Goal: Task Accomplishment & Management: Complete application form

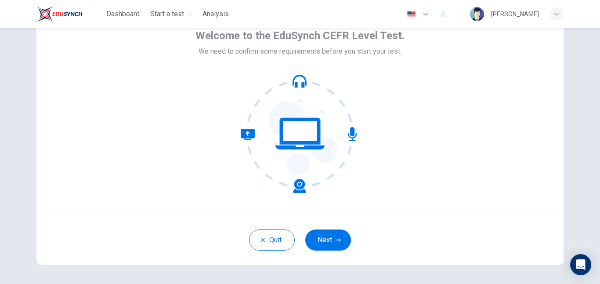
scroll to position [53, 0]
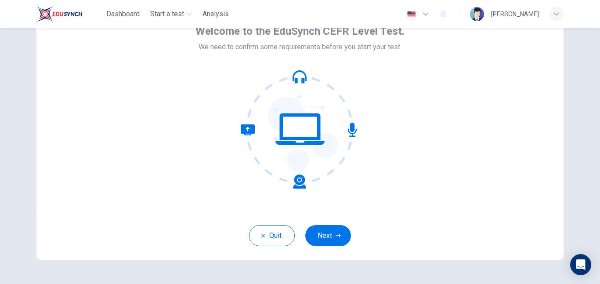
click at [330, 237] on button "Next" at bounding box center [328, 235] width 46 height 21
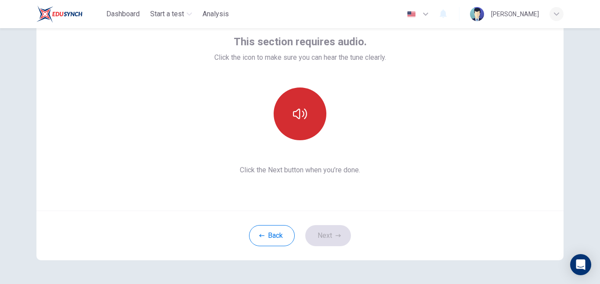
click at [313, 101] on button "button" at bounding box center [300, 113] width 53 height 53
click at [308, 126] on button "button" at bounding box center [300, 113] width 53 height 53
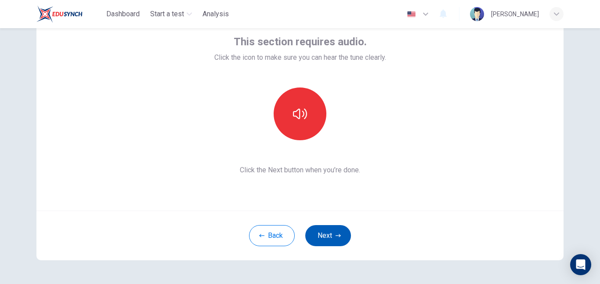
click at [313, 231] on button "Next" at bounding box center [328, 235] width 46 height 21
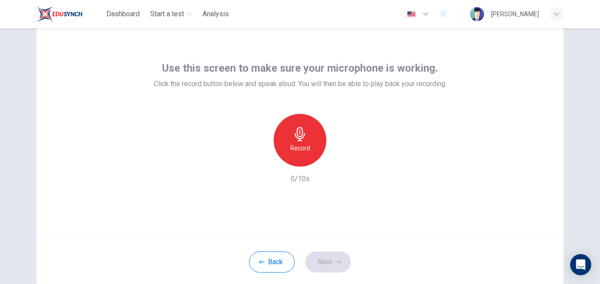
scroll to position [0, 0]
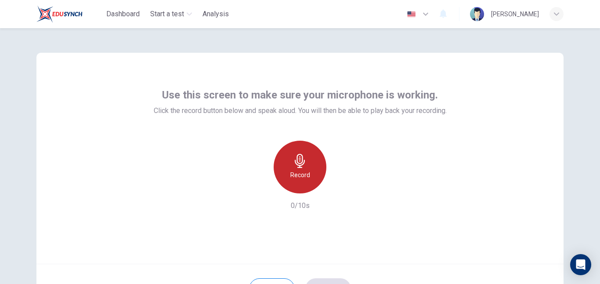
click at [295, 166] on icon "button" at bounding box center [300, 161] width 14 height 14
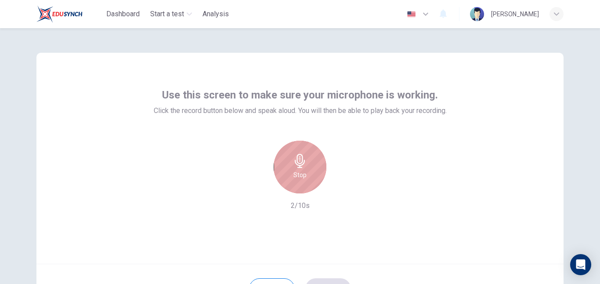
click at [295, 166] on icon "button" at bounding box center [300, 161] width 14 height 14
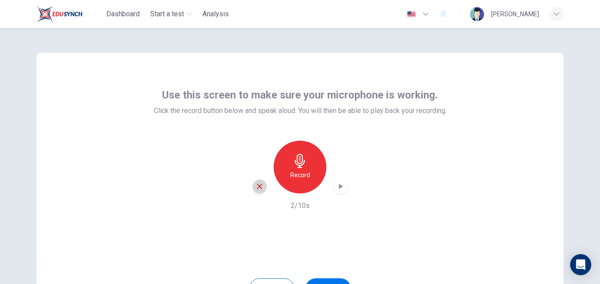
click at [256, 186] on icon "button" at bounding box center [260, 186] width 8 height 8
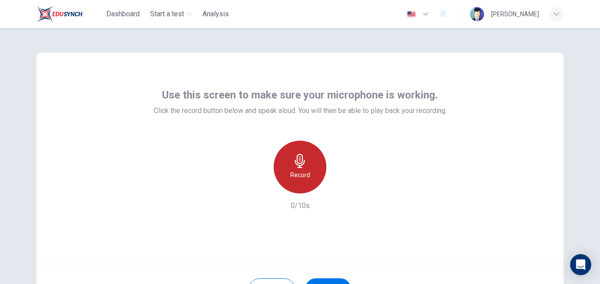
click at [277, 164] on div "Record" at bounding box center [300, 166] width 53 height 53
click at [342, 187] on icon "button" at bounding box center [340, 186] width 9 height 9
click at [422, 145] on div "Record 10/10s" at bounding box center [300, 175] width 293 height 70
click at [256, 187] on icon "button" at bounding box center [260, 186] width 8 height 8
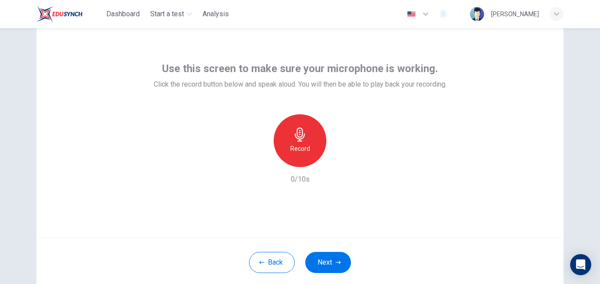
scroll to position [78, 0]
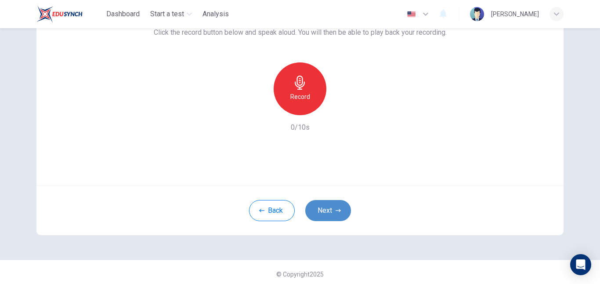
click at [337, 208] on icon "button" at bounding box center [337, 210] width 5 height 5
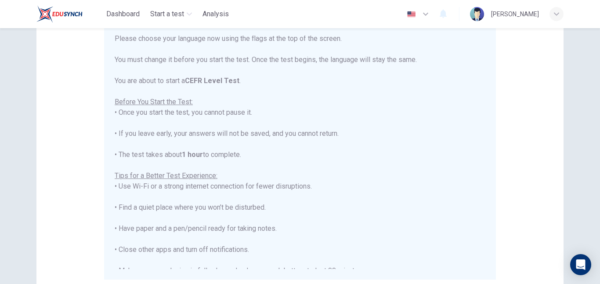
scroll to position [84, 0]
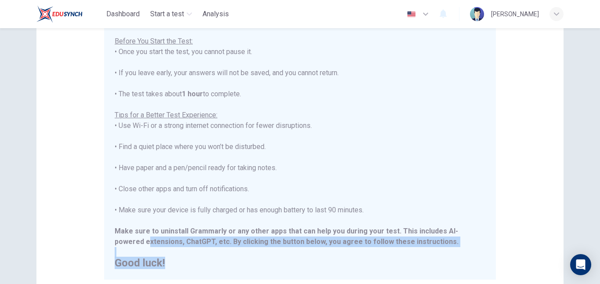
drag, startPoint x: 117, startPoint y: 242, endPoint x: 316, endPoint y: 260, distance: 199.3
click at [315, 260] on div "****IMPORTANT: You cannot change the language during the test.**** Please choos…" at bounding box center [300, 110] width 371 height 316
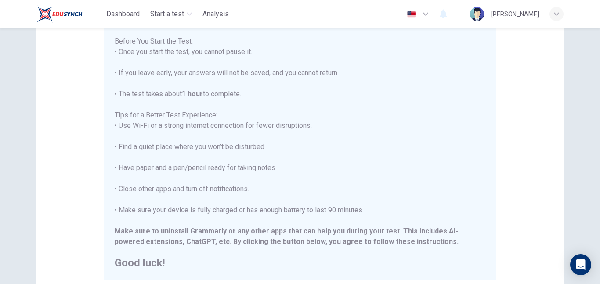
click at [349, 205] on div "****IMPORTANT: You cannot change the language during the test.**** Please choos…" at bounding box center [300, 110] width 371 height 316
click at [361, 198] on div "****IMPORTANT: You cannot change the language during the test.**** Please choos…" at bounding box center [300, 110] width 371 height 316
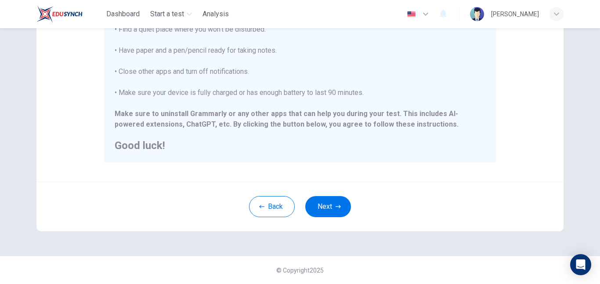
scroll to position [0, 0]
click at [330, 207] on button "Next" at bounding box center [328, 206] width 46 height 21
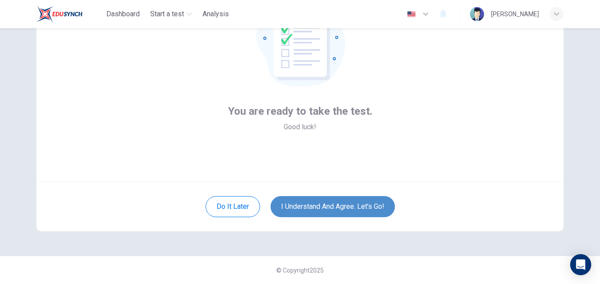
click at [324, 206] on button "I understand and agree. Let’s go!" at bounding box center [332, 206] width 124 height 21
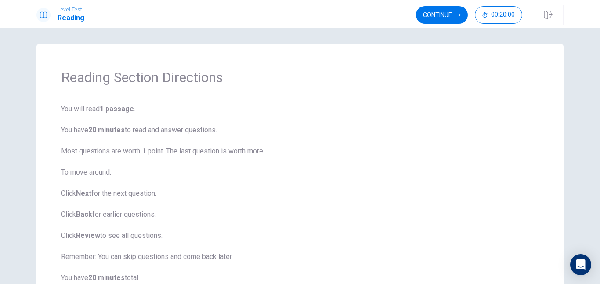
scroll to position [4, 0]
drag, startPoint x: 141, startPoint y: 130, endPoint x: 214, endPoint y: 135, distance: 73.0
click at [211, 135] on span "You will read 1 passage . You have 20 minutes to read and answer questions. Mos…" at bounding box center [300, 202] width 478 height 200
drag, startPoint x: 67, startPoint y: 144, endPoint x: 253, endPoint y: 147, distance: 186.2
click at [238, 147] on span "You will read 1 passage . You have 20 minutes to read and answer questions. Mos…" at bounding box center [300, 202] width 478 height 200
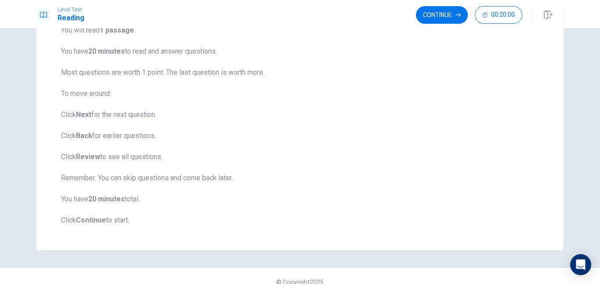
scroll to position [92, 0]
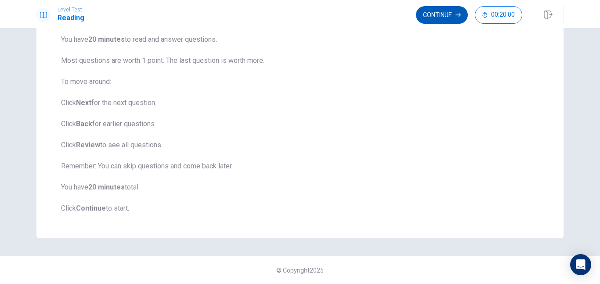
click at [437, 8] on button "Continue" at bounding box center [442, 15] width 52 height 18
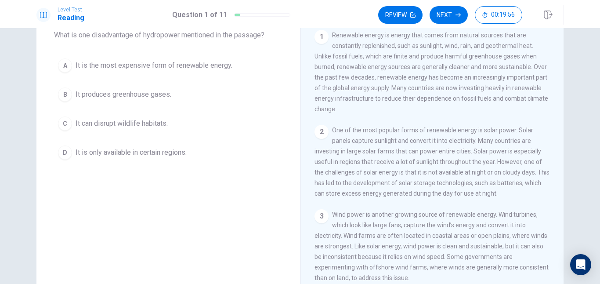
scroll to position [0, 0]
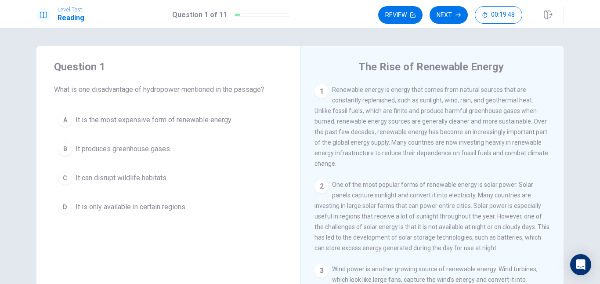
drag, startPoint x: 52, startPoint y: 88, endPoint x: 323, endPoint y: 92, distance: 270.9
click at [324, 93] on div "Question 1 What is one disadvantage of hydropower mentioned in the passage? A I…" at bounding box center [299, 198] width 527 height 305
click at [321, 91] on div "1" at bounding box center [321, 91] width 14 height 14
drag, startPoint x: 346, startPoint y: 90, endPoint x: 405, endPoint y: 90, distance: 58.8
click at [404, 90] on span "Renewable energy is energy that comes from natural sources that are constantly …" at bounding box center [431, 126] width 234 height 81
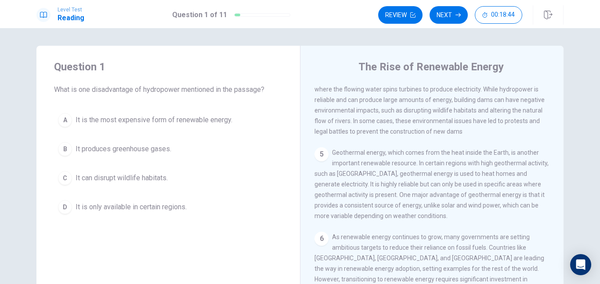
click at [356, 177] on span "Geothermal energy, which comes from the heat inside the Earth, is another impor…" at bounding box center [431, 184] width 234 height 70
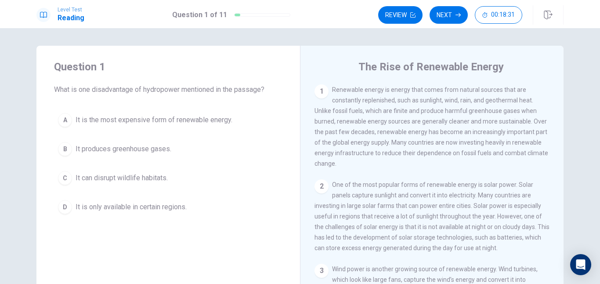
drag, startPoint x: 331, startPoint y: 90, endPoint x: 338, endPoint y: 90, distance: 6.6
click at [338, 90] on span "Renewable energy is energy that comes from natural sources that are constantly …" at bounding box center [431, 126] width 234 height 81
drag, startPoint x: 331, startPoint y: 90, endPoint x: 508, endPoint y: 98, distance: 177.6
click at [508, 98] on span "Renewable energy is energy that comes from natural sources that are constantly …" at bounding box center [431, 126] width 234 height 81
click at [65, 124] on div "A" at bounding box center [65, 120] width 14 height 14
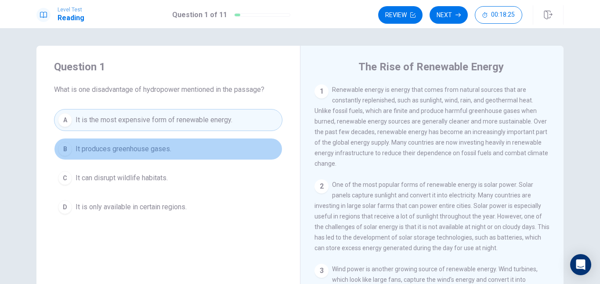
click at [63, 144] on div "B" at bounding box center [65, 149] width 14 height 14
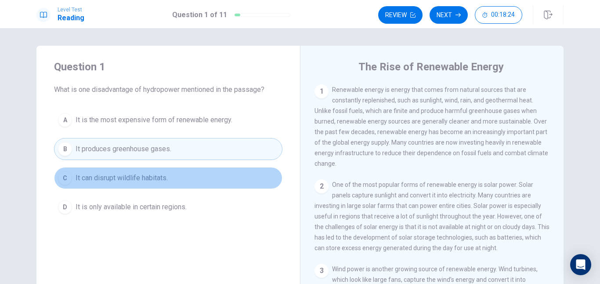
drag, startPoint x: 68, startPoint y: 167, endPoint x: 69, endPoint y: 172, distance: 5.0
click at [68, 167] on button "C It can disrupt wildlife habitats." at bounding box center [168, 178] width 228 height 22
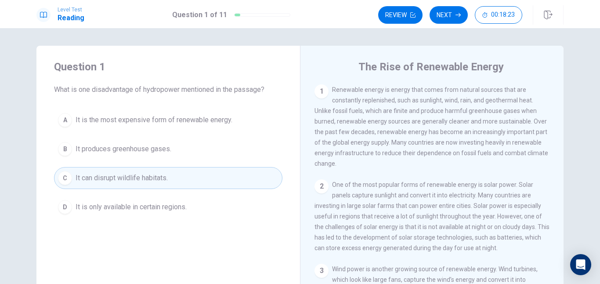
click at [79, 196] on div "A It is the most expensive form of renewable energy. B It produces greenhouse g…" at bounding box center [168, 163] width 228 height 109
click at [79, 204] on span "It is only available in certain regions." at bounding box center [131, 207] width 111 height 11
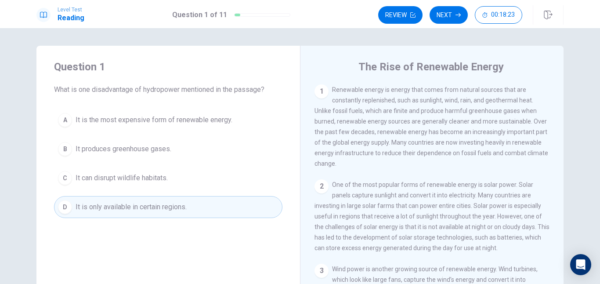
drag, startPoint x: 79, startPoint y: 184, endPoint x: 80, endPoint y: 178, distance: 5.7
click at [79, 184] on button "C It can disrupt wildlife habitats." at bounding box center [168, 178] width 228 height 22
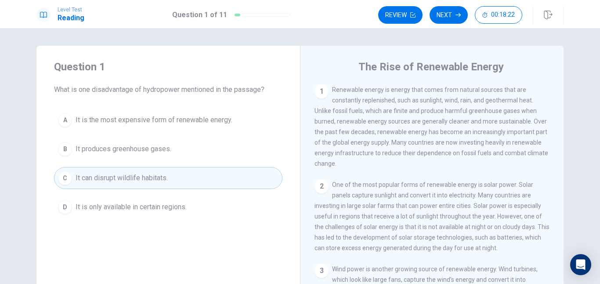
click at [79, 151] on span "It produces greenhouse gases." at bounding box center [124, 149] width 96 height 11
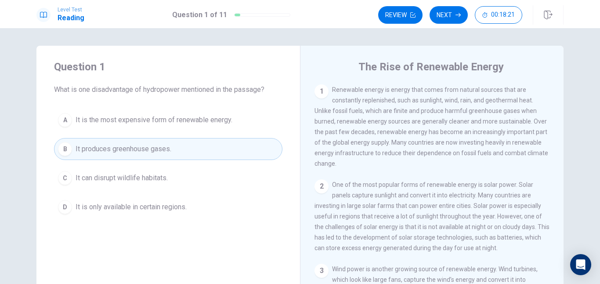
click at [70, 122] on button "A It is the most expensive form of renewable energy." at bounding box center [168, 120] width 228 height 22
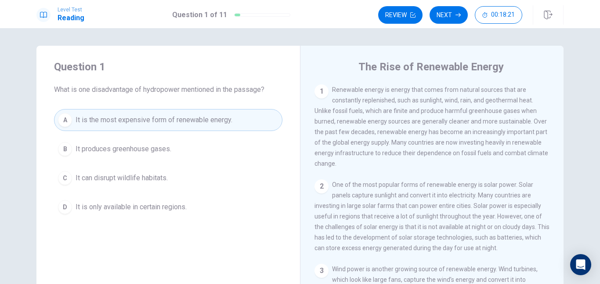
click at [72, 167] on div "A It is the most expensive form of renewable energy. B It produces greenhouse g…" at bounding box center [168, 163] width 228 height 109
click at [71, 176] on button "C It can disrupt wildlife habitats." at bounding box center [168, 178] width 228 height 22
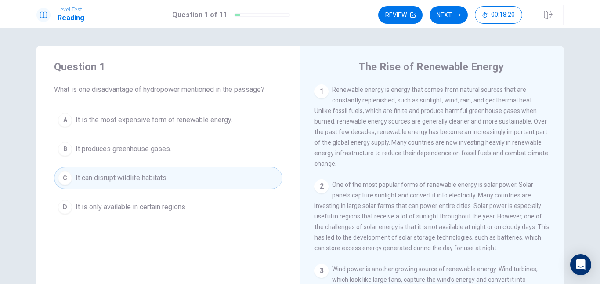
click at [67, 200] on button "D It is only available in certain regions." at bounding box center [168, 207] width 228 height 22
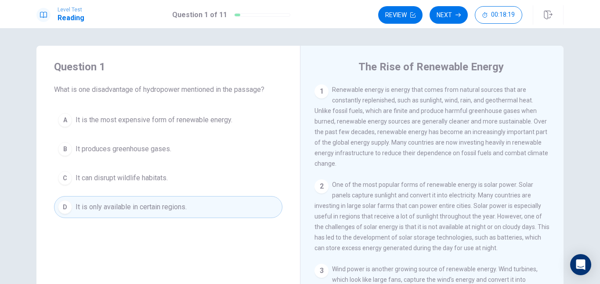
click at [91, 148] on span "It produces greenhouse gases." at bounding box center [124, 149] width 96 height 11
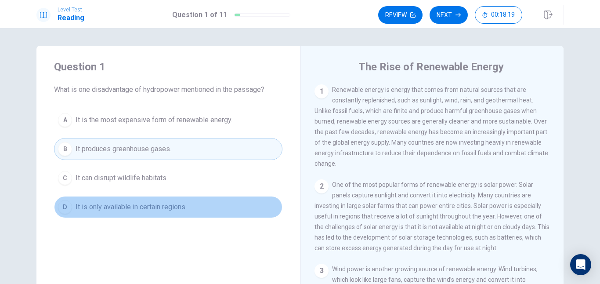
click at [79, 197] on button "D It is only available in certain regions." at bounding box center [168, 207] width 228 height 22
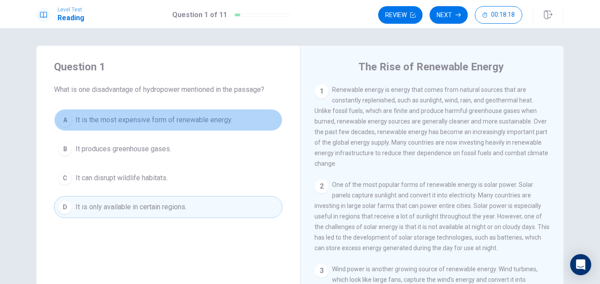
click at [100, 130] on button "A It is the most expensive form of renewable energy." at bounding box center [168, 120] width 228 height 22
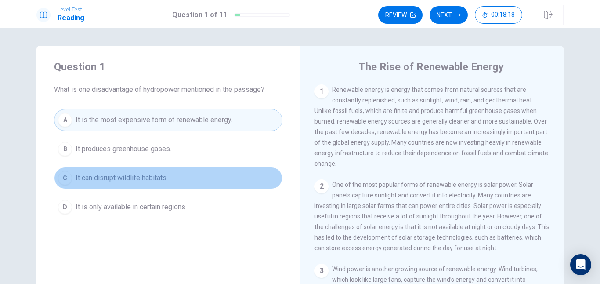
click at [90, 174] on button "C It can disrupt wildlife habitats." at bounding box center [168, 178] width 228 height 22
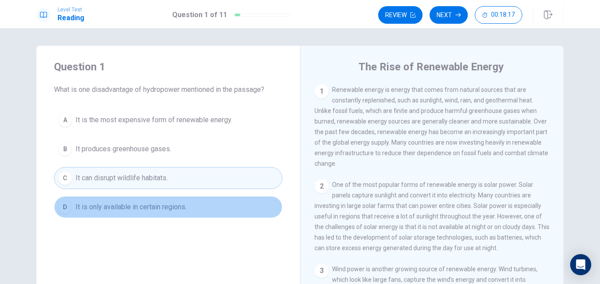
click at [82, 198] on button "D It is only available in certain regions." at bounding box center [168, 207] width 228 height 22
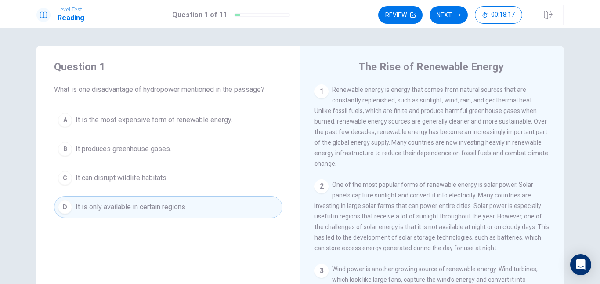
click at [90, 137] on div "A It is the most expensive form of renewable energy. B It produces greenhouse g…" at bounding box center [168, 163] width 228 height 109
click at [84, 167] on button "C It can disrupt wildlife habitats." at bounding box center [168, 178] width 228 height 22
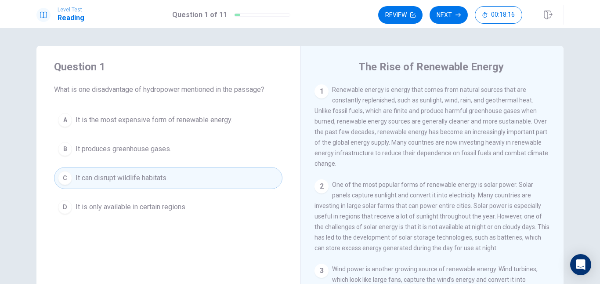
click at [77, 195] on div "A It is the most expensive form of renewable energy. B It produces greenhouse g…" at bounding box center [168, 163] width 228 height 109
click at [95, 125] on span "It is the most expensive form of renewable energy." at bounding box center [154, 120] width 157 height 11
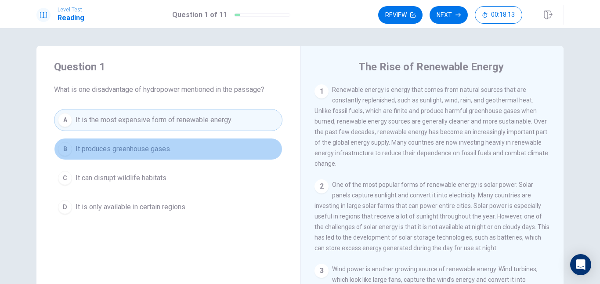
click at [83, 150] on span "It produces greenhouse gases." at bounding box center [124, 149] width 96 height 11
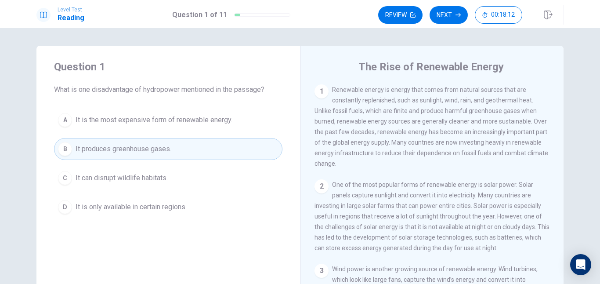
click at [83, 160] on div "A It is the most expensive form of renewable energy. B It produces greenhouse g…" at bounding box center [168, 163] width 228 height 109
click at [83, 155] on button "B It produces greenhouse gases." at bounding box center [168, 149] width 228 height 22
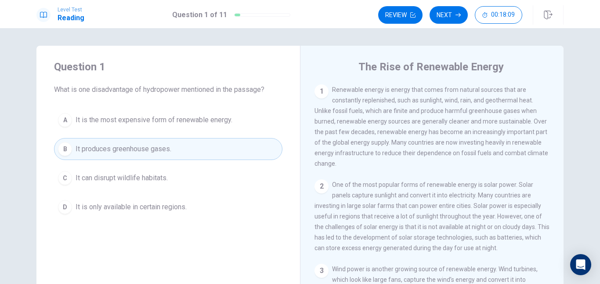
click at [54, 138] on button "B It produces greenhouse gases." at bounding box center [168, 149] width 228 height 22
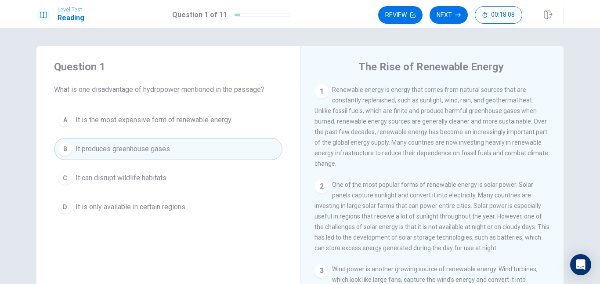
click at [54, 138] on button "B It produces greenhouse gases." at bounding box center [168, 149] width 228 height 22
click at [85, 140] on button "B It produces greenhouse gases." at bounding box center [168, 149] width 228 height 22
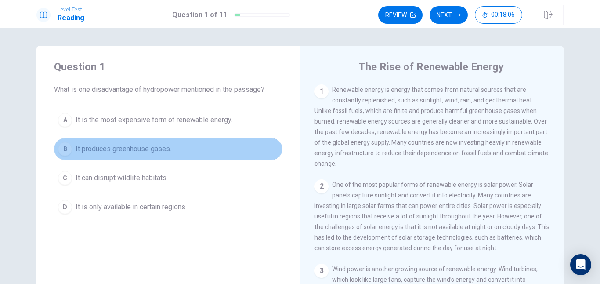
drag, startPoint x: 85, startPoint y: 140, endPoint x: 90, endPoint y: 144, distance: 6.0
click at [90, 144] on button "B It produces greenhouse gases." at bounding box center [168, 149] width 228 height 22
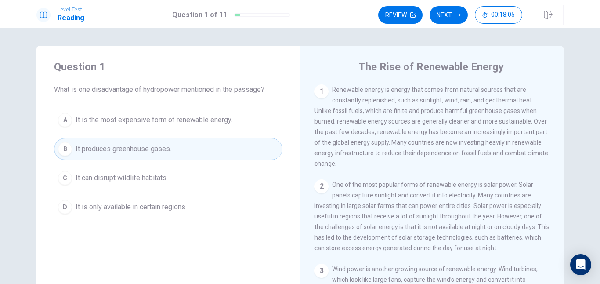
click at [90, 144] on span "It produces greenhouse gases." at bounding box center [124, 149] width 96 height 11
click at [90, 145] on span "It produces greenhouse gases." at bounding box center [124, 149] width 96 height 11
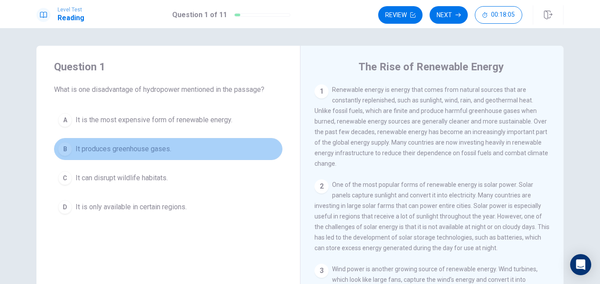
click at [90, 145] on span "It produces greenhouse gases." at bounding box center [124, 149] width 96 height 11
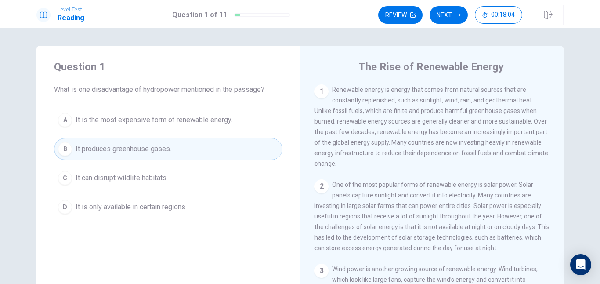
click at [90, 145] on span "It produces greenhouse gases." at bounding box center [124, 149] width 96 height 11
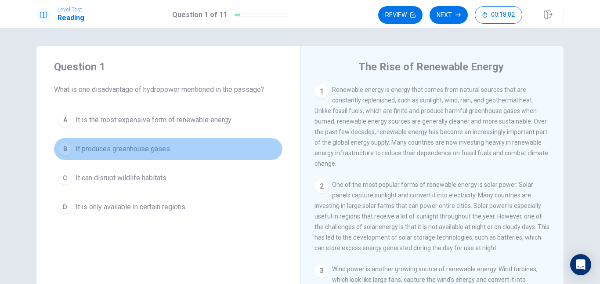
drag, startPoint x: 90, startPoint y: 145, endPoint x: 82, endPoint y: 155, distance: 12.6
click at [82, 155] on button "B It produces greenhouse gases." at bounding box center [168, 149] width 228 height 22
click at [82, 153] on span "It produces greenhouse gases." at bounding box center [124, 149] width 96 height 11
click at [245, 144] on button "B It produces greenhouse gases." at bounding box center [168, 149] width 228 height 22
click at [249, 142] on button "B It produces greenhouse gases." at bounding box center [168, 149] width 228 height 22
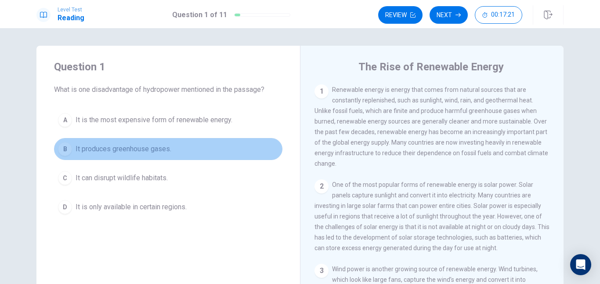
click at [249, 142] on button "B It produces greenhouse gases." at bounding box center [168, 149] width 228 height 22
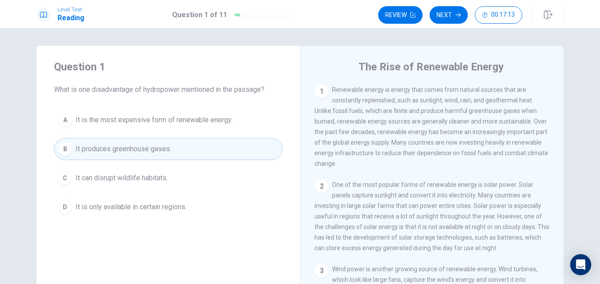
drag, startPoint x: 310, startPoint y: 134, endPoint x: 367, endPoint y: 136, distance: 57.1
drag, startPoint x: 367, startPoint y: 133, endPoint x: 450, endPoint y: 124, distance: 82.6
click at [422, 162] on div "1 Renewable energy is energy that comes from natural sources that are constantl…" at bounding box center [431, 126] width 235 height 84
click at [516, 18] on button "00:17:09" at bounding box center [498, 15] width 47 height 18
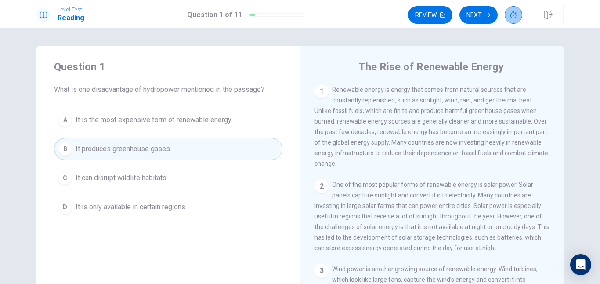
click at [516, 18] on icon "button" at bounding box center [513, 14] width 7 height 7
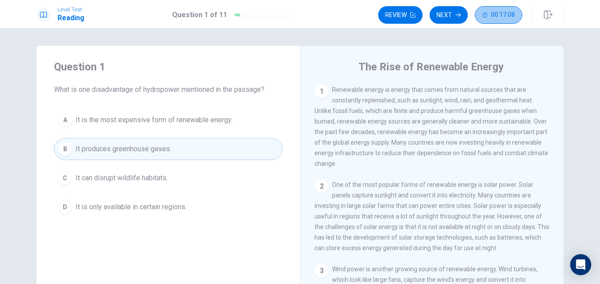
click at [516, 18] on button "00:17:08" at bounding box center [498, 15] width 47 height 18
click at [487, 18] on icon "button" at bounding box center [484, 14] width 5 height 5
click at [516, 18] on button "00:17:07" at bounding box center [498, 15] width 47 height 18
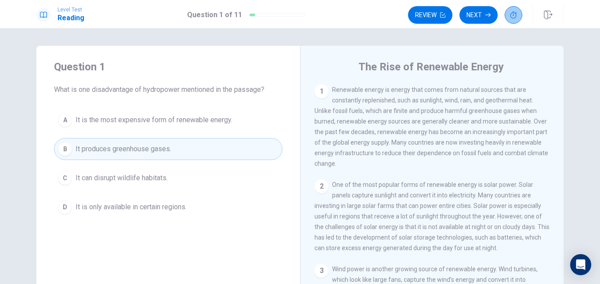
click at [516, 18] on icon "button" at bounding box center [513, 14] width 7 height 7
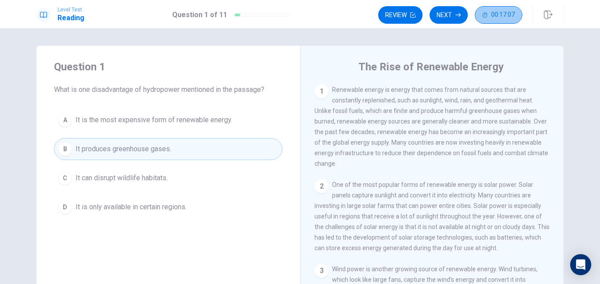
click at [516, 18] on button "00:17:07" at bounding box center [498, 15] width 47 height 18
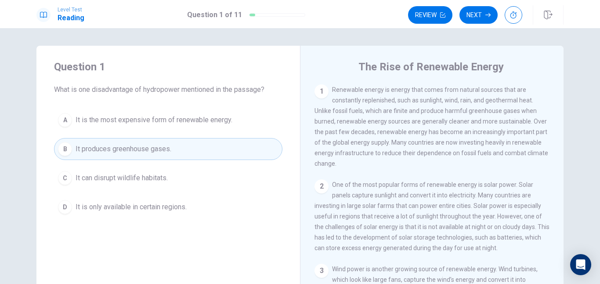
drag, startPoint x: 335, startPoint y: 90, endPoint x: 401, endPoint y: 93, distance: 66.4
click at [404, 93] on span "Renewable energy is energy that comes from natural sources that are constantly …" at bounding box center [431, 126] width 234 height 81
click at [65, 127] on button "A It is the most expensive form of renewable energy." at bounding box center [168, 120] width 228 height 22
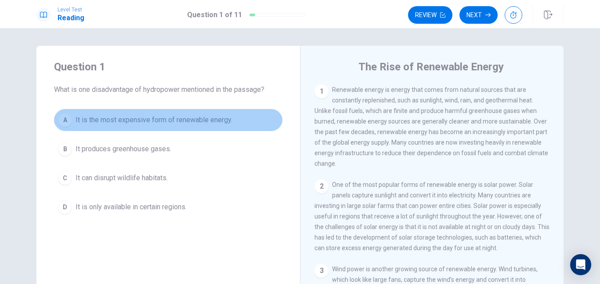
click at [70, 121] on button "A It is the most expensive form of renewable energy." at bounding box center [168, 120] width 228 height 22
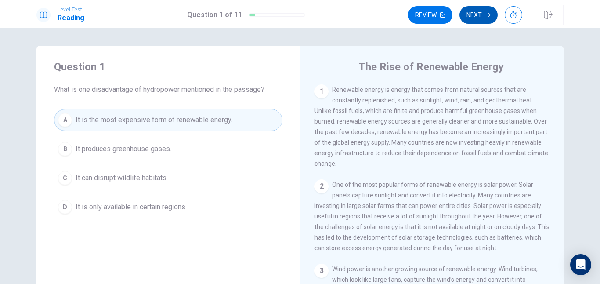
click at [469, 19] on button "Next" at bounding box center [478, 15] width 38 height 18
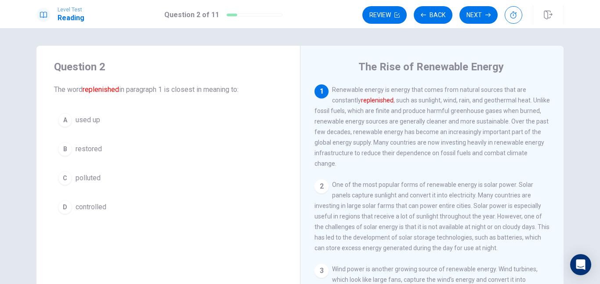
drag, startPoint x: 390, startPoint y: 95, endPoint x: 348, endPoint y: 94, distance: 41.7
click at [348, 94] on div "1 Renewable energy is energy that comes from natural sources that are constantl…" at bounding box center [431, 126] width 235 height 84
drag, startPoint x: 359, startPoint y: 97, endPoint x: 383, endPoint y: 97, distance: 24.6
click at [383, 97] on font "replenished" at bounding box center [377, 100] width 32 height 7
drag, startPoint x: 331, startPoint y: 89, endPoint x: 385, endPoint y: 110, distance: 57.7
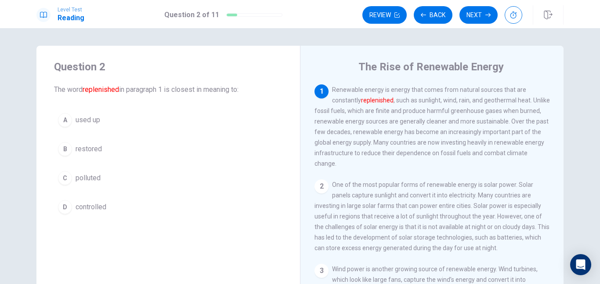
click at [386, 110] on span "Renewable energy is energy that comes from natural sources that are constantly …" at bounding box center [431, 126] width 235 height 81
click at [415, 177] on div "1 Renewable energy is energy that comes from natural sources that are constantl…" at bounding box center [437, 210] width 247 height 252
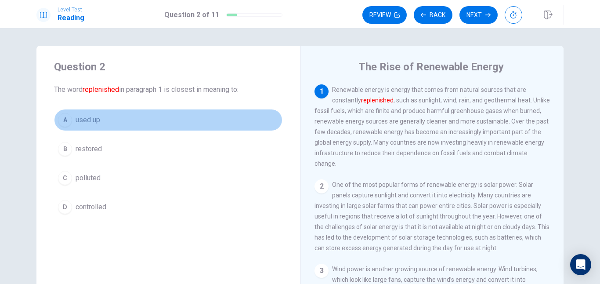
click at [65, 122] on div "A" at bounding box center [65, 120] width 14 height 14
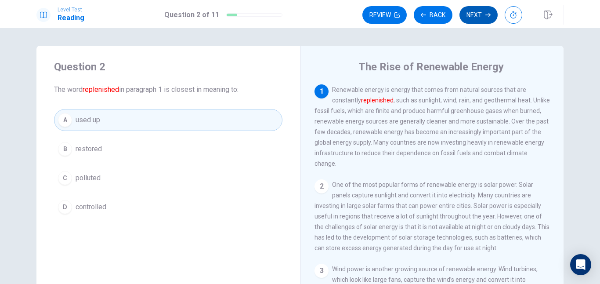
click at [464, 18] on button "Next" at bounding box center [478, 15] width 38 height 18
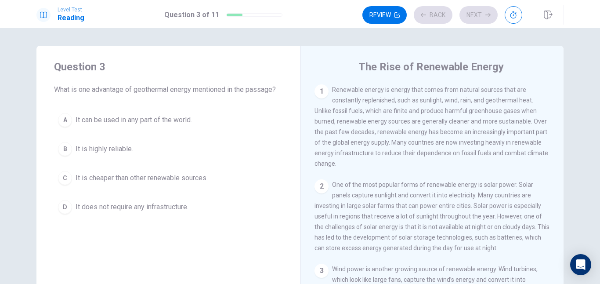
click at [447, 15] on div "Review Back Next" at bounding box center [442, 15] width 160 height 18
click at [445, 17] on button "Back" at bounding box center [433, 15] width 39 height 18
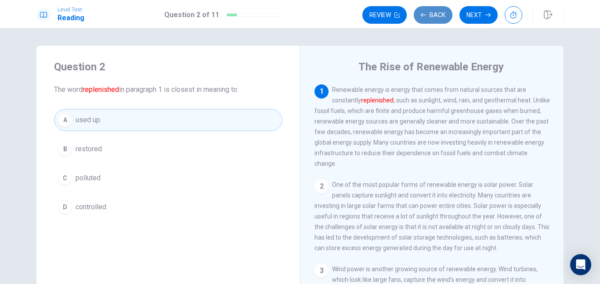
click at [445, 17] on button "Back" at bounding box center [433, 15] width 39 height 18
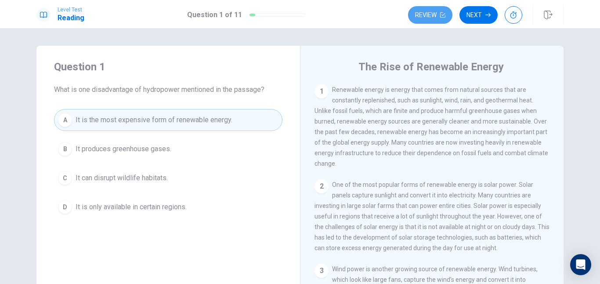
click at [445, 17] on button "Review" at bounding box center [430, 15] width 44 height 18
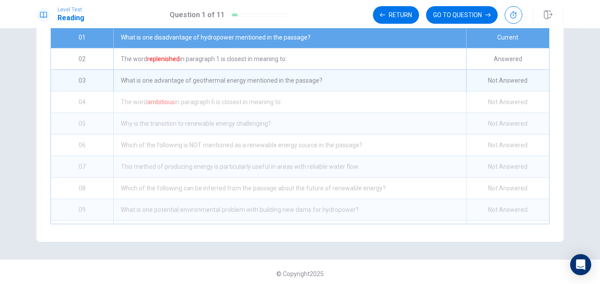
scroll to position [138, 0]
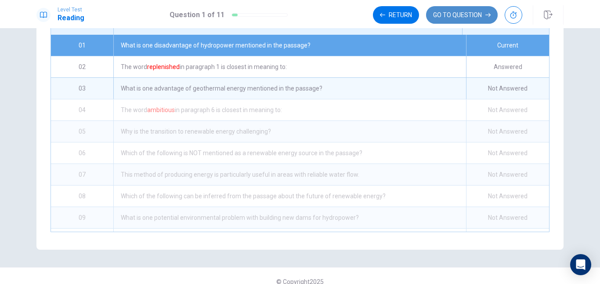
click at [475, 17] on button "GO TO QUESTION" at bounding box center [462, 15] width 72 height 18
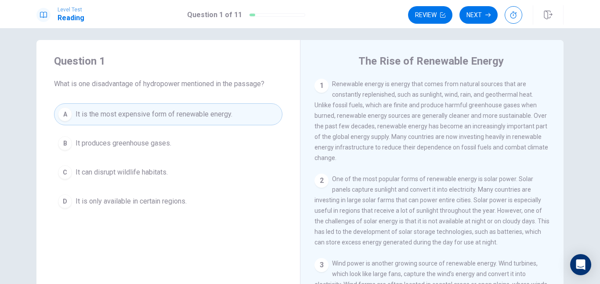
scroll to position [0, 0]
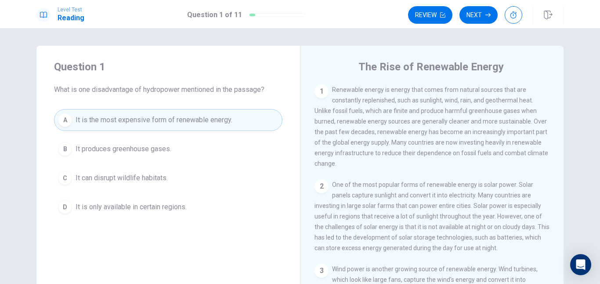
click at [143, 146] on span "It produces greenhouse gases." at bounding box center [124, 149] width 96 height 11
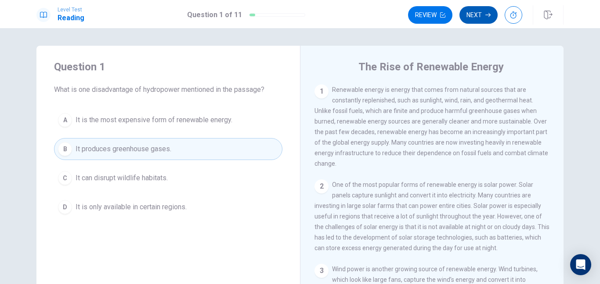
click at [483, 11] on button "Next" at bounding box center [478, 15] width 38 height 18
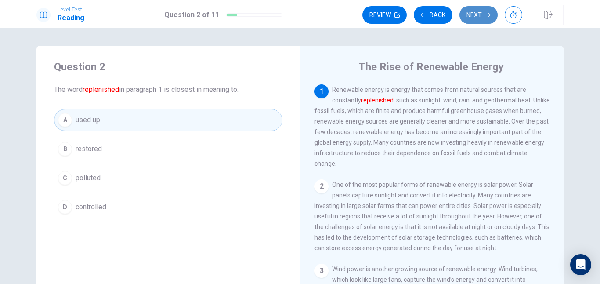
click at [483, 11] on button "Next" at bounding box center [478, 15] width 38 height 18
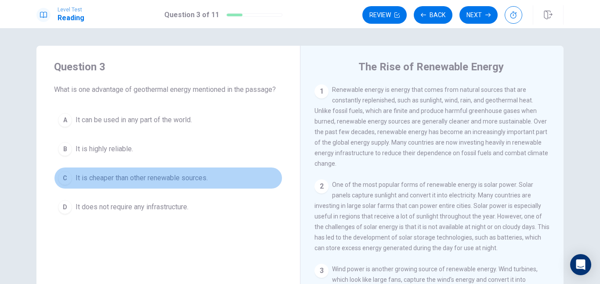
click at [123, 183] on span "It is cheaper than other renewable sources." at bounding box center [142, 178] width 132 height 11
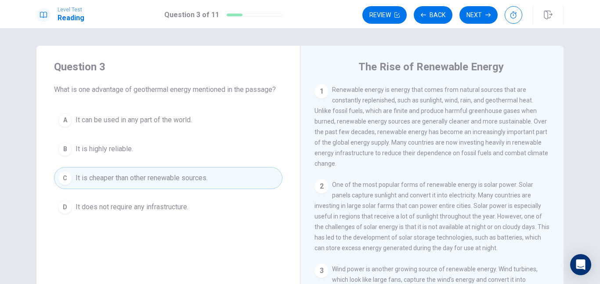
click at [492, 7] on button "Next" at bounding box center [478, 15] width 38 height 18
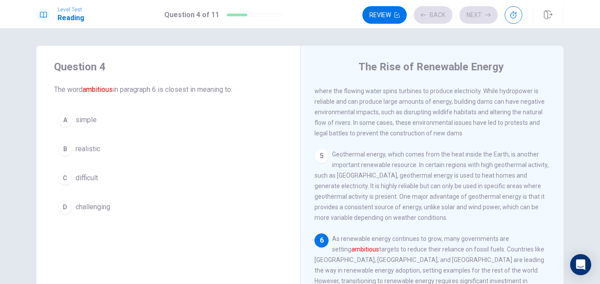
scroll to position [285, 0]
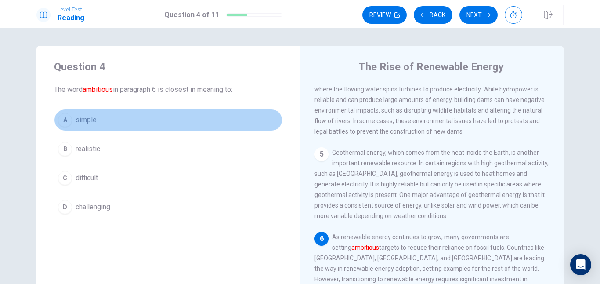
click at [69, 114] on button "A simple" at bounding box center [168, 120] width 228 height 22
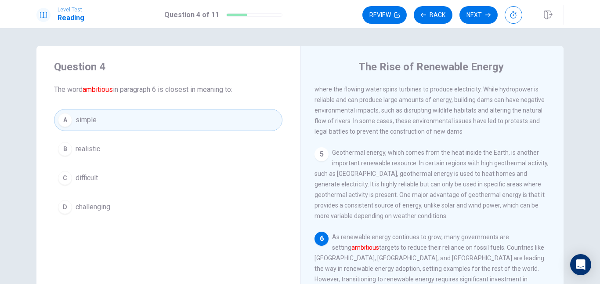
click at [69, 137] on div "A simple B realistic C difficult D challenging" at bounding box center [168, 163] width 228 height 109
click at [69, 143] on button "B realistic" at bounding box center [168, 149] width 228 height 22
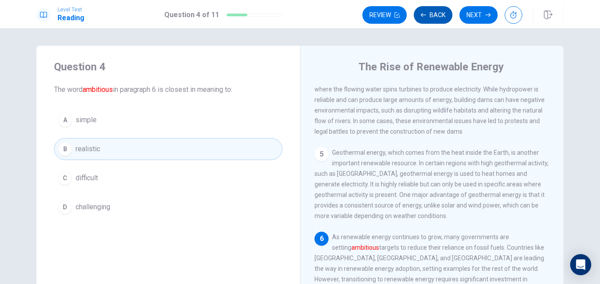
click at [446, 15] on button "Back" at bounding box center [433, 15] width 39 height 18
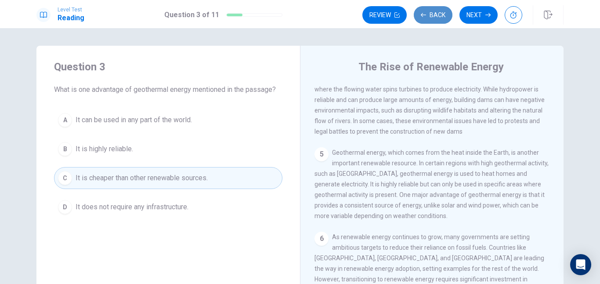
click at [446, 15] on button "Back" at bounding box center [433, 15] width 39 height 18
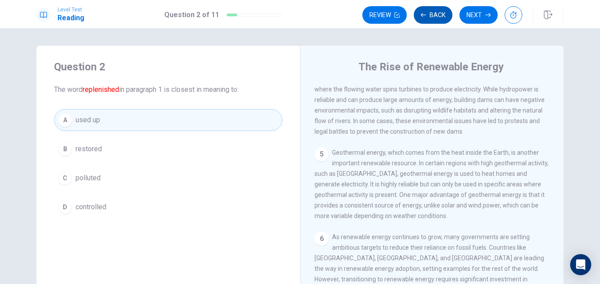
scroll to position [5, 0]
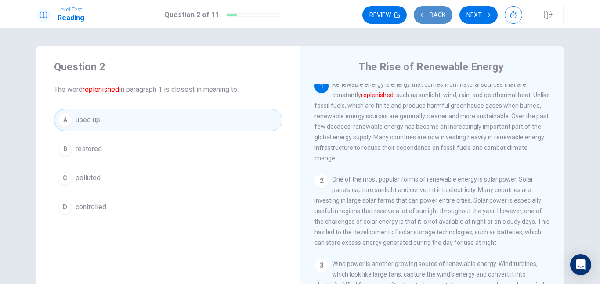
click at [446, 15] on button "Back" at bounding box center [433, 15] width 39 height 18
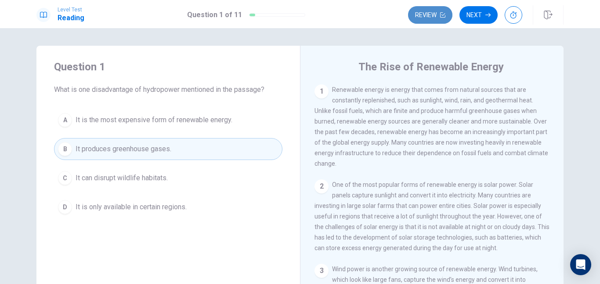
click at [445, 16] on button "Review" at bounding box center [430, 15] width 44 height 18
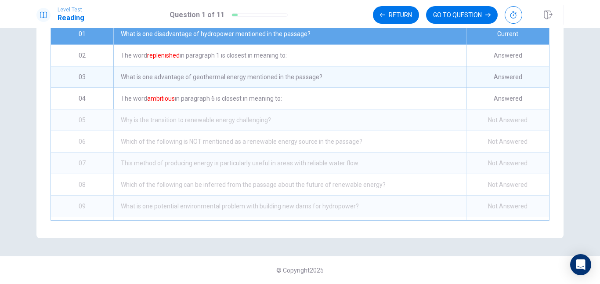
click at [445, 16] on button "GO TO QUESTION" at bounding box center [462, 15] width 72 height 18
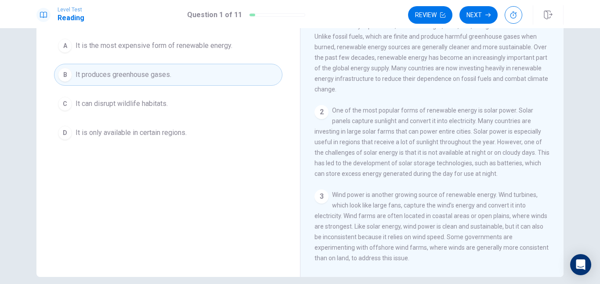
scroll to position [25, 0]
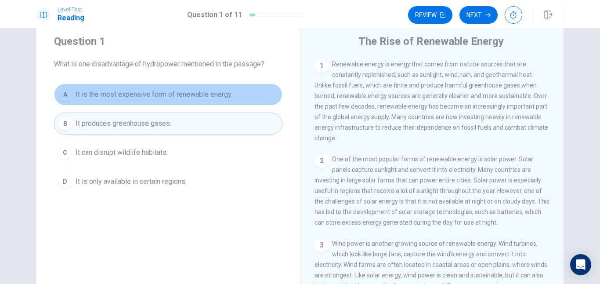
click at [93, 93] on span "It is the most expensive form of renewable energy." at bounding box center [154, 94] width 157 height 11
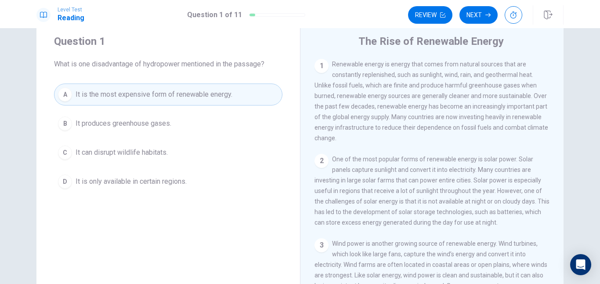
click at [108, 117] on button "B It produces greenhouse gases." at bounding box center [168, 123] width 228 height 22
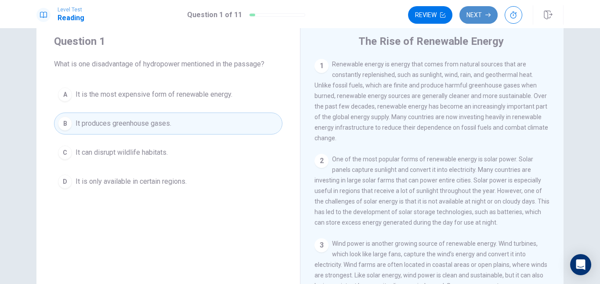
click at [477, 11] on button "Next" at bounding box center [478, 15] width 38 height 18
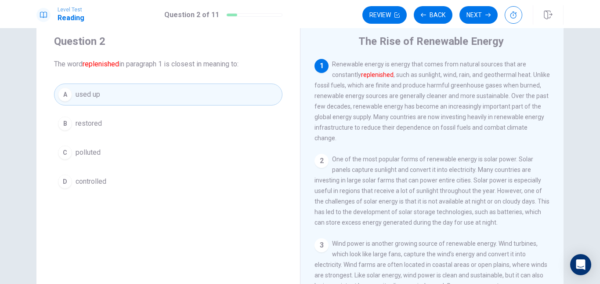
click at [58, 153] on div "C" at bounding box center [65, 152] width 14 height 14
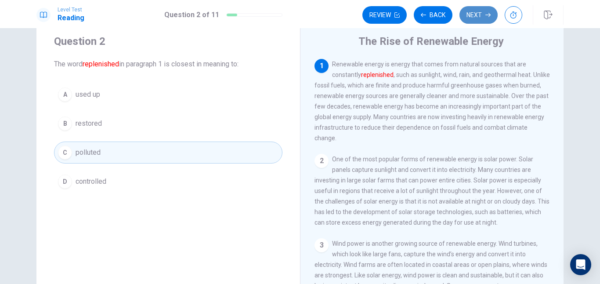
click at [485, 20] on button "Next" at bounding box center [478, 15] width 38 height 18
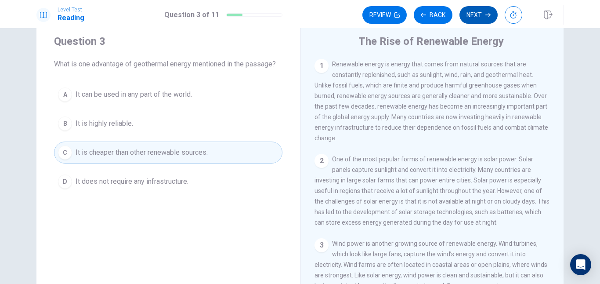
click at [479, 11] on button "Next" at bounding box center [478, 15] width 38 height 18
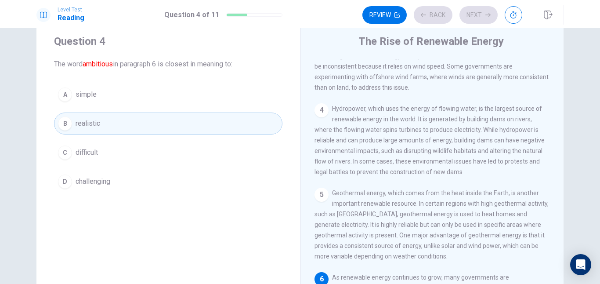
scroll to position [285, 0]
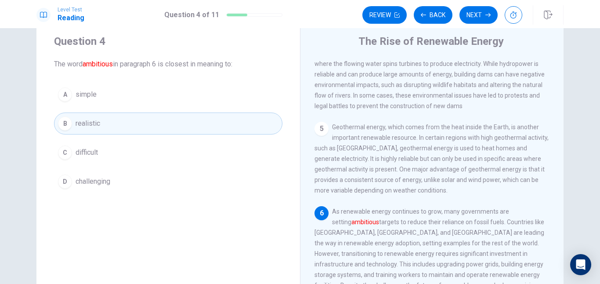
click at [61, 97] on div "A" at bounding box center [65, 94] width 14 height 14
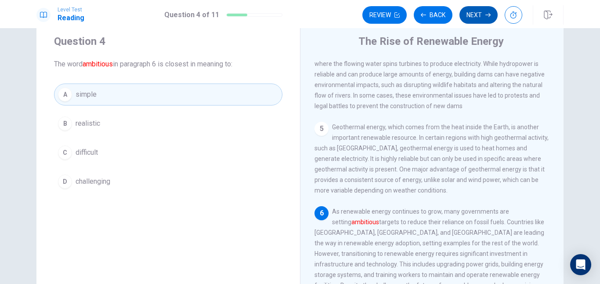
click at [486, 14] on icon "button" at bounding box center [487, 14] width 5 height 5
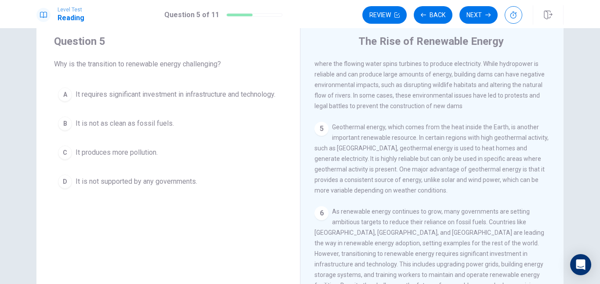
click at [58, 188] on div "D" at bounding box center [65, 181] width 14 height 14
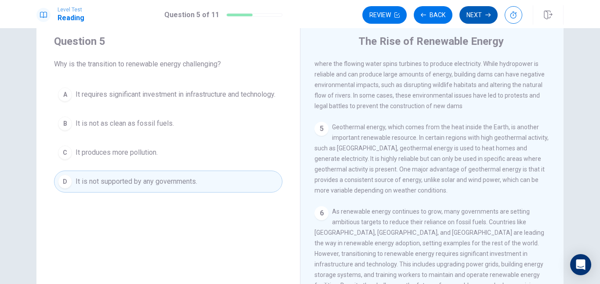
click at [463, 16] on button "Next" at bounding box center [478, 15] width 38 height 18
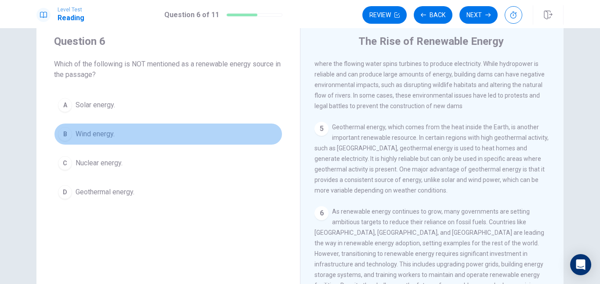
click at [66, 137] on div "B" at bounding box center [65, 134] width 14 height 14
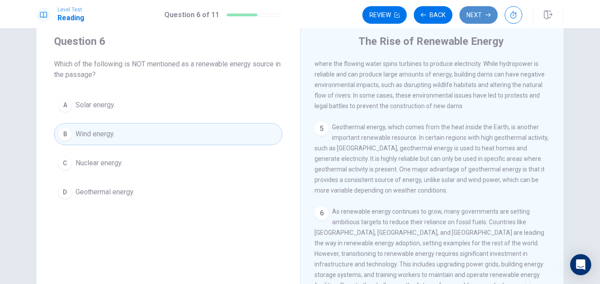
click at [481, 18] on button "Next" at bounding box center [478, 15] width 38 height 18
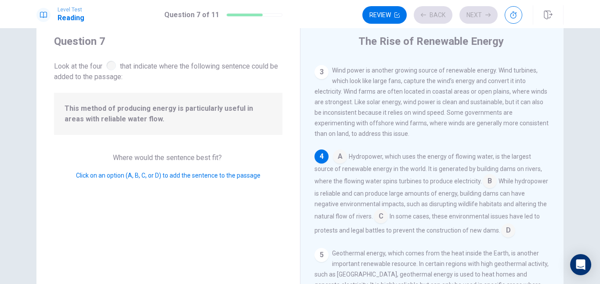
scroll to position [197, 0]
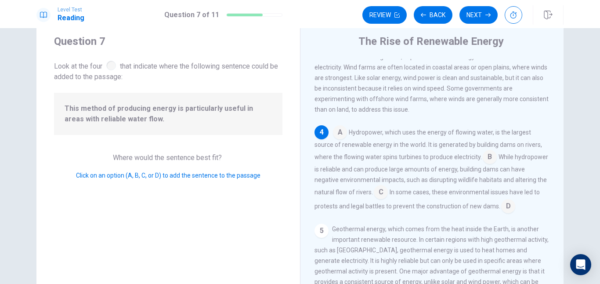
click at [88, 108] on span "This method of producing energy is particularly useful in areas with reliable w…" at bounding box center [168, 113] width 207 height 21
click at [110, 70] on div at bounding box center [111, 66] width 10 height 10
drag, startPoint x: 126, startPoint y: 68, endPoint x: 269, endPoint y: 71, distance: 142.7
click at [268, 71] on span "Look at the four that indicate where the following sentence could be added to t…" at bounding box center [168, 70] width 228 height 23
click at [229, 102] on div "This method of producing energy is particularly useful in areas with reliable w…" at bounding box center [168, 114] width 228 height 42
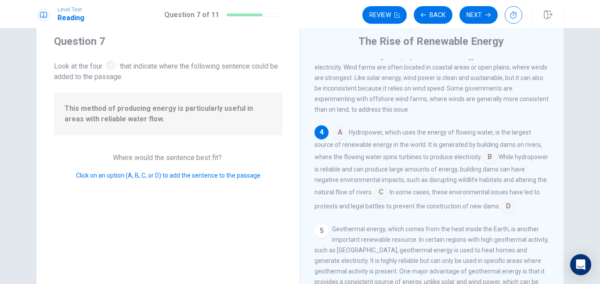
click at [244, 109] on span "This method of producing energy is particularly useful in areas with reliable w…" at bounding box center [168, 113] width 207 height 21
click at [326, 130] on div "4" at bounding box center [321, 132] width 14 height 14
click at [336, 132] on input at bounding box center [340, 133] width 14 height 14
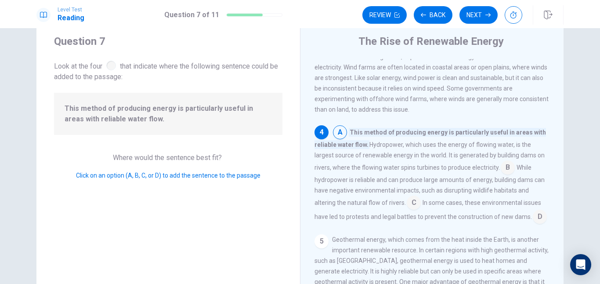
click at [411, 198] on input at bounding box center [414, 203] width 14 height 14
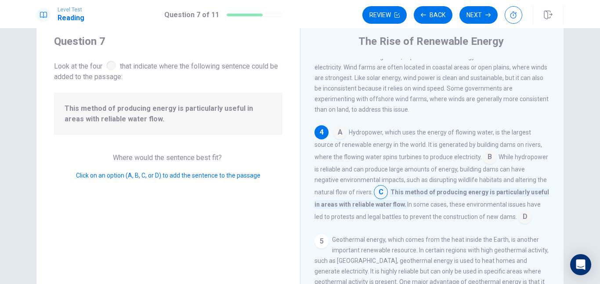
click at [483, 155] on input at bounding box center [490, 158] width 14 height 14
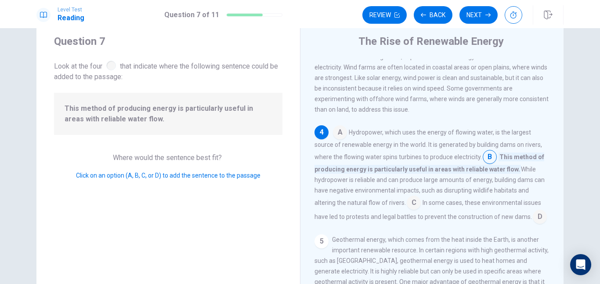
click at [521, 213] on span "In some cases, these environmental issues have led to protests and legal battle…" at bounding box center [427, 209] width 227 height 21
click at [540, 223] on div "A Hydropower, which uses the energy of flowing water, is the largest source of …" at bounding box center [431, 174] width 235 height 98
drag, startPoint x: 114, startPoint y: 65, endPoint x: 139, endPoint y: 71, distance: 25.6
click at [139, 71] on span "Look at the four that indicate where the following sentence could be added to t…" at bounding box center [168, 70] width 228 height 23
drag, startPoint x: 139, startPoint y: 71, endPoint x: 335, endPoint y: 136, distance: 207.2
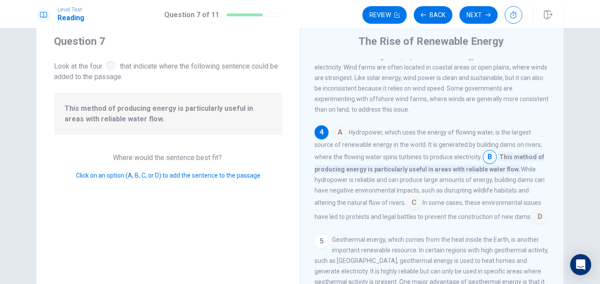
click at [335, 136] on div "Question 7 Look at the four that indicate where the following sentence could be…" at bounding box center [299, 172] width 527 height 305
click at [421, 197] on div "A Hydropower, which uses the energy of flowing water, is the largest source of …" at bounding box center [431, 174] width 235 height 98
click at [414, 202] on input at bounding box center [414, 203] width 14 height 14
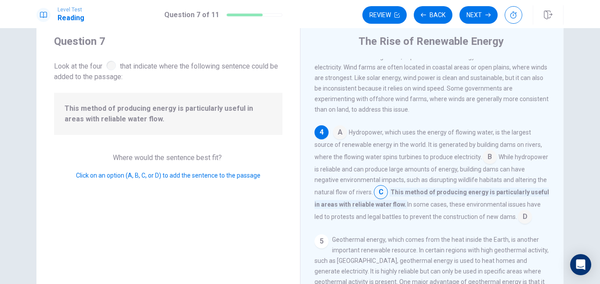
click at [518, 224] on input at bounding box center [525, 217] width 14 height 14
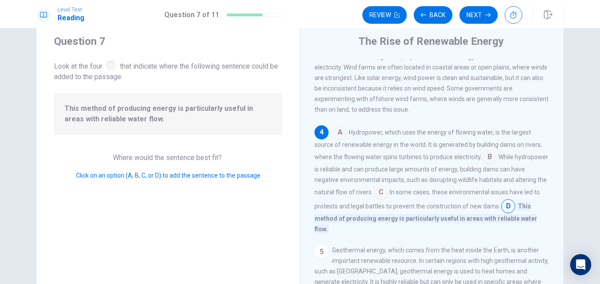
click at [388, 193] on input at bounding box center [381, 193] width 14 height 14
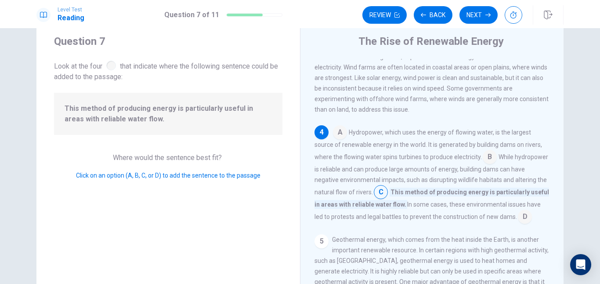
click at [453, 223] on div "A Hydropower, which uses the energy of flowing water, is the largest source of …" at bounding box center [431, 174] width 235 height 98
click at [419, 191] on span "This method of producing energy is particularly useful in areas with reliable w…" at bounding box center [431, 197] width 234 height 21
click at [388, 192] on input at bounding box center [381, 193] width 14 height 14
click at [431, 108] on div "3 Wind power is another growing source of renewable energy. Wind turbines, whic…" at bounding box center [431, 78] width 235 height 74
click at [333, 130] on input at bounding box center [340, 133] width 14 height 14
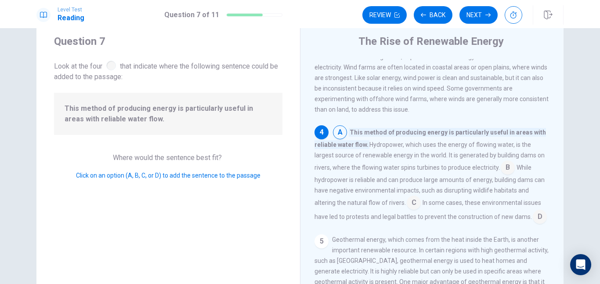
click at [504, 166] on input at bounding box center [508, 168] width 14 height 14
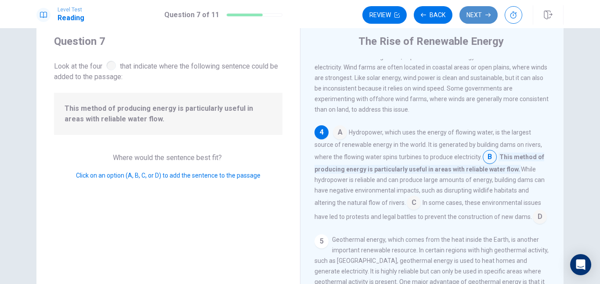
click at [472, 20] on button "Next" at bounding box center [478, 15] width 38 height 18
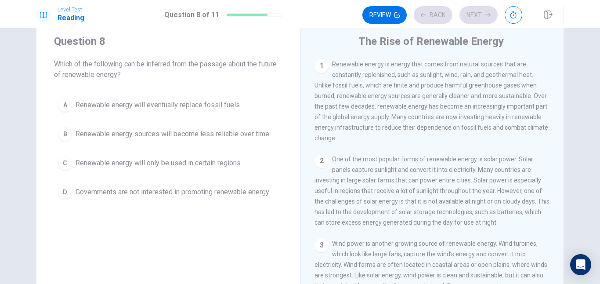
click at [427, 14] on div "Review Back Next" at bounding box center [442, 15] width 160 height 18
click at [430, 25] on div "Level Test Reading Question 8 of 11 Review Back Next" at bounding box center [300, 14] width 600 height 28
click at [429, 15] on button "Back" at bounding box center [433, 15] width 39 height 18
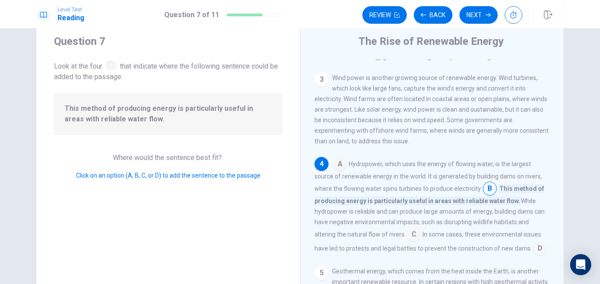
scroll to position [208, 0]
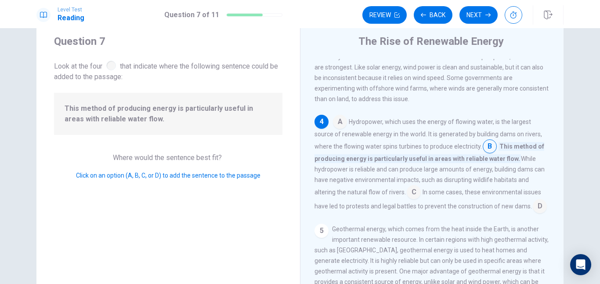
click at [533, 203] on input at bounding box center [540, 207] width 14 height 14
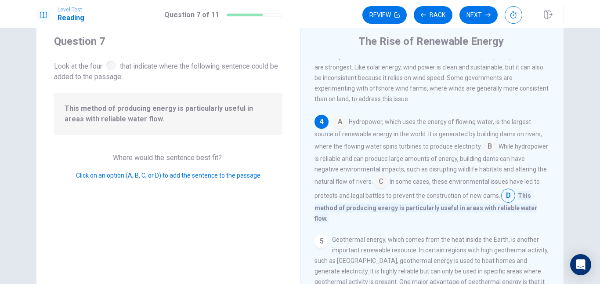
click at [485, 140] on input at bounding box center [490, 147] width 14 height 14
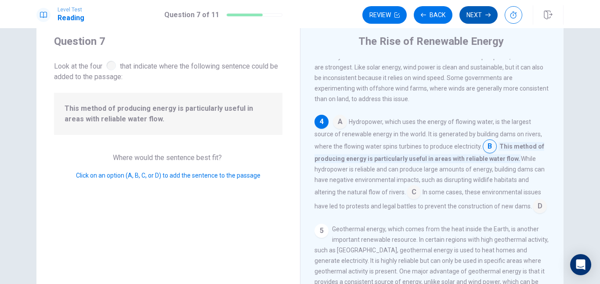
click at [473, 11] on button "Next" at bounding box center [478, 15] width 38 height 18
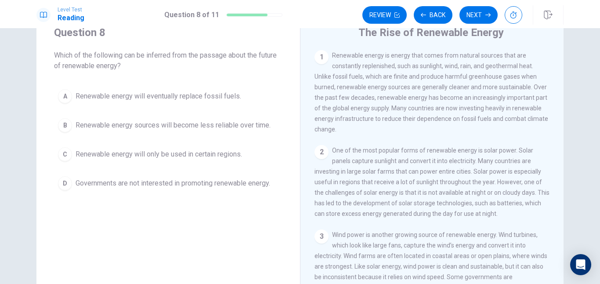
scroll to position [38, 0]
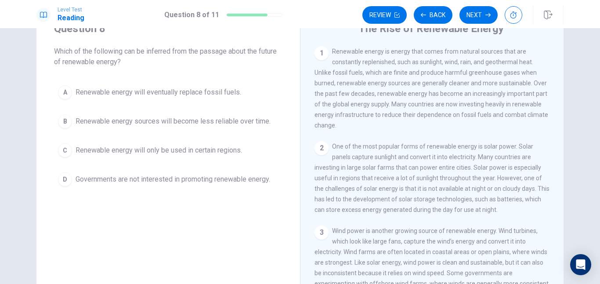
click at [57, 164] on div "A Renewable energy will eventually replace fossil fuels. B Renewable energy sou…" at bounding box center [168, 135] width 228 height 109
click at [61, 178] on div "D" at bounding box center [65, 179] width 14 height 14
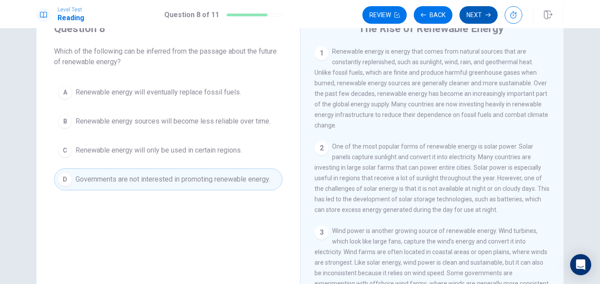
click at [471, 13] on button "Next" at bounding box center [478, 15] width 38 height 18
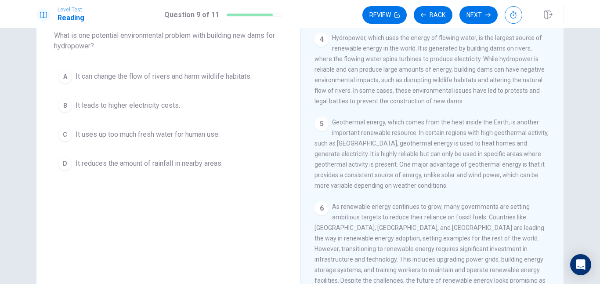
scroll to position [0, 0]
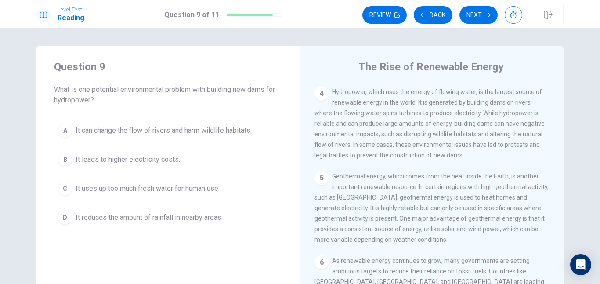
drag, startPoint x: 61, startPoint y: 129, endPoint x: 61, endPoint y: 137, distance: 7.9
click at [61, 137] on div "A" at bounding box center [65, 130] width 14 height 14
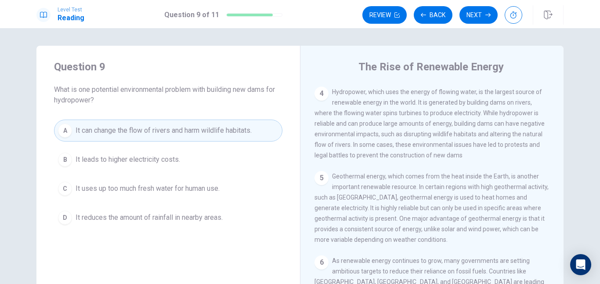
click at [65, 171] on div "A It can change the flow of rivers and harm wildlife habitats. B It leads to hi…" at bounding box center [168, 173] width 228 height 109
click at [473, 12] on button "Next" at bounding box center [478, 15] width 38 height 18
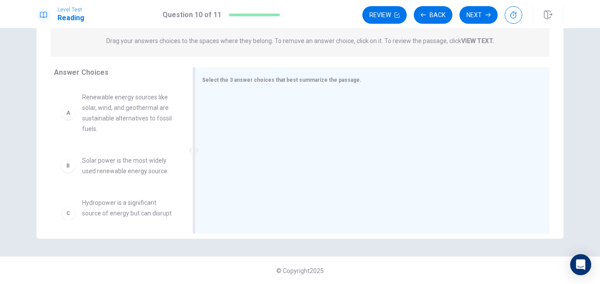
scroll to position [113, 0]
click at [206, 102] on div at bounding box center [368, 151] width 333 height 118
click at [220, 97] on div at bounding box center [368, 151] width 333 height 118
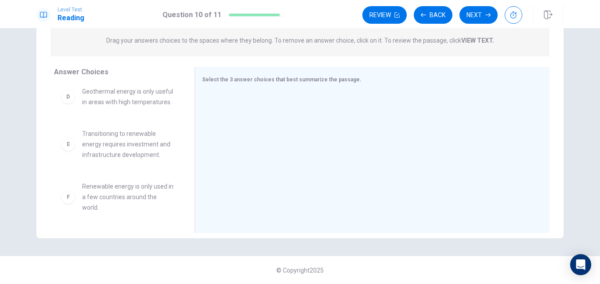
scroll to position [174, 0]
click at [68, 143] on div "E" at bounding box center [68, 144] width 14 height 14
click at [70, 98] on div "D Geothermal energy is only useful in areas with high temperatures." at bounding box center [117, 96] width 112 height 21
click at [68, 90] on div "D" at bounding box center [68, 97] width 14 height 14
click at [67, 94] on div "D" at bounding box center [68, 97] width 14 height 14
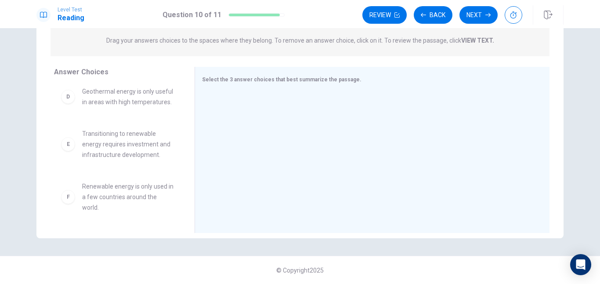
click at [66, 96] on div "D" at bounding box center [68, 97] width 14 height 14
click at [137, 143] on span "Transitioning to renewable energy requires investment and infrastructure develo…" at bounding box center [127, 144] width 91 height 32
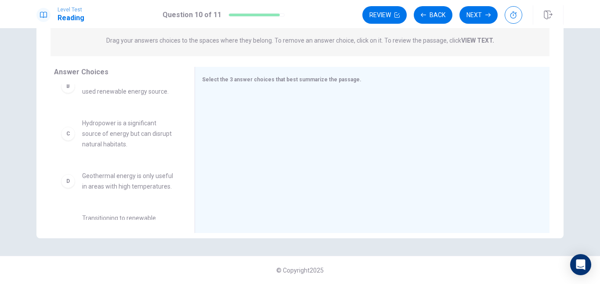
click at [185, 146] on div "A Renewable energy sources like solar, wind, and geothermal are sustainable alt…" at bounding box center [120, 151] width 133 height 135
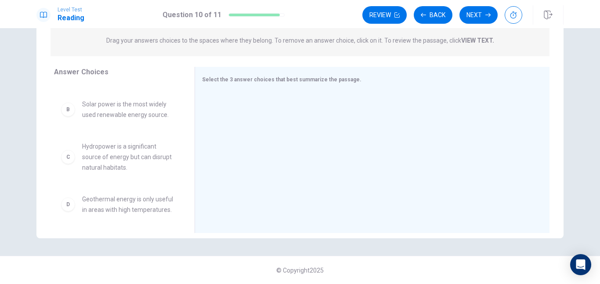
click at [72, 159] on div "C Hydropower is a significant source of energy but can disrupt natural habitats." at bounding box center [117, 157] width 112 height 32
click at [67, 159] on div "C" at bounding box center [68, 157] width 14 height 14
click at [82, 157] on span "Hydropower is a significant source of energy but can disrupt natural habitats." at bounding box center [127, 157] width 91 height 32
click at [112, 173] on div "C Hydropower is a significant source of energy but can disrupt natural habitats." at bounding box center [117, 157] width 126 height 46
click at [70, 162] on div "C" at bounding box center [68, 157] width 14 height 14
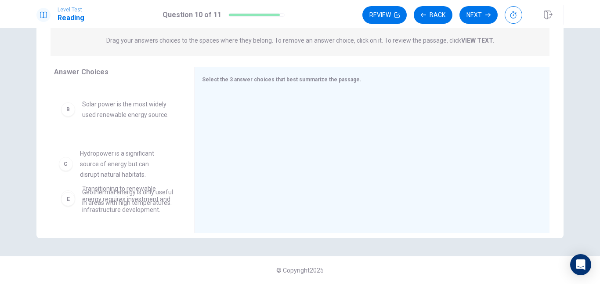
click at [66, 162] on div "A Renewable energy sources like solar, wind, and geothermal are sustainable alt…" at bounding box center [117, 96] width 126 height 135
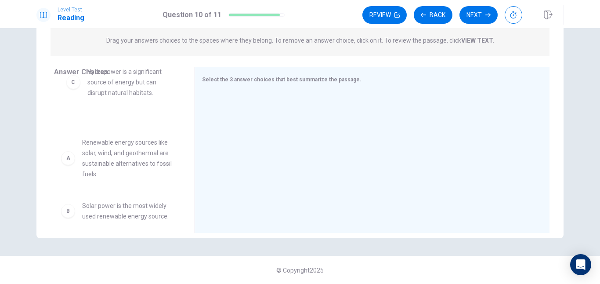
scroll to position [0, 0]
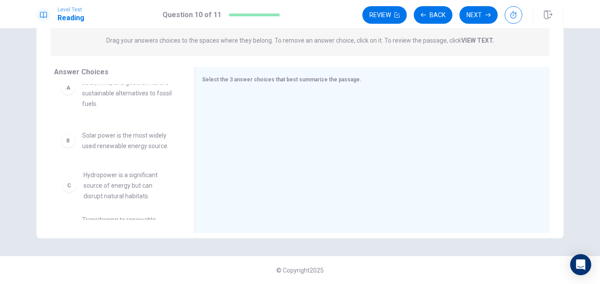
drag, startPoint x: 66, startPoint y: 162, endPoint x: 69, endPoint y: 194, distance: 32.2
click at [70, 87] on div "A" at bounding box center [68, 85] width 14 height 14
drag, startPoint x: 64, startPoint y: 197, endPoint x: 68, endPoint y: 196, distance: 4.5
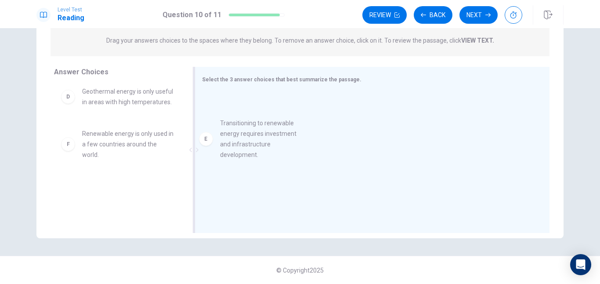
drag, startPoint x: 70, startPoint y: 142, endPoint x: 216, endPoint y: 123, distance: 147.0
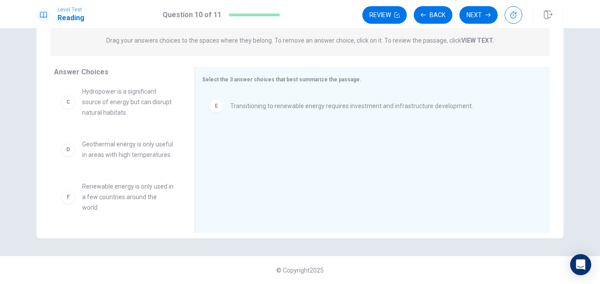
scroll to position [121, 0]
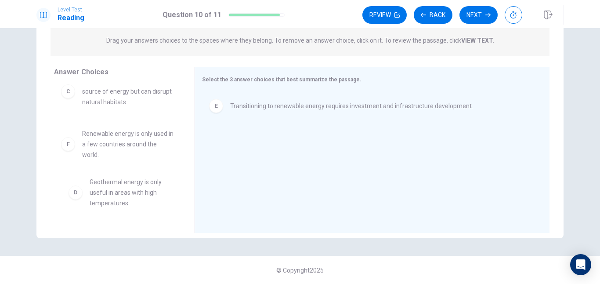
drag, startPoint x: 68, startPoint y: 142, endPoint x: 79, endPoint y: 188, distance: 47.4
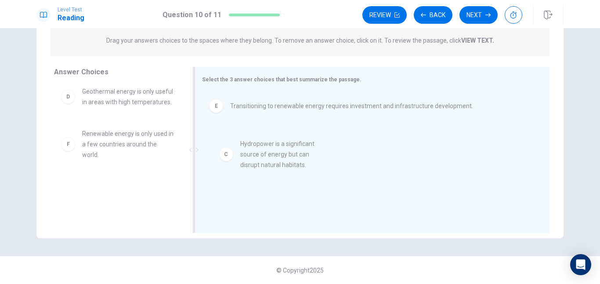
drag, startPoint x: 79, startPoint y: 101, endPoint x: 238, endPoint y: 165, distance: 171.2
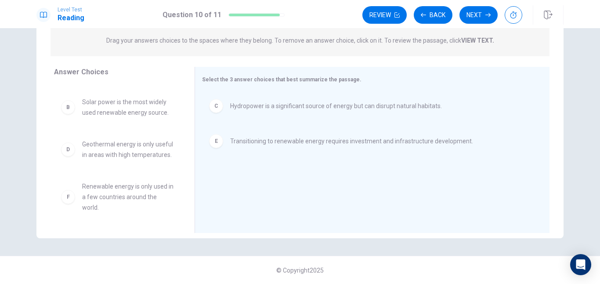
scroll to position [66, 0]
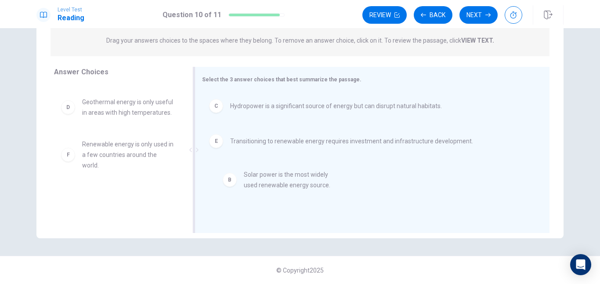
drag, startPoint x: 70, startPoint y: 103, endPoint x: 238, endPoint y: 191, distance: 189.5
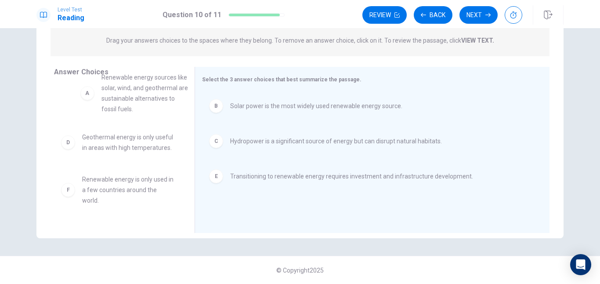
scroll to position [15, 0]
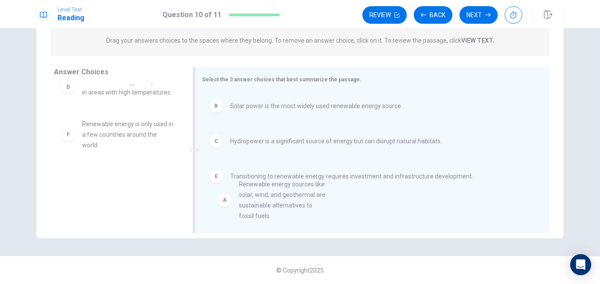
drag, startPoint x: 69, startPoint y: 91, endPoint x: 231, endPoint y: 204, distance: 196.5
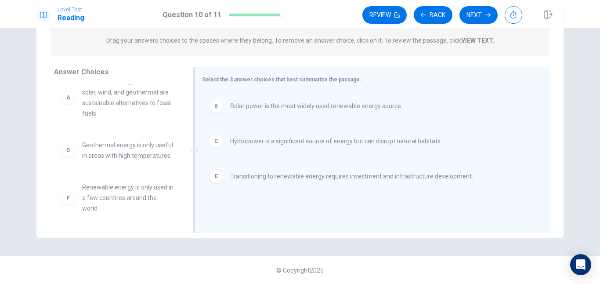
drag, startPoint x: 220, startPoint y: 174, endPoint x: 217, endPoint y: 171, distance: 5.0
click at [220, 174] on div "E Transitioning to renewable energy requires investment and infrastructure deve…" at bounding box center [368, 176] width 319 height 14
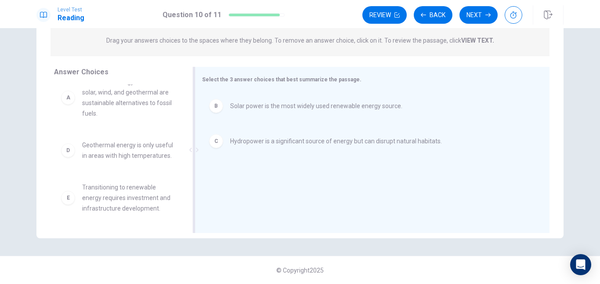
drag, startPoint x: 225, startPoint y: 146, endPoint x: 218, endPoint y: 145, distance: 7.5
click at [225, 146] on div "C Hydropower is a significant source of energy but can disrupt natural habitats." at bounding box center [368, 141] width 319 height 14
click at [216, 145] on div "B Solar power is the most widely used renewable energy source." at bounding box center [368, 151] width 333 height 118
click at [223, 94] on div "B Solar power is the most widely used renewable energy source." at bounding box center [368, 106] width 333 height 28
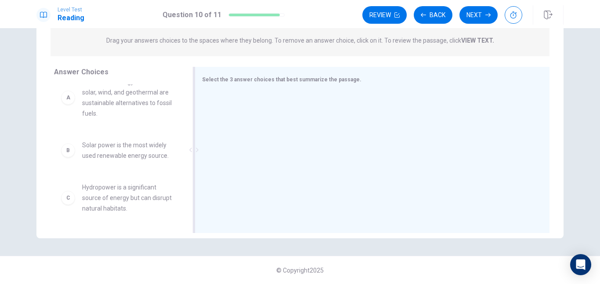
click at [222, 95] on div at bounding box center [368, 151] width 333 height 118
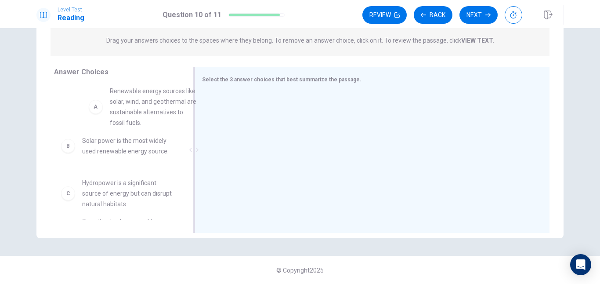
scroll to position [12, 0]
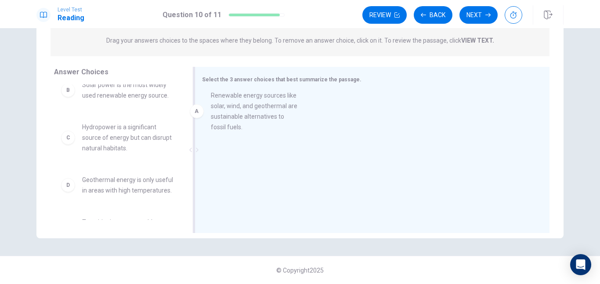
drag, startPoint x: 93, startPoint y: 97, endPoint x: 241, endPoint y: 115, distance: 149.1
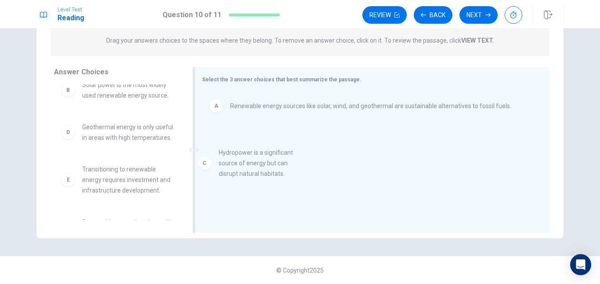
drag, startPoint x: 81, startPoint y: 142, endPoint x: 223, endPoint y: 170, distance: 145.0
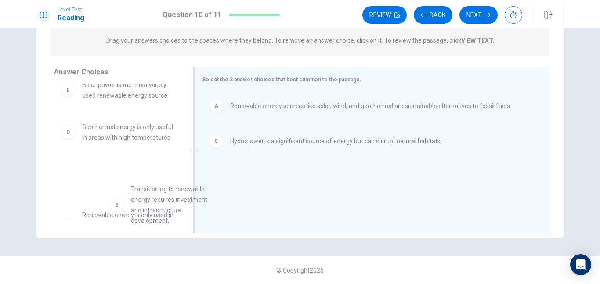
scroll to position [28, 0]
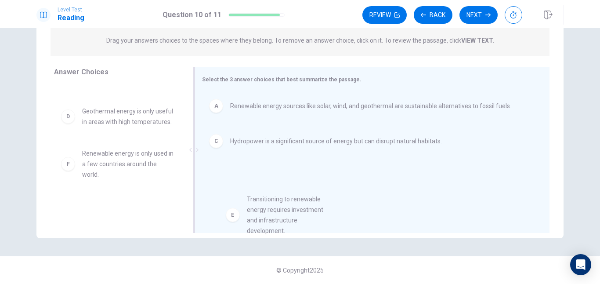
drag, startPoint x: 105, startPoint y: 183, endPoint x: 271, endPoint y: 198, distance: 166.7
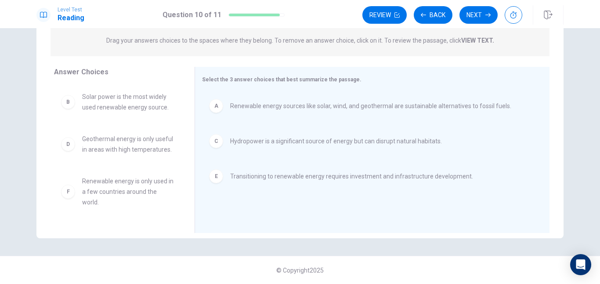
scroll to position [5, 0]
click at [479, 18] on button "Next" at bounding box center [478, 15] width 38 height 18
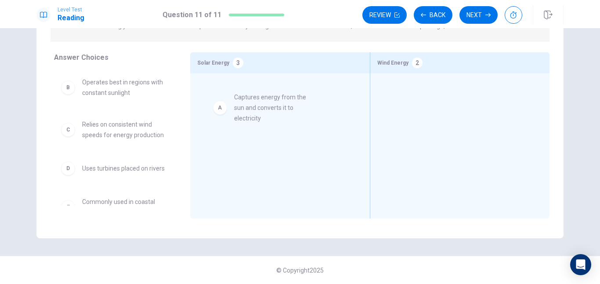
drag, startPoint x: 68, startPoint y: 81, endPoint x: 216, endPoint y: 94, distance: 148.9
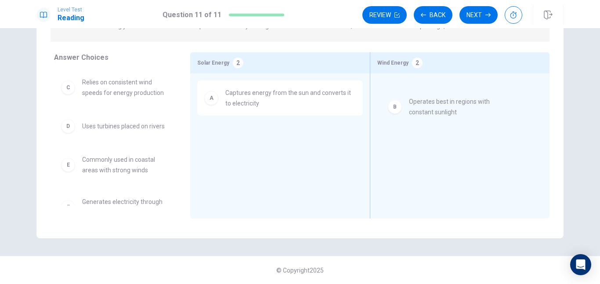
drag, startPoint x: 106, startPoint y: 83, endPoint x: 436, endPoint y: 101, distance: 331.1
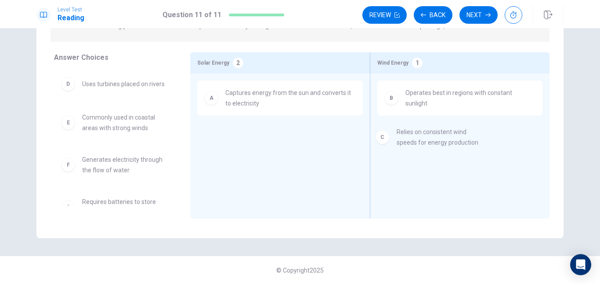
drag, startPoint x: 130, startPoint y: 93, endPoint x: 459, endPoint y: 144, distance: 332.8
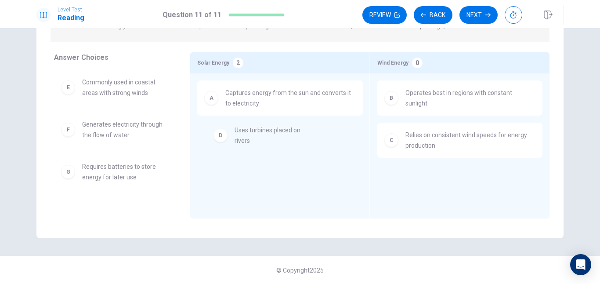
drag, startPoint x: 131, startPoint y: 97, endPoint x: 288, endPoint y: 144, distance: 163.9
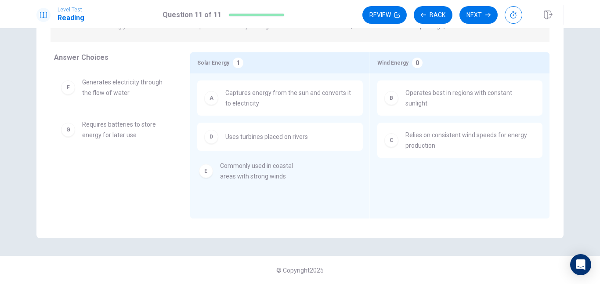
drag, startPoint x: 129, startPoint y: 93, endPoint x: 275, endPoint y: 176, distance: 168.5
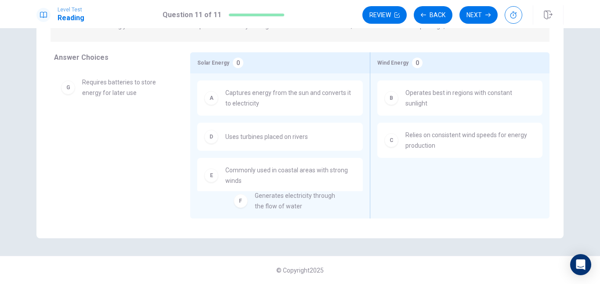
drag, startPoint x: 133, startPoint y: 99, endPoint x: 294, endPoint y: 211, distance: 196.3
drag, startPoint x: 108, startPoint y: 94, endPoint x: 110, endPoint y: 124, distance: 29.5
drag, startPoint x: 112, startPoint y: 85, endPoint x: 116, endPoint y: 88, distance: 5.1
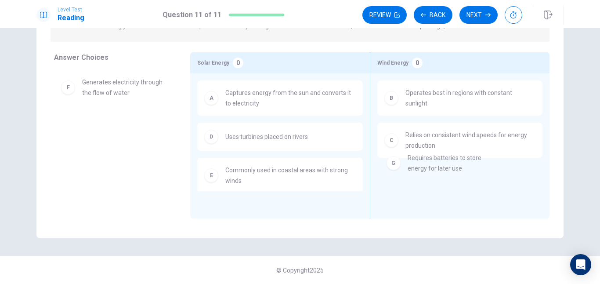
drag, startPoint x: 101, startPoint y: 115, endPoint x: 431, endPoint y: 150, distance: 331.2
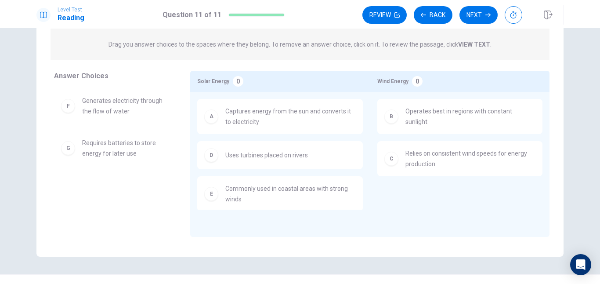
scroll to position [94, 0]
click at [333, 82] on div "Solar Energy 0" at bounding box center [280, 82] width 180 height 21
click at [478, 24] on div "Review Back Next" at bounding box center [462, 14] width 201 height 19
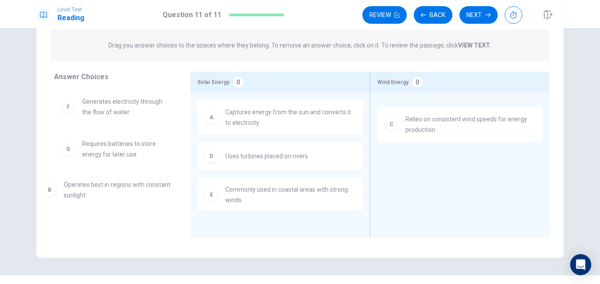
drag, startPoint x: 456, startPoint y: 120, endPoint x: 127, endPoint y: 180, distance: 334.2
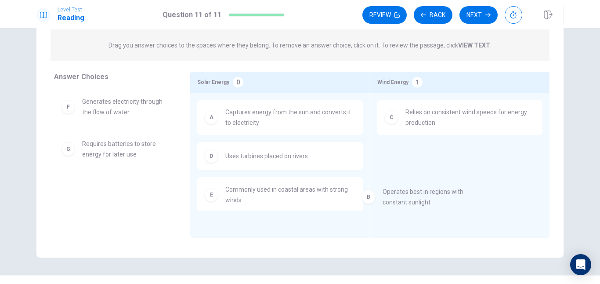
drag, startPoint x: 112, startPoint y: 104, endPoint x: 459, endPoint y: 192, distance: 357.9
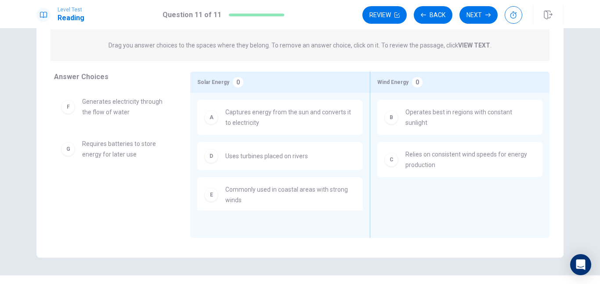
drag, startPoint x: 446, startPoint y: 132, endPoint x: 346, endPoint y: 155, distance: 103.2
click at [317, 171] on div "Answer Choices F Generates electricity through the flow of water G Requires bat…" at bounding box center [299, 155] width 527 height 166
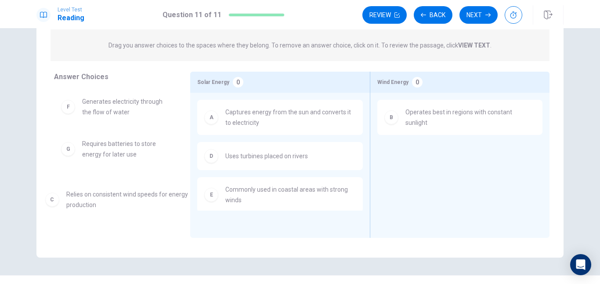
drag, startPoint x: 412, startPoint y: 156, endPoint x: 81, endPoint y: 197, distance: 333.2
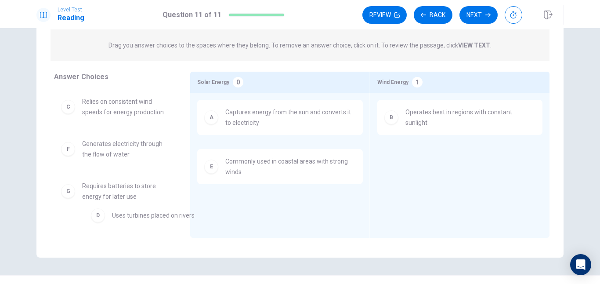
drag, startPoint x: 233, startPoint y: 155, endPoint x: 102, endPoint y: 225, distance: 147.9
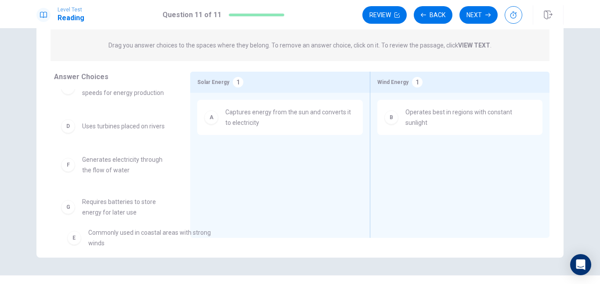
scroll to position [19, 0]
drag, startPoint x: 225, startPoint y: 169, endPoint x: 92, endPoint y: 236, distance: 148.8
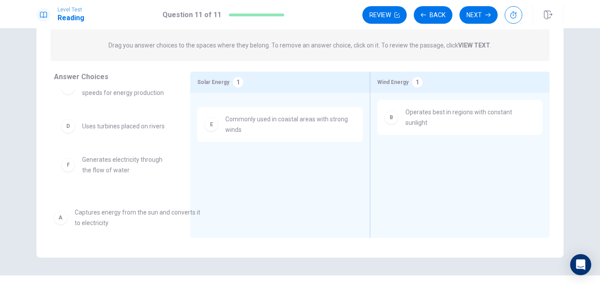
scroll to position [57, 0]
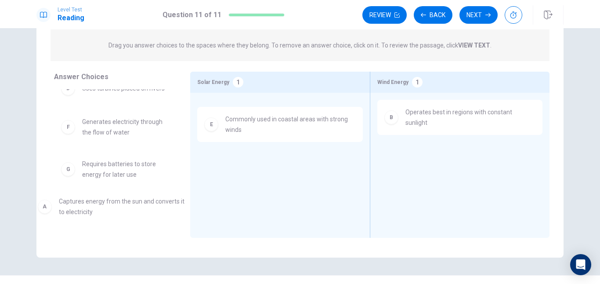
drag, startPoint x: 221, startPoint y: 122, endPoint x: 56, endPoint y: 218, distance: 191.0
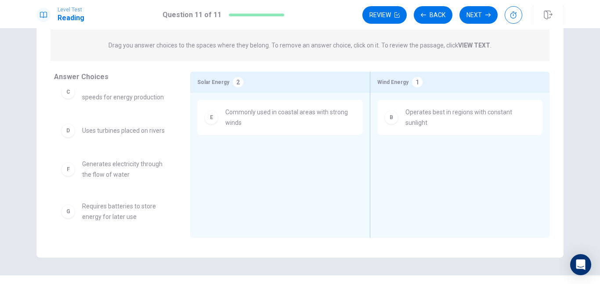
drag, startPoint x: 221, startPoint y: 140, endPoint x: 254, endPoint y: 124, distance: 37.3
click at [207, 175] on div "E Commonly used in coastal areas with strong winds" at bounding box center [280, 152] width 166 height 104
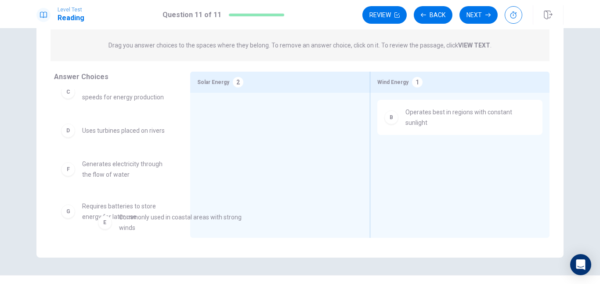
scroll to position [61, 0]
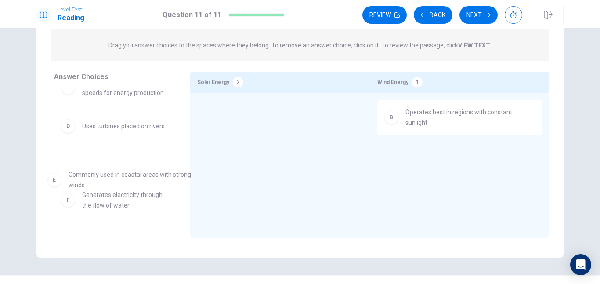
drag, startPoint x: 258, startPoint y: 119, endPoint x: 103, endPoint y: 184, distance: 168.6
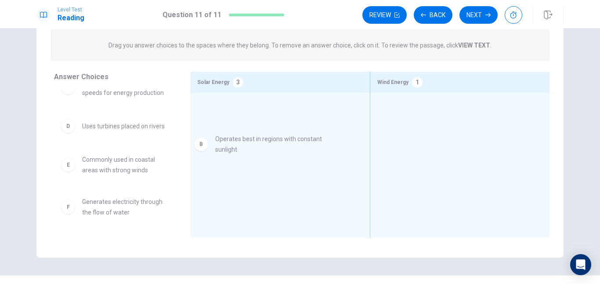
scroll to position [0, 0]
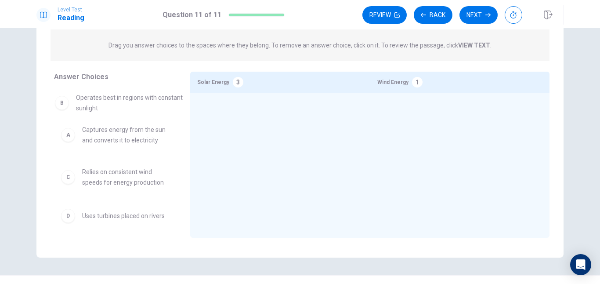
drag, startPoint x: 432, startPoint y: 107, endPoint x: 102, endPoint y: 96, distance: 330.3
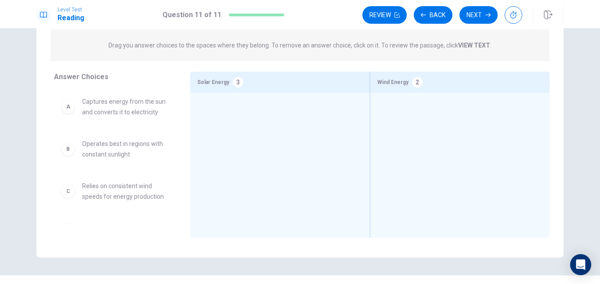
click at [87, 145] on span "Operates best in regions with constant sunlight" at bounding box center [125, 148] width 87 height 21
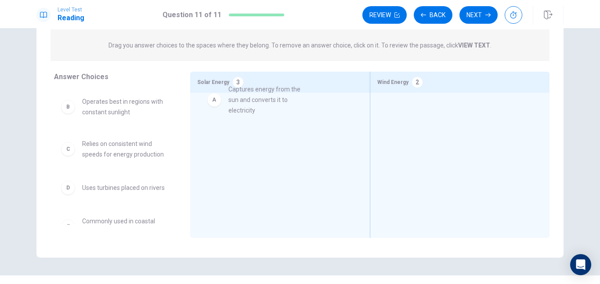
drag, startPoint x: 76, startPoint y: 106, endPoint x: 225, endPoint y: 111, distance: 149.4
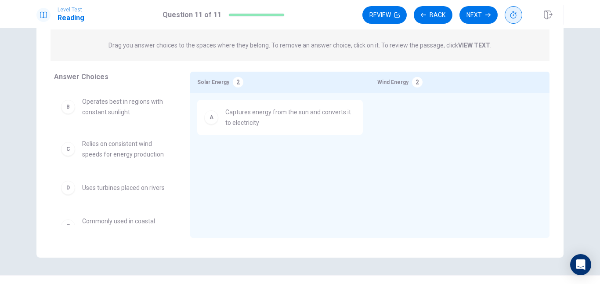
click at [517, 15] on button "button" at bounding box center [513, 15] width 18 height 18
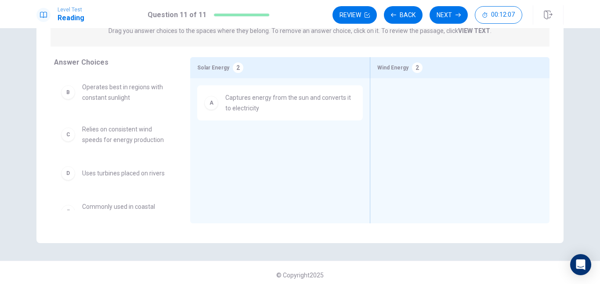
scroll to position [113, 0]
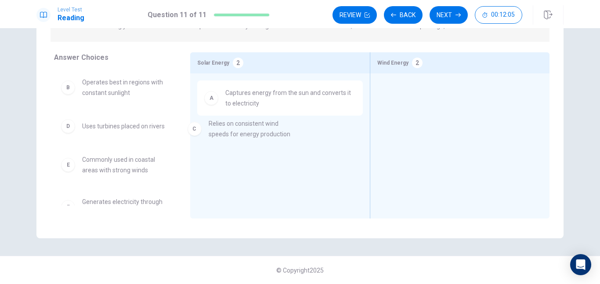
drag, startPoint x: 126, startPoint y: 133, endPoint x: 256, endPoint y: 132, distance: 130.0
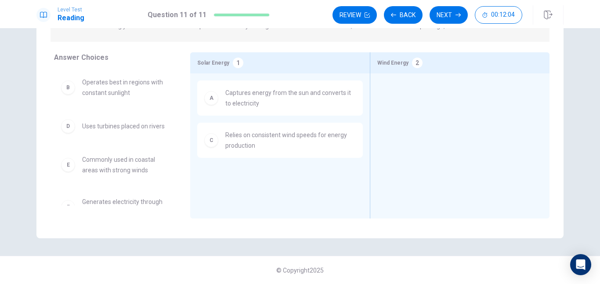
drag, startPoint x: 138, startPoint y: 190, endPoint x: 134, endPoint y: 204, distance: 14.5
click at [134, 204] on div "B Operates best in regions with constant sunlight D Uses turbines placed on riv…" at bounding box center [115, 137] width 122 height 135
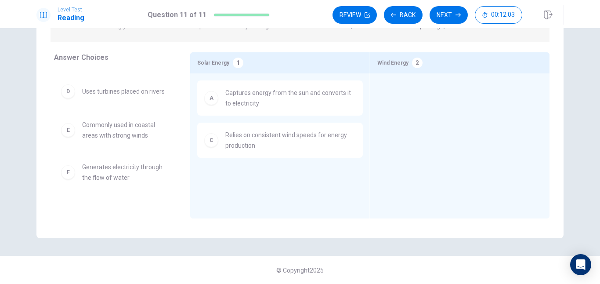
scroll to position [61, 0]
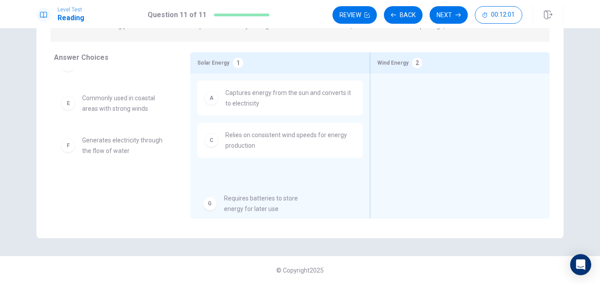
drag, startPoint x: 78, startPoint y: 186, endPoint x: 229, endPoint y: 188, distance: 151.5
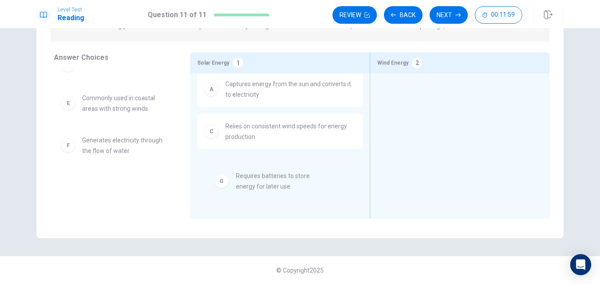
drag, startPoint x: 116, startPoint y: 194, endPoint x: 276, endPoint y: 182, distance: 160.2
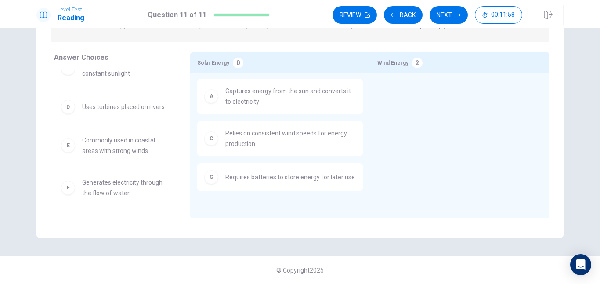
scroll to position [19, 0]
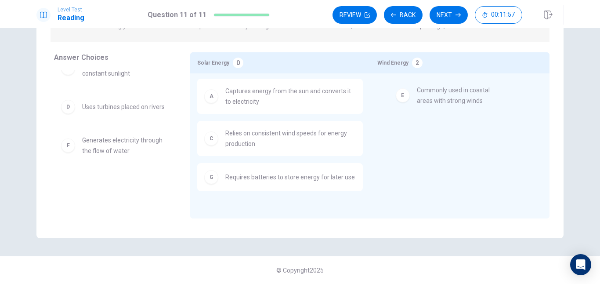
drag, startPoint x: 92, startPoint y: 147, endPoint x: 429, endPoint y: 97, distance: 340.8
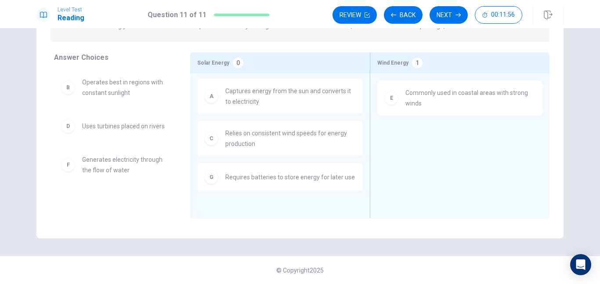
scroll to position [0, 0]
click at [137, 94] on span "Operates best in regions with constant sunlight" at bounding box center [125, 87] width 87 height 21
drag, startPoint x: 104, startPoint y: 86, endPoint x: 100, endPoint y: 87, distance: 4.5
drag, startPoint x: 100, startPoint y: 87, endPoint x: 313, endPoint y: 86, distance: 213.4
click at [356, 94] on div "Answer Choices B Operates best in regions with constant sunlight D Uses turbine…" at bounding box center [299, 135] width 527 height 166
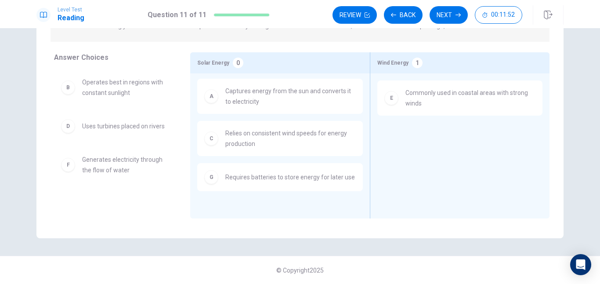
drag, startPoint x: 82, startPoint y: 72, endPoint x: 89, endPoint y: 78, distance: 9.7
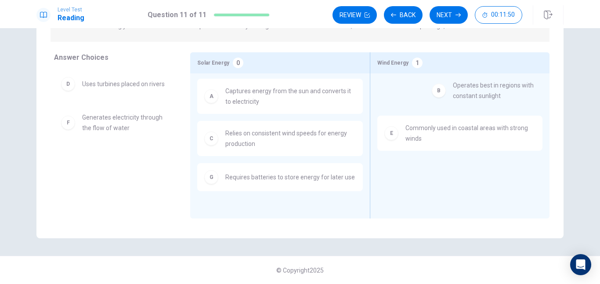
drag, startPoint x: 96, startPoint y: 99, endPoint x: 471, endPoint y: 100, distance: 375.4
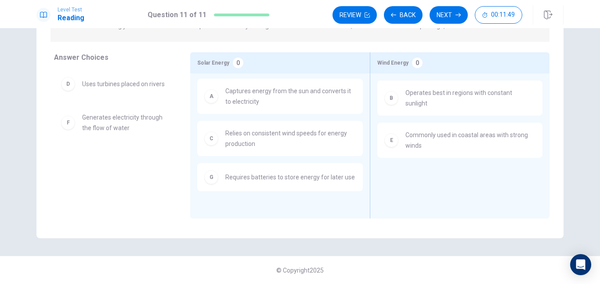
click at [137, 121] on span "Generates electricity through the flow of water" at bounding box center [125, 122] width 87 height 21
drag, startPoint x: 137, startPoint y: 86, endPoint x: 476, endPoint y: 183, distance: 352.6
click at [457, 17] on icon "button" at bounding box center [457, 14] width 5 height 5
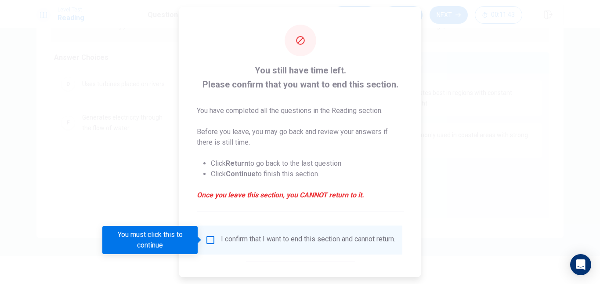
click at [447, 89] on div at bounding box center [300, 142] width 600 height 284
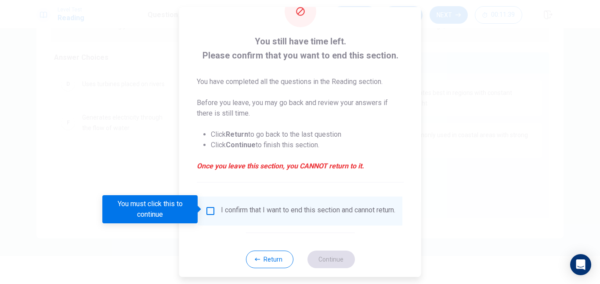
scroll to position [31, 0]
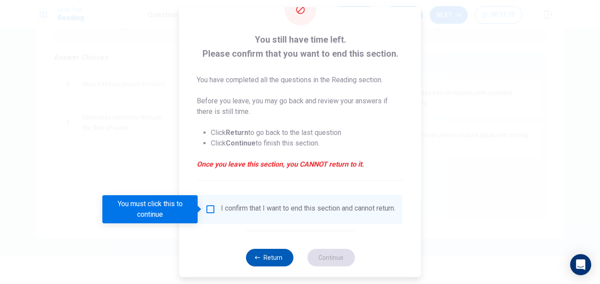
click at [269, 254] on div "Return Continue" at bounding box center [299, 257] width 109 height 53
click at [270, 266] on button "Return" at bounding box center [268, 258] width 47 height 18
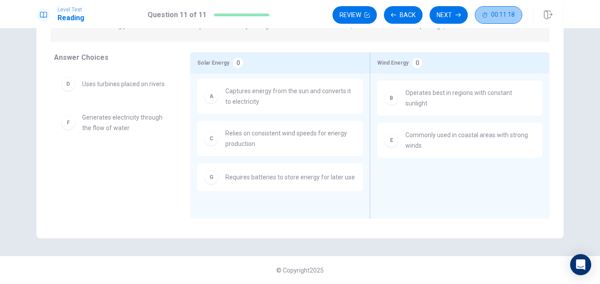
click at [496, 14] on span "00:11:18" at bounding box center [503, 14] width 24 height 7
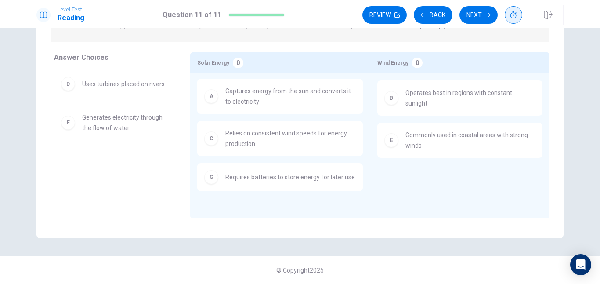
click at [272, 18] on div "Question 11 of 11" at bounding box center [223, 15] width 122 height 11
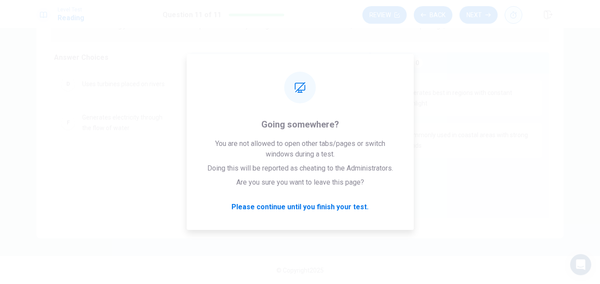
click at [442, 98] on span "Operates best in regions with constant sunlight" at bounding box center [470, 97] width 130 height 21
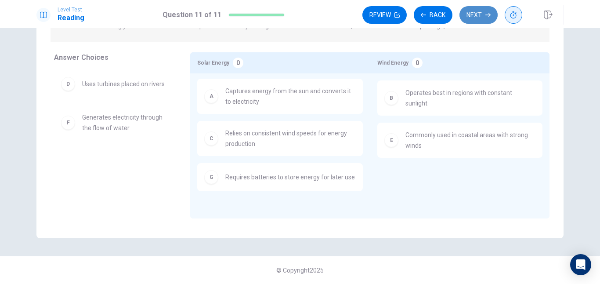
click at [479, 22] on button "Next" at bounding box center [478, 15] width 38 height 18
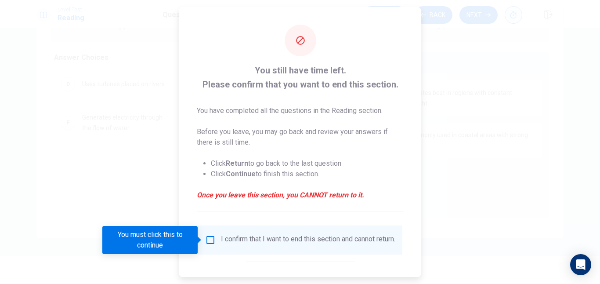
click at [208, 243] on input "You must click this to continue" at bounding box center [210, 239] width 11 height 11
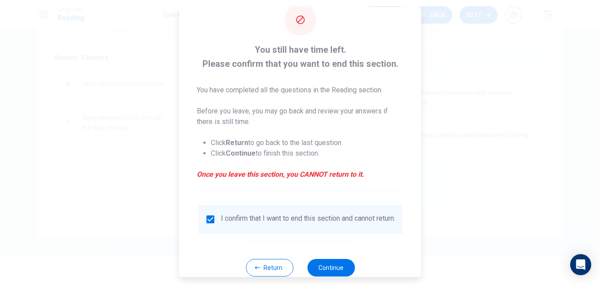
scroll to position [44, 0]
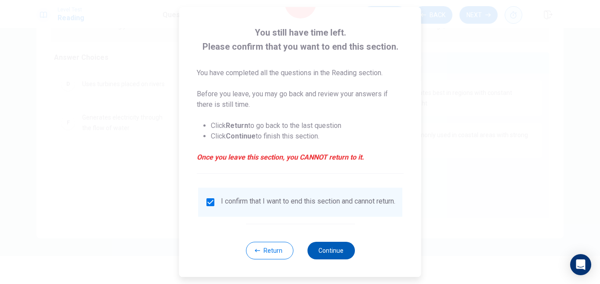
click at [334, 249] on button "Continue" at bounding box center [330, 250] width 47 height 18
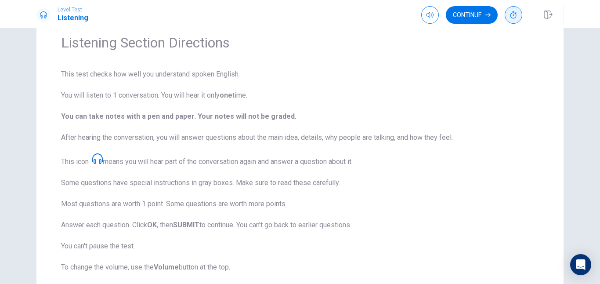
scroll to position [0, 0]
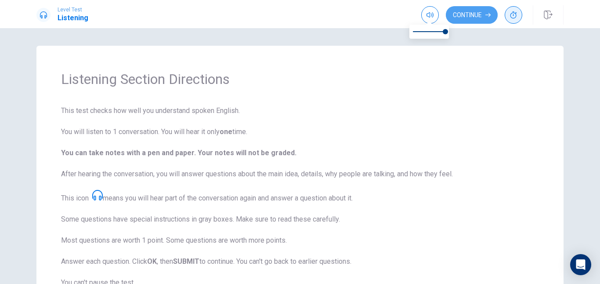
click at [458, 15] on button "Continue" at bounding box center [472, 15] width 52 height 18
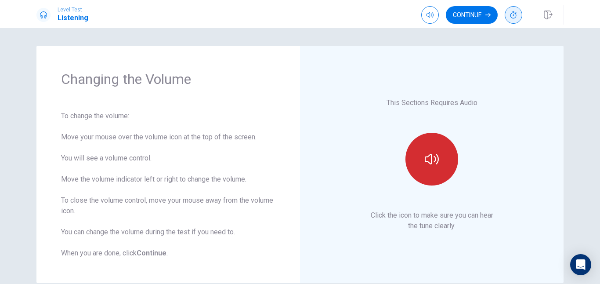
click at [427, 172] on button "button" at bounding box center [431, 159] width 53 height 53
click at [422, 168] on button "button" at bounding box center [431, 159] width 53 height 53
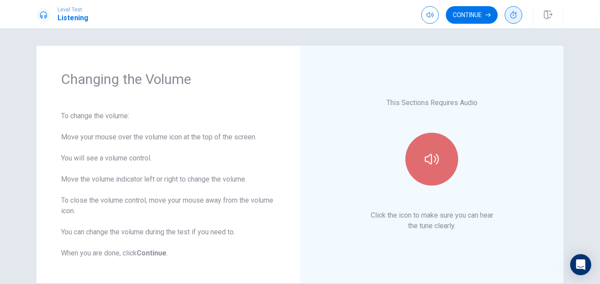
click at [422, 168] on button "button" at bounding box center [431, 159] width 53 height 53
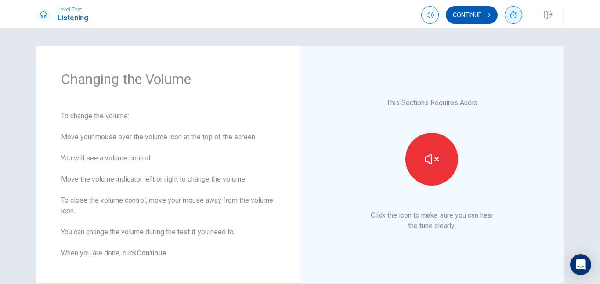
click at [461, 20] on button "Continue" at bounding box center [472, 15] width 52 height 18
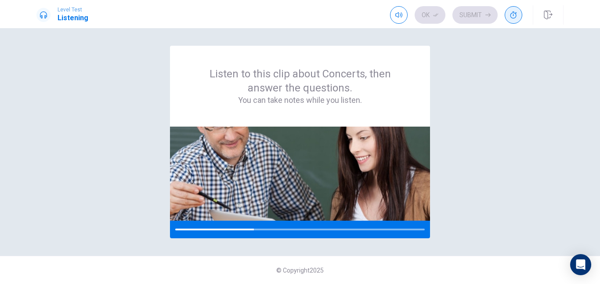
drag, startPoint x: 270, startPoint y: 198, endPoint x: 140, endPoint y: 120, distance: 150.8
click at [140, 120] on div "Listen to this clip about Concerts, then answer the questions. You can take not…" at bounding box center [299, 142] width 527 height 192
drag, startPoint x: 336, startPoint y: 138, endPoint x: 134, endPoint y: 143, distance: 202.0
click at [134, 143] on div "Listen to this clip about Concerts, then answer the questions. You can take not…" at bounding box center [299, 142] width 527 height 192
click at [271, 185] on img at bounding box center [300, 173] width 260 height 94
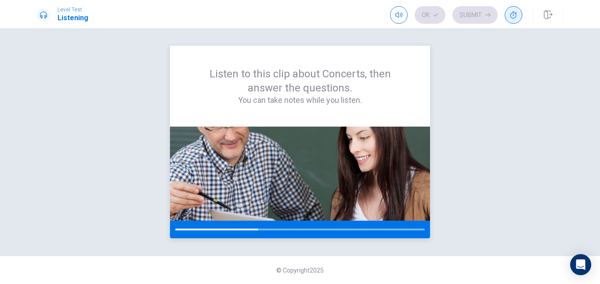
click at [273, 186] on img at bounding box center [300, 173] width 260 height 94
drag, startPoint x: 273, startPoint y: 186, endPoint x: 162, endPoint y: 183, distance: 111.1
click at [162, 183] on div "Listen to this clip about Concerts, then answer the questions. You can take not…" at bounding box center [299, 142] width 527 height 192
click at [163, 183] on div "Listen to this clip about Concerts, then answer the questions. You can take not…" at bounding box center [299, 142] width 527 height 192
click at [245, 228] on div at bounding box center [218, 229] width 86 height 2
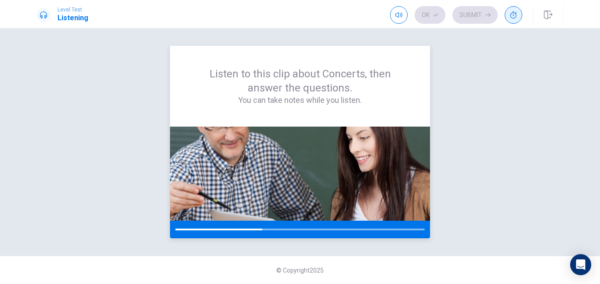
click at [245, 228] on div at bounding box center [218, 229] width 87 height 2
click at [246, 228] on div at bounding box center [219, 229] width 88 height 2
click at [450, 155] on div "Listen to this clip about Concerts, then answer the questions. You can take not…" at bounding box center [299, 142] width 527 height 192
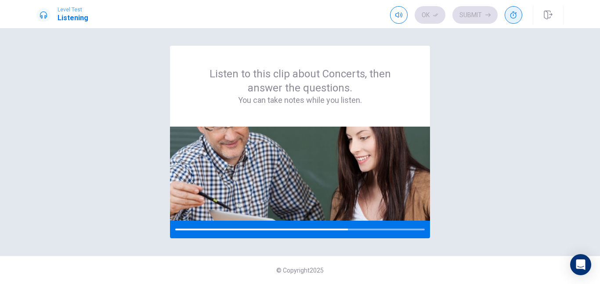
drag, startPoint x: 452, startPoint y: 75, endPoint x: 464, endPoint y: 122, distance: 48.8
click at [464, 122] on div "Listen to this clip about Concerts, then answer the questions. You can take not…" at bounding box center [299, 142] width 527 height 192
click at [45, 14] on icon at bounding box center [43, 14] width 7 height 7
type input "1"
drag, startPoint x: 414, startPoint y: 30, endPoint x: 393, endPoint y: 32, distance: 20.7
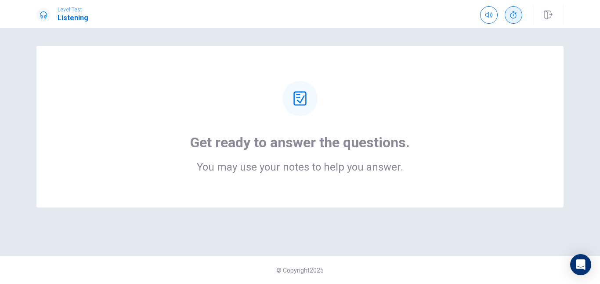
click at [359, 128] on div "Get ready to answer the questions. You may use your notes to help you answer." at bounding box center [300, 126] width 457 height 91
click at [318, 183] on div "Get ready to answer the questions. You may use your notes to help you answer." at bounding box center [299, 127] width 527 height 162
click at [316, 186] on div "Get ready to answer the questions. You may use your notes to help you answer." at bounding box center [299, 127] width 527 height 162
drag, startPoint x: 321, startPoint y: 172, endPoint x: 327, endPoint y: 152, distance: 21.0
click at [321, 162] on div "Get ready to answer the questions. You may use your notes to help you answer." at bounding box center [299, 127] width 527 height 162
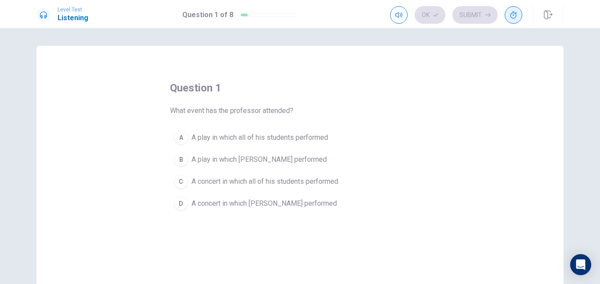
click at [175, 144] on button "A A play in which all of his students performed" at bounding box center [300, 137] width 260 height 22
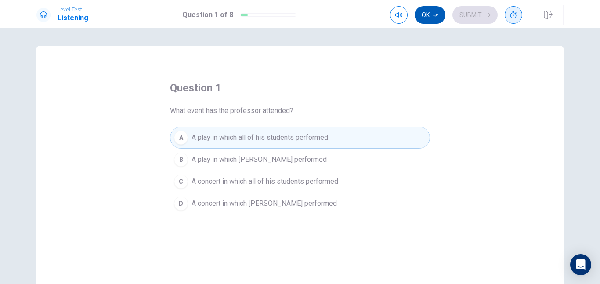
click at [432, 20] on button "Ok" at bounding box center [429, 15] width 31 height 18
click at [470, 12] on button "Submit" at bounding box center [474, 15] width 45 height 18
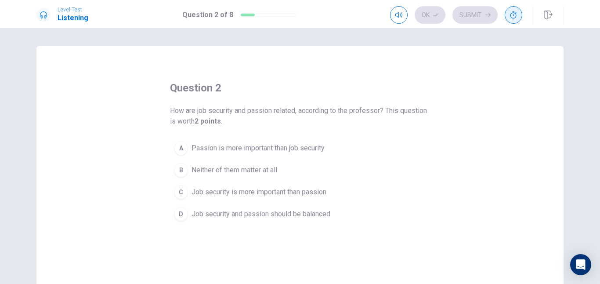
click at [175, 208] on div "D" at bounding box center [181, 214] width 14 height 14
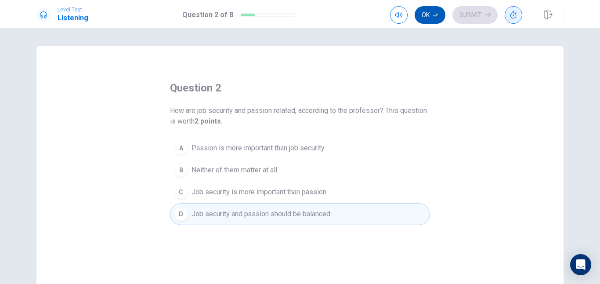
click at [438, 15] on icon "button" at bounding box center [435, 14] width 5 height 5
click at [488, 11] on button "Submit" at bounding box center [474, 15] width 45 height 18
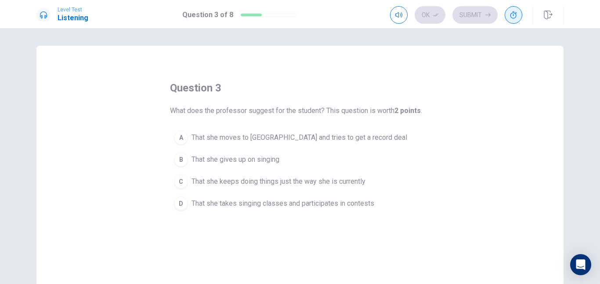
click at [184, 148] on div "A That she moves to [GEOGRAPHIC_DATA] and tries to get a record deal B That she…" at bounding box center [300, 170] width 260 height 88
click at [192, 155] on span "That she gives up on singing" at bounding box center [235, 159] width 88 height 11
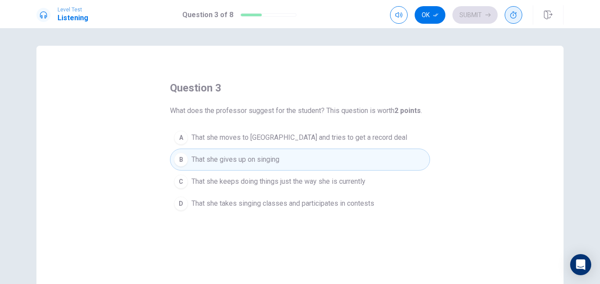
click at [256, 135] on span "That she moves to [GEOGRAPHIC_DATA] and tries to get a record deal" at bounding box center [299, 137] width 216 height 11
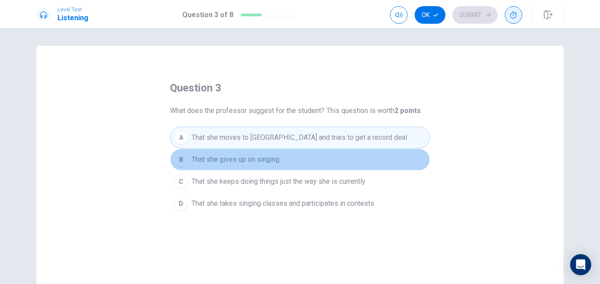
click at [252, 151] on button "B That she gives up on singing" at bounding box center [300, 159] width 260 height 22
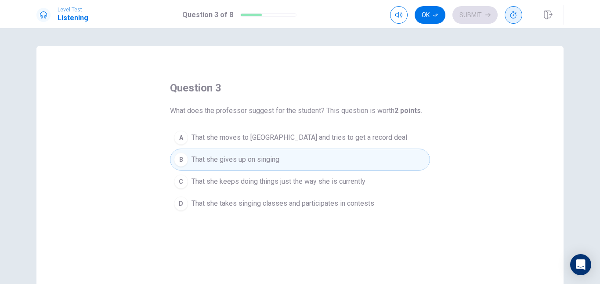
click at [255, 134] on span "That she moves to [GEOGRAPHIC_DATA] and tries to get a record deal" at bounding box center [299, 137] width 216 height 11
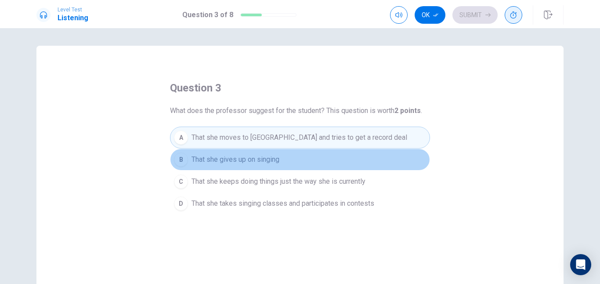
click at [252, 153] on button "B That she gives up on singing" at bounding box center [300, 159] width 260 height 22
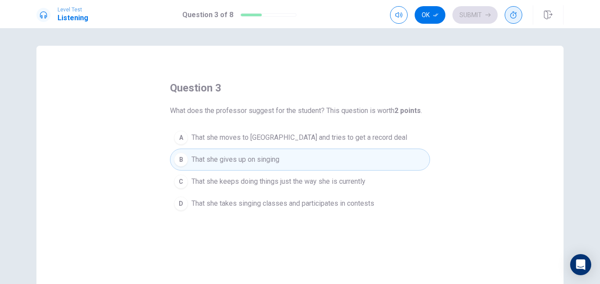
click at [253, 138] on span "That she moves to [GEOGRAPHIC_DATA] and tries to get a record deal" at bounding box center [299, 137] width 216 height 11
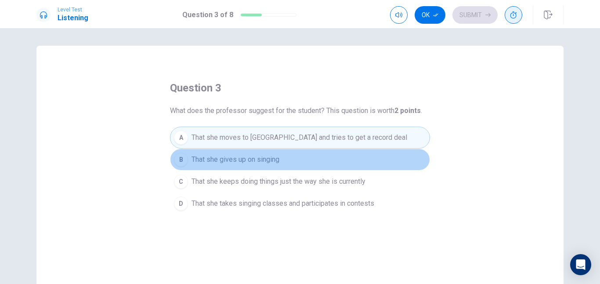
click at [253, 154] on span "That she gives up on singing" at bounding box center [235, 159] width 88 height 11
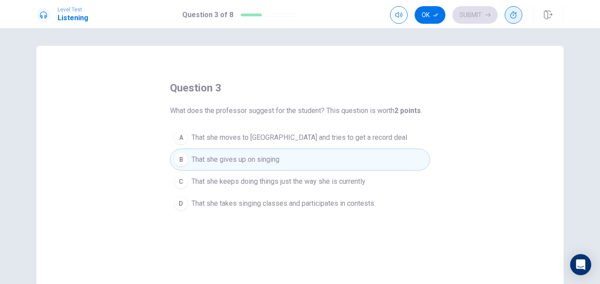
click at [254, 139] on span "That she moves to [GEOGRAPHIC_DATA] and tries to get a record deal" at bounding box center [299, 137] width 216 height 11
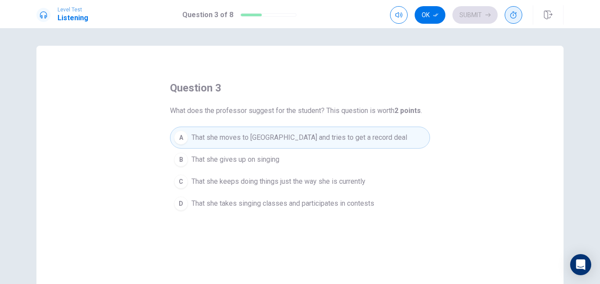
click at [253, 153] on button "B That she gives up on singing" at bounding box center [300, 159] width 260 height 22
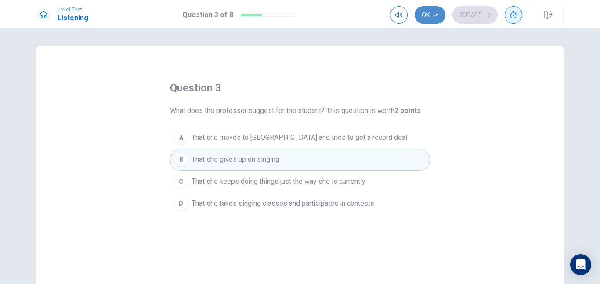
click at [429, 21] on button "Ok" at bounding box center [429, 15] width 31 height 18
click at [476, 9] on button "Submit" at bounding box center [474, 15] width 45 height 18
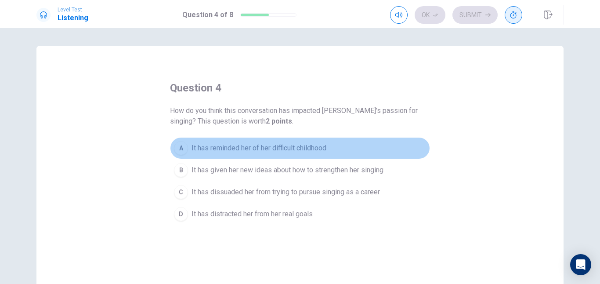
drag, startPoint x: 235, startPoint y: 142, endPoint x: 241, endPoint y: 137, distance: 7.5
click at [234, 142] on button "A It has reminded her of her difficult childhood" at bounding box center [300, 148] width 260 height 22
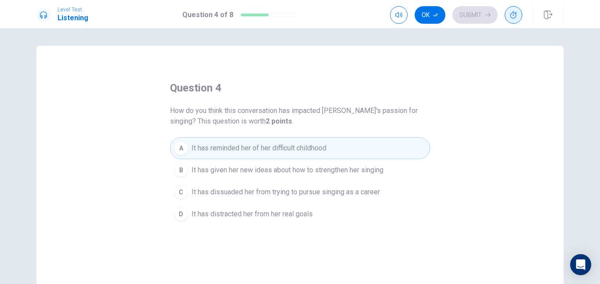
click at [266, 210] on span "It has distracted her from her real goals" at bounding box center [251, 214] width 121 height 11
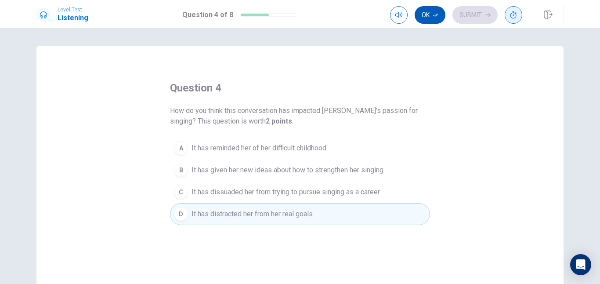
click at [429, 6] on button "Ok" at bounding box center [429, 15] width 31 height 18
click at [483, 16] on button "Submit" at bounding box center [474, 15] width 45 height 18
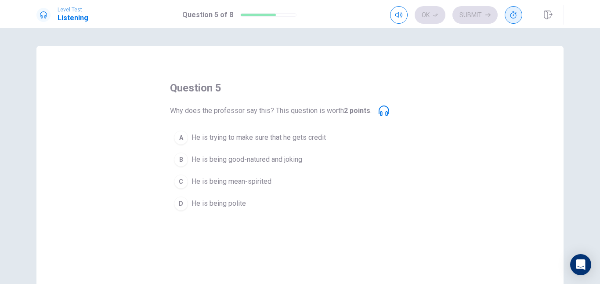
click at [193, 223] on div "question 5 Why does the professor say this? This question is worth 2 points . A…" at bounding box center [299, 198] width 527 height 305
click at [178, 134] on div "A" at bounding box center [181, 137] width 14 height 14
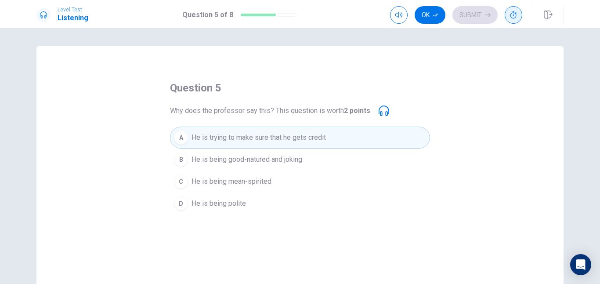
click at [198, 159] on span "He is being good-natured and joking" at bounding box center [246, 159] width 111 height 11
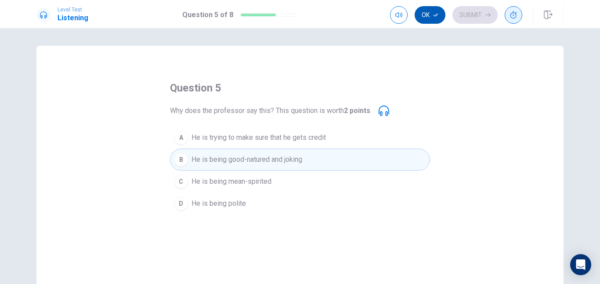
click at [432, 12] on button "Ok" at bounding box center [429, 15] width 31 height 18
click at [475, 7] on button "Submit" at bounding box center [474, 15] width 45 height 18
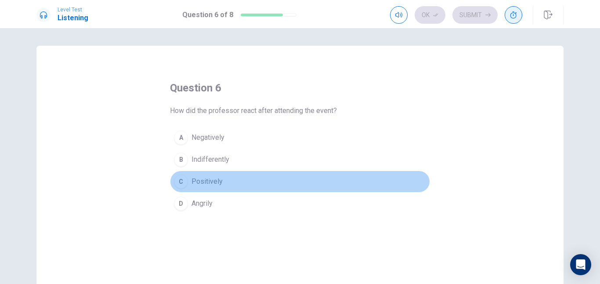
click at [196, 183] on span "Positively" at bounding box center [206, 181] width 31 height 11
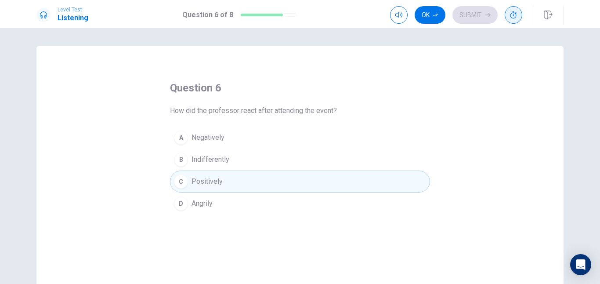
click at [200, 161] on span "Indifferently" at bounding box center [210, 159] width 38 height 11
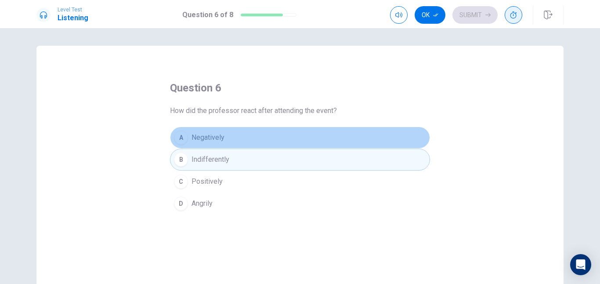
click at [202, 144] on button "A Negatively" at bounding box center [300, 137] width 260 height 22
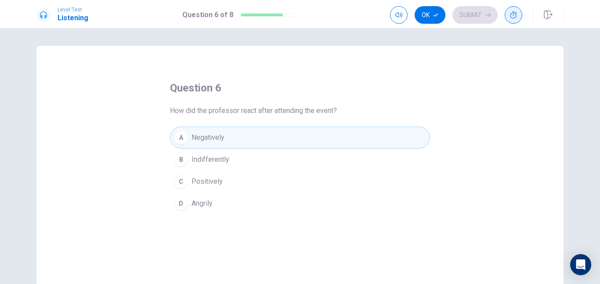
click at [187, 171] on div "A Negatively B Indifferently C Positively D Angrily" at bounding box center [300, 170] width 260 height 88
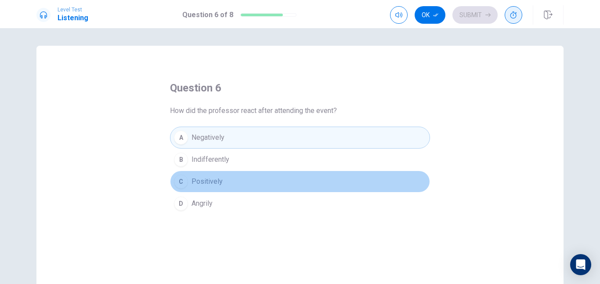
click at [185, 182] on button "C Positively" at bounding box center [300, 181] width 260 height 22
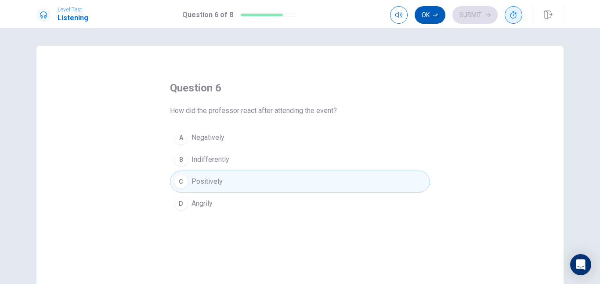
click at [437, 18] on button "Ok" at bounding box center [429, 15] width 31 height 18
click at [484, 13] on button "Submit" at bounding box center [474, 15] width 45 height 18
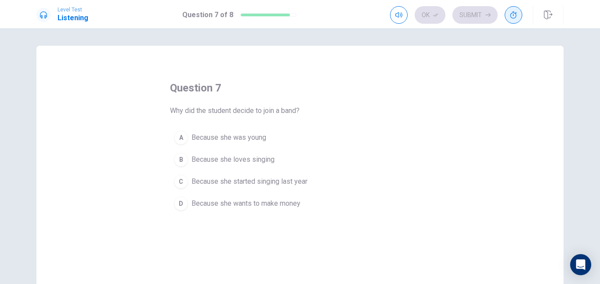
drag, startPoint x: 233, startPoint y: 136, endPoint x: 230, endPoint y: 122, distance: 14.3
click at [232, 136] on span "Because she was young" at bounding box center [228, 137] width 75 height 11
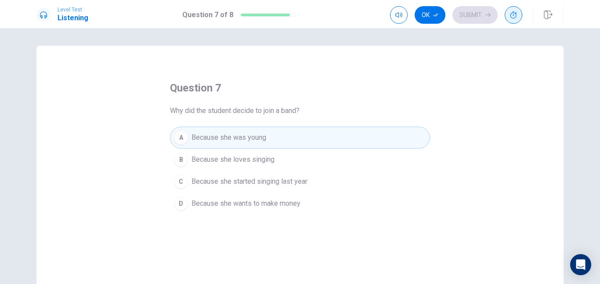
click at [228, 164] on span "Because she loves singing" at bounding box center [232, 159] width 83 height 11
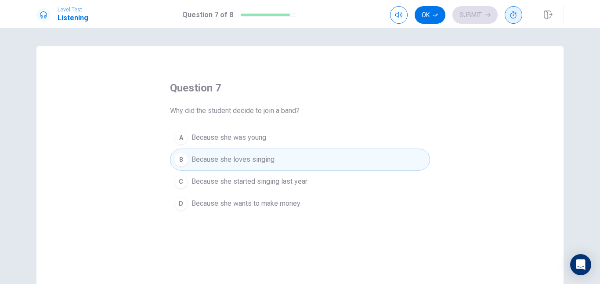
click at [224, 178] on span "Because she started singing last year" at bounding box center [249, 181] width 116 height 11
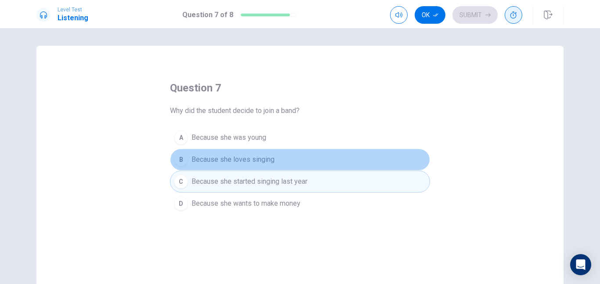
click at [227, 152] on button "B Because she loves singing" at bounding box center [300, 159] width 260 height 22
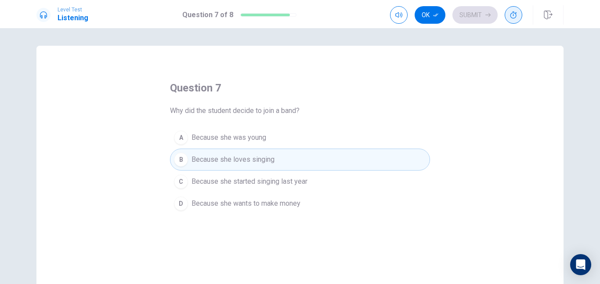
click at [229, 206] on span "Because she wants to make money" at bounding box center [245, 203] width 109 height 11
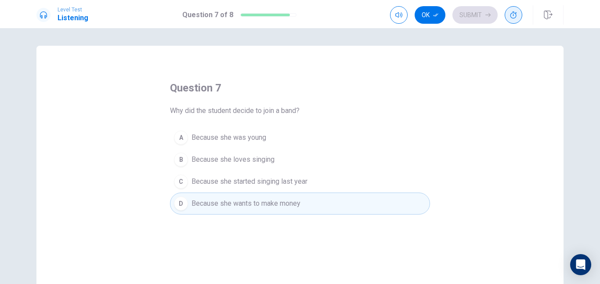
click at [286, 177] on span "Because she started singing last year" at bounding box center [249, 181] width 116 height 11
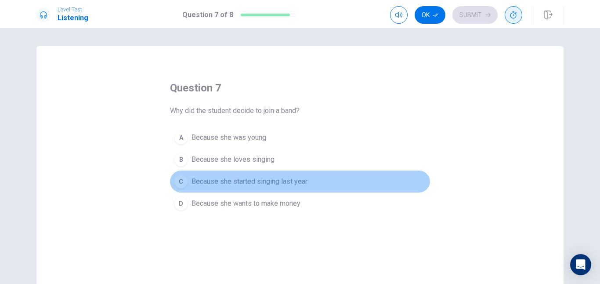
click at [282, 171] on button "C Because she started singing last year" at bounding box center [300, 181] width 260 height 22
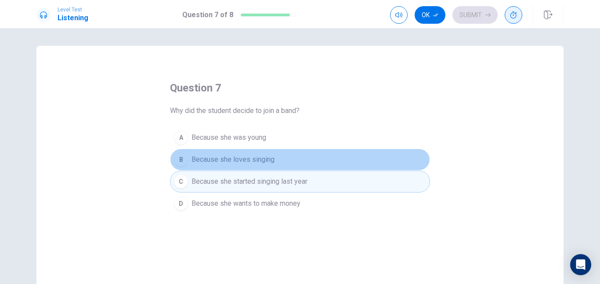
click at [282, 169] on button "B Because she loves singing" at bounding box center [300, 159] width 260 height 22
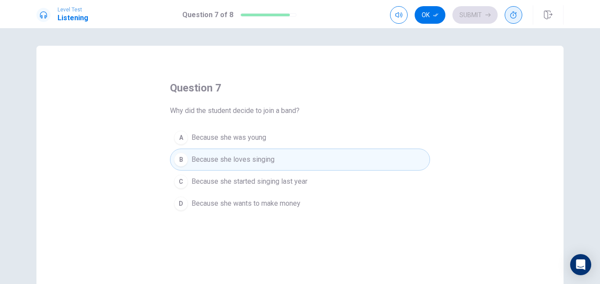
click at [283, 165] on button "B Because she loves singing" at bounding box center [300, 159] width 260 height 22
click at [274, 182] on span "Because she started singing last year" at bounding box center [249, 181] width 116 height 11
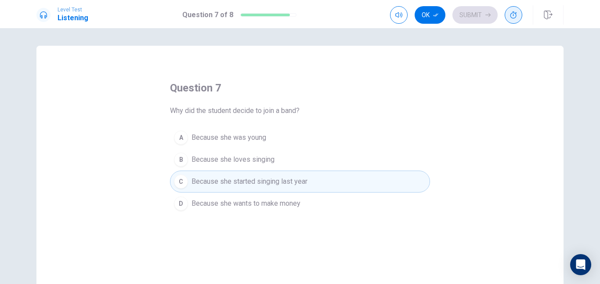
click at [278, 168] on button "B Because she loves singing" at bounding box center [300, 159] width 260 height 22
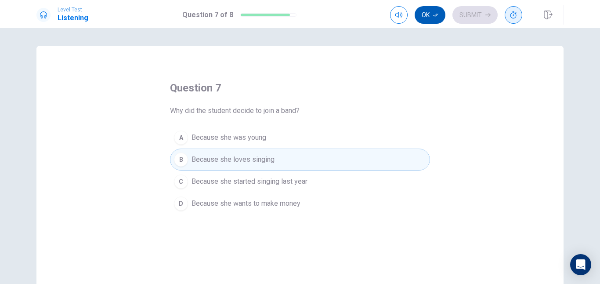
click at [425, 14] on button "Ok" at bounding box center [429, 15] width 31 height 18
click at [477, 16] on button "Submit" at bounding box center [474, 15] width 45 height 18
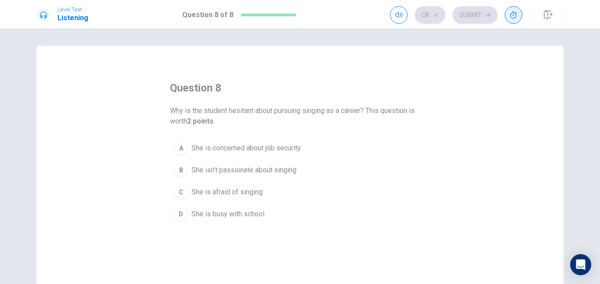
drag, startPoint x: 166, startPoint y: 105, endPoint x: 409, endPoint y: 107, distance: 243.7
click at [406, 108] on div "question 8 Why is the student hesitant about pursuing singing as a career? This…" at bounding box center [299, 198] width 527 height 305
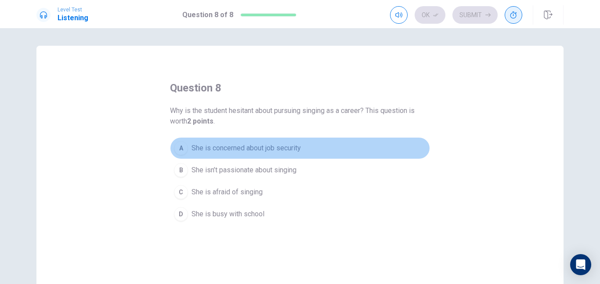
click at [183, 145] on div "A" at bounding box center [181, 148] width 14 height 14
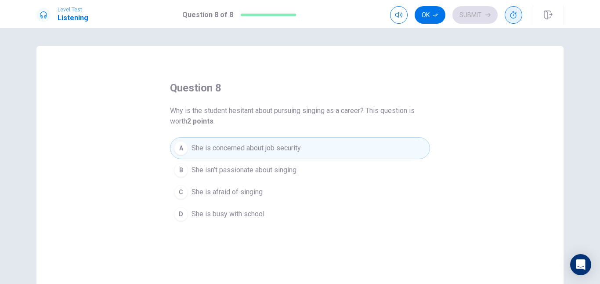
click at [170, 194] on button "C She is afraid of singing" at bounding box center [300, 192] width 260 height 22
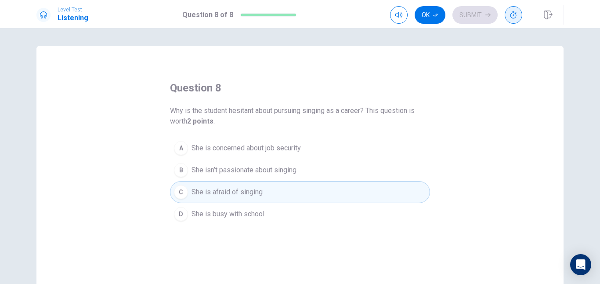
click at [187, 213] on button "D She is busy with school" at bounding box center [300, 214] width 260 height 22
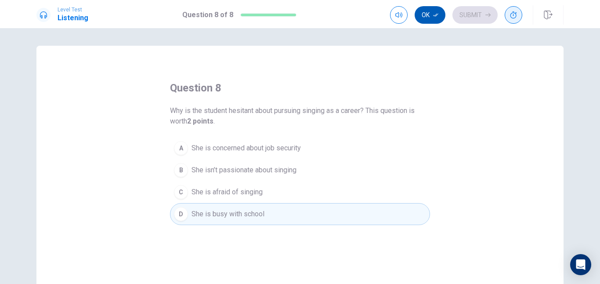
click at [431, 15] on button "Ok" at bounding box center [429, 15] width 31 height 18
click at [483, 17] on button "Submit" at bounding box center [474, 15] width 45 height 18
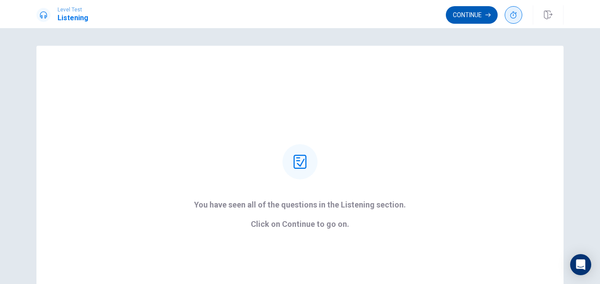
click at [473, 14] on button "Continue" at bounding box center [472, 15] width 52 height 18
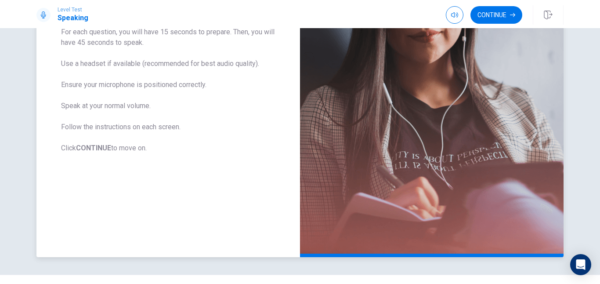
scroll to position [191, 0]
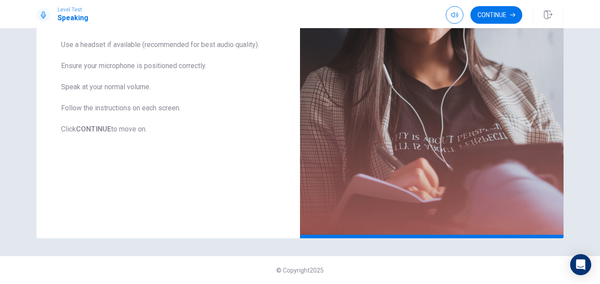
click at [503, 13] on button "Continue" at bounding box center [496, 15] width 52 height 18
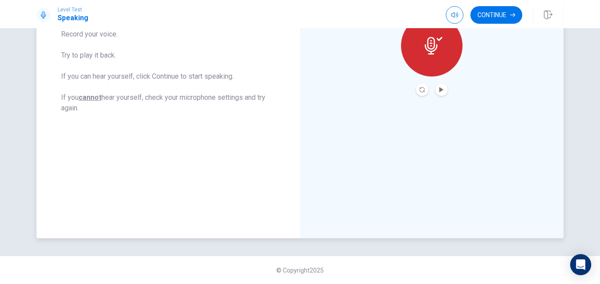
click at [442, 87] on button "Play Audio" at bounding box center [441, 89] width 12 height 12
click at [423, 92] on button "Record Again" at bounding box center [422, 89] width 12 height 12
click at [439, 90] on icon "Play Audio" at bounding box center [441, 89] width 4 height 5
click at [485, 20] on button "Continue" at bounding box center [496, 15] width 52 height 18
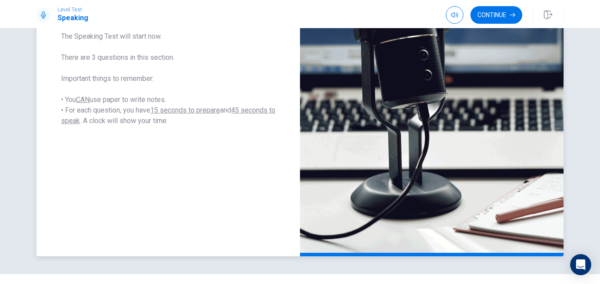
scroll to position [40, 0]
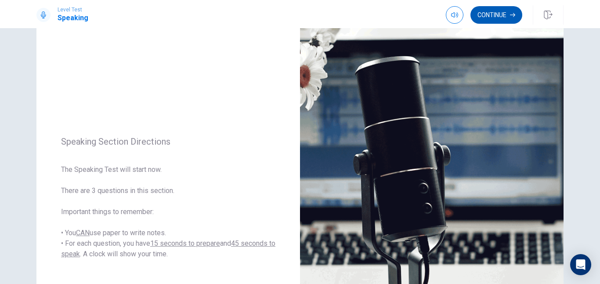
click at [497, 18] on button "Continue" at bounding box center [496, 15] width 52 height 18
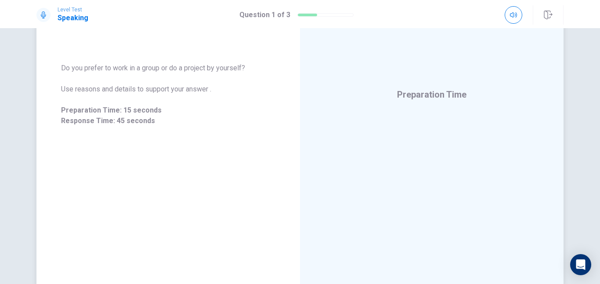
scroll to position [136, 0]
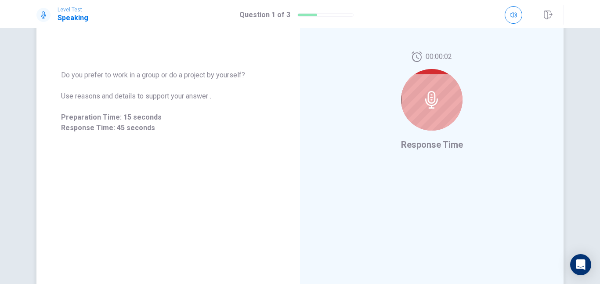
click at [444, 92] on div at bounding box center [431, 99] width 61 height 61
click at [433, 111] on div at bounding box center [431, 99] width 61 height 61
click at [428, 109] on div at bounding box center [431, 99] width 61 height 61
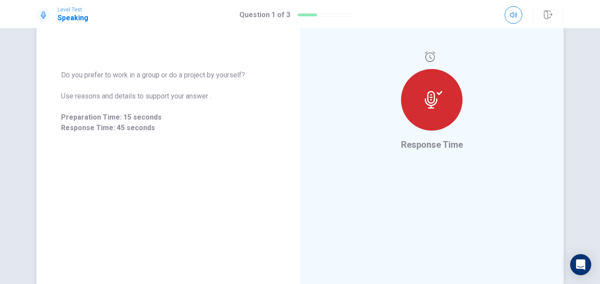
click at [428, 109] on div at bounding box center [431, 99] width 61 height 61
drag, startPoint x: 425, startPoint y: 140, endPoint x: 471, endPoint y: 136, distance: 46.4
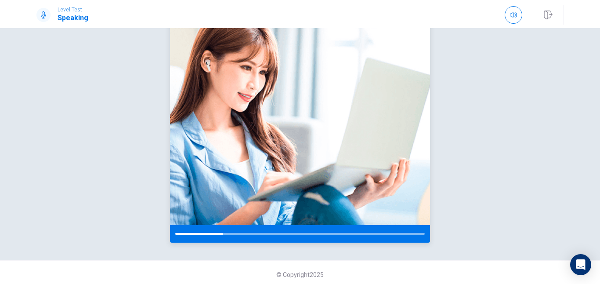
scroll to position [101, 0]
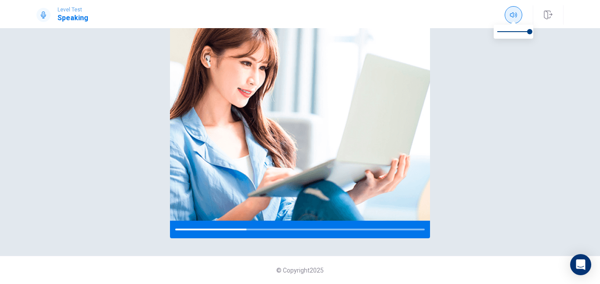
click at [516, 19] on button "button" at bounding box center [513, 15] width 18 height 18
click at [40, 10] on div at bounding box center [43, 15] width 14 height 14
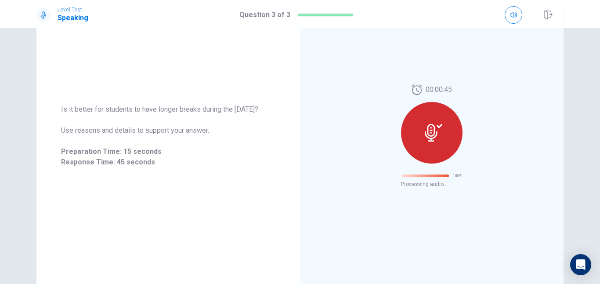
scroll to position [36, 0]
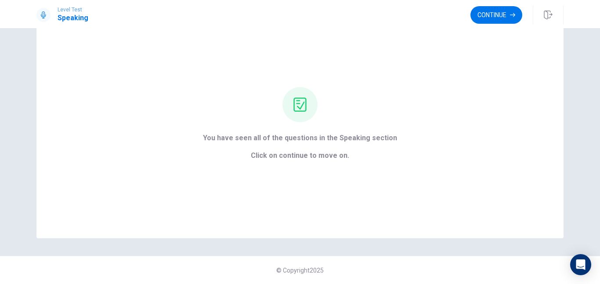
click at [490, 10] on button "Continue" at bounding box center [496, 15] width 52 height 18
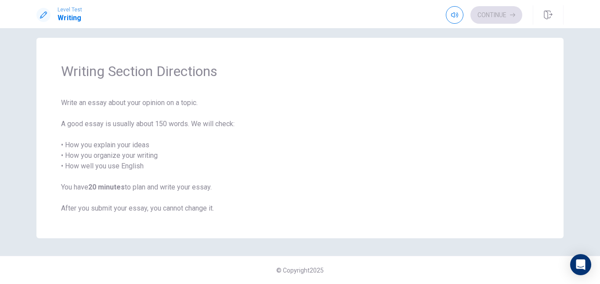
scroll to position [8, 0]
drag, startPoint x: 63, startPoint y: 148, endPoint x: 137, endPoint y: 142, distance: 74.0
click at [75, 146] on span "Write an essay about your opinion on a topic. A good essay is usually about 150…" at bounding box center [300, 155] width 478 height 116
click at [283, 129] on span "Write an essay about your opinion on a topic. A good essay is usually about 150…" at bounding box center [300, 155] width 478 height 116
click at [335, 115] on span "Write an essay about your opinion on a topic. A good essay is usually about 150…" at bounding box center [300, 155] width 478 height 116
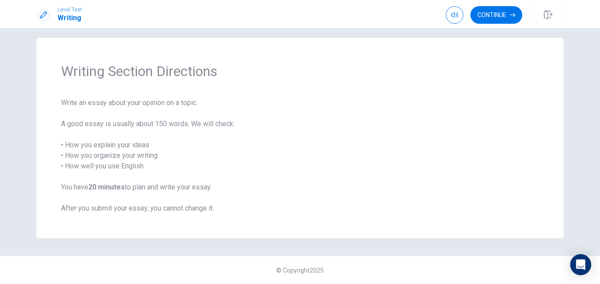
click at [431, 52] on div "Writing Section Directions Write an essay about your opinion on a topic. A good…" at bounding box center [299, 138] width 527 height 200
click at [495, 9] on button "Continue" at bounding box center [496, 15] width 52 height 18
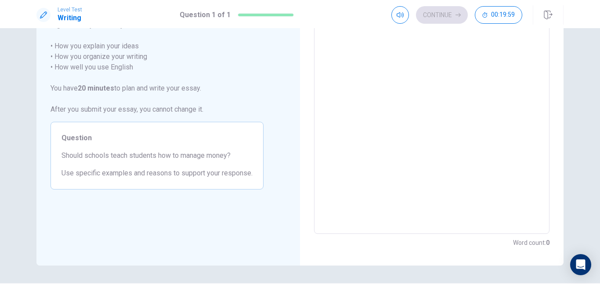
scroll to position [19, 0]
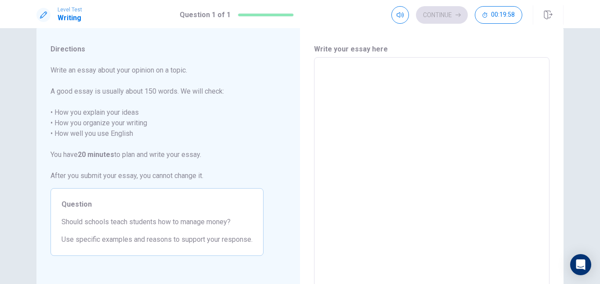
click at [338, 83] on textarea at bounding box center [431, 179] width 223 height 228
click at [348, 77] on textarea at bounding box center [431, 179] width 223 height 228
type textarea "y"
type textarea "x"
type textarea "ye"
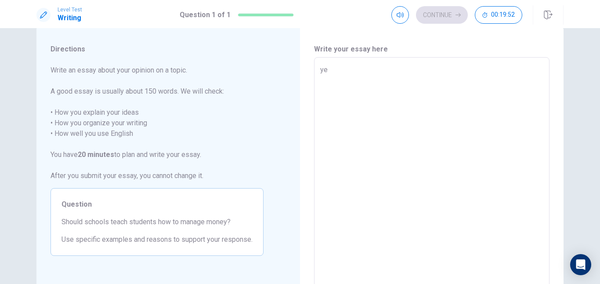
type textarea "x"
type textarea "yes"
type textarea "x"
type textarea "ye"
type textarea "x"
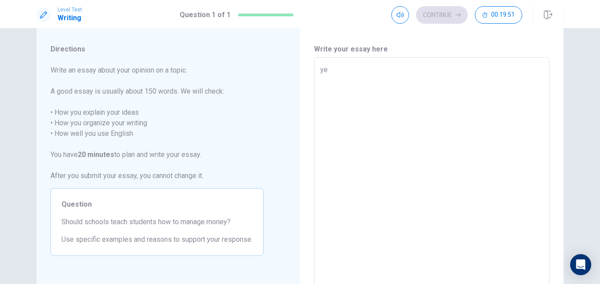
type textarea "y"
type textarea "x"
type textarea "I"
type textarea "x"
type textarea "I"
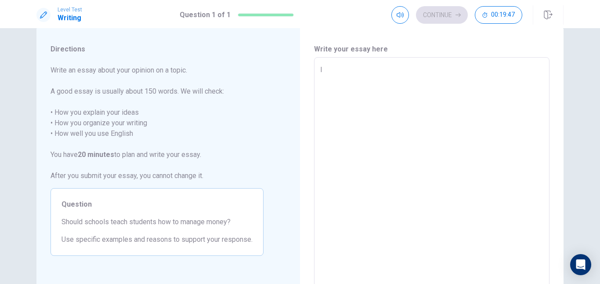
type textarea "x"
type textarea "I t"
type textarea "x"
type textarea "I th"
type textarea "x"
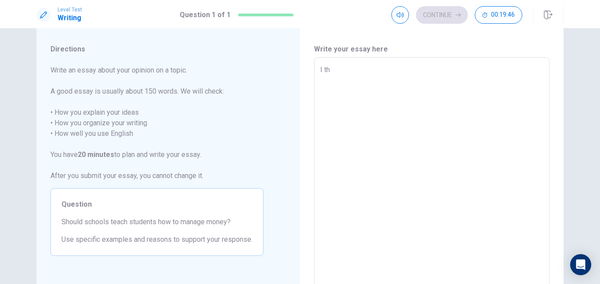
type textarea "I thi"
type textarea "x"
type textarea "I thin"
type textarea "x"
type textarea "I think"
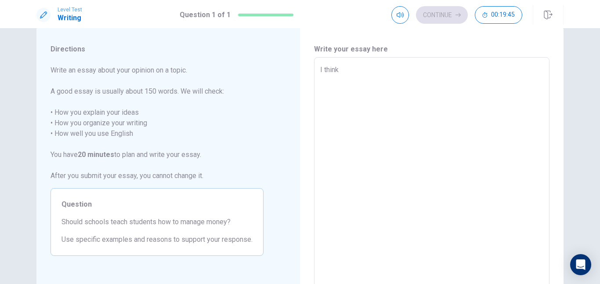
type textarea "x"
type textarea "I think"
type textarea "x"
type textarea "I think y"
type textarea "x"
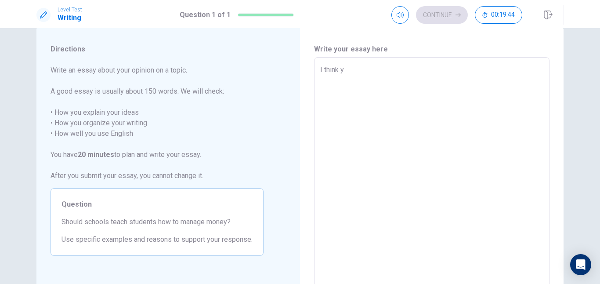
type textarea "I think ye"
type textarea "x"
type textarea "I think y"
type textarea "x"
type textarea "I think"
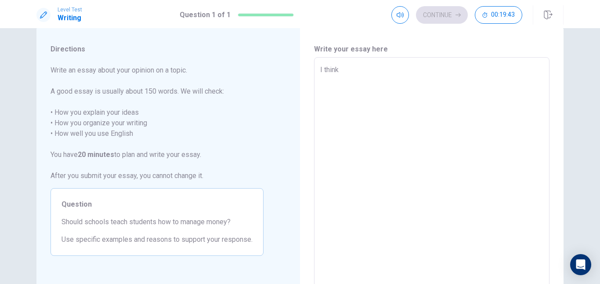
type textarea "x"
type textarea "I think s"
type textarea "x"
type textarea "I think sc"
type textarea "x"
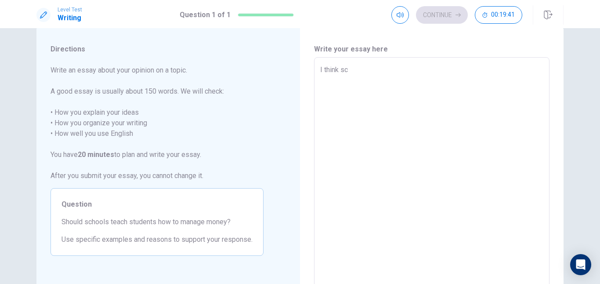
type textarea "I think sch"
type textarea "x"
type textarea "I think schp"
type textarea "x"
type textarea "I think sch"
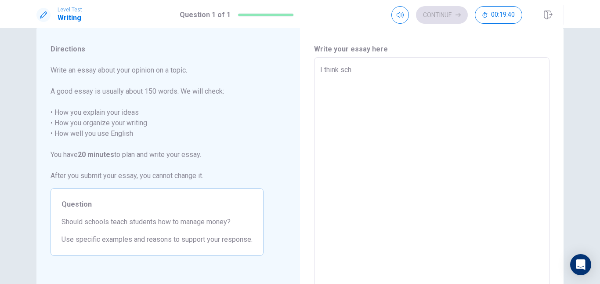
type textarea "x"
type textarea "I think scho"
type textarea "x"
type textarea "I think schol"
type textarea "x"
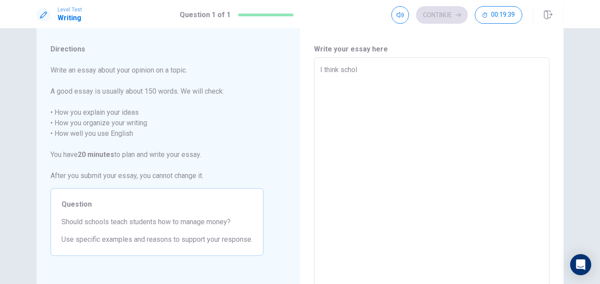
type textarea "I think [PERSON_NAME]"
type textarea "x"
type textarea "I think [PERSON_NAME]"
type textarea "x"
type textarea "I think [PERSON_NAME]"
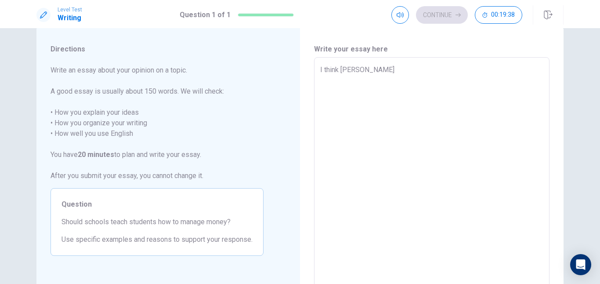
type textarea "x"
type textarea "I think schol"
type textarea "x"
type textarea "I think scho"
type textarea "x"
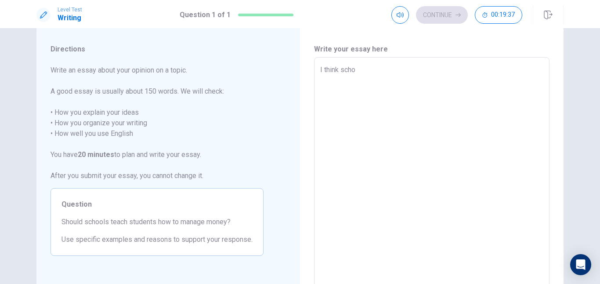
type textarea "I think sch"
type textarea "x"
type textarea "I think scho"
type textarea "x"
type textarea "I think schoo"
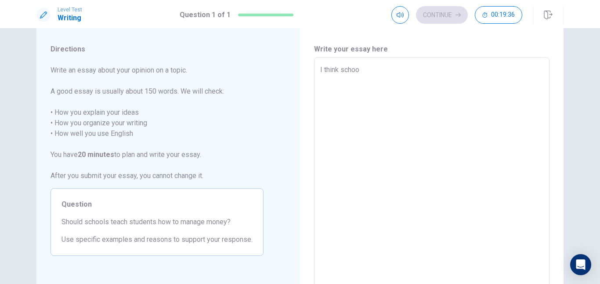
type textarea "x"
type textarea "I think school"
type textarea "x"
type textarea "I think schoolo"
type textarea "x"
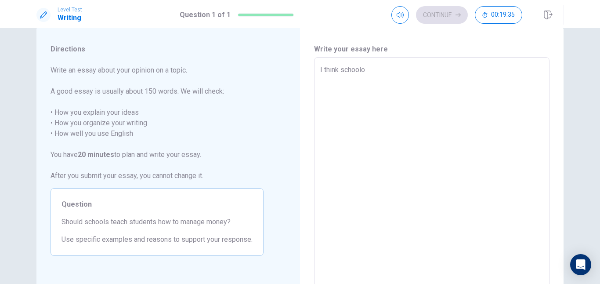
type textarea "I think school"
type textarea "x"
type textarea "I think school"
type textarea "x"
type textarea "I think school h"
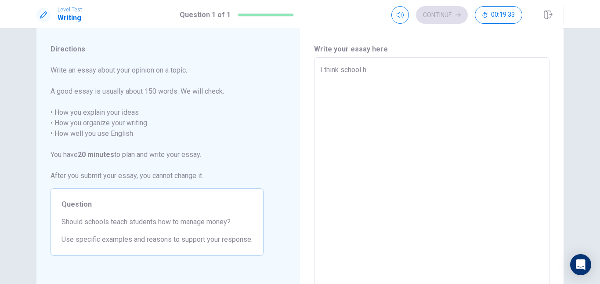
type textarea "x"
type textarea "I think school"
type textarea "x"
type textarea "I think school s"
type textarea "x"
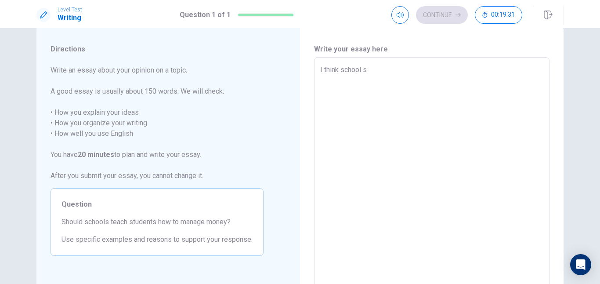
type textarea "I think school sh"
type textarea "x"
type textarea "I think school shp"
type textarea "x"
type textarea "I think school sh"
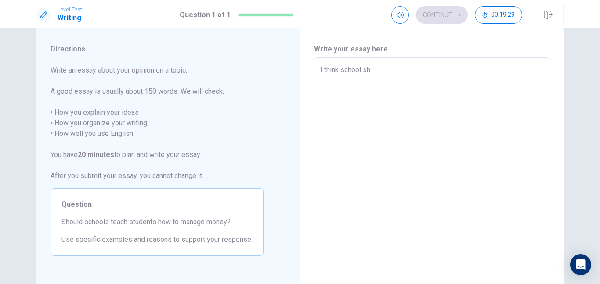
type textarea "x"
type textarea "I think school sho"
type textarea "x"
type textarea "I think school shou"
type textarea "x"
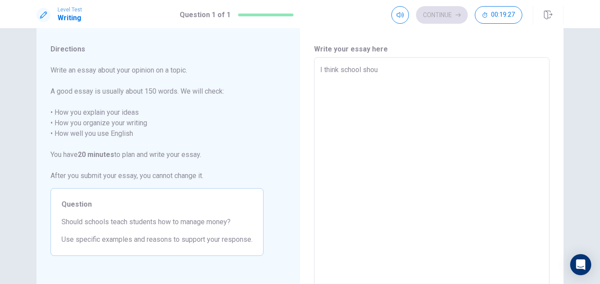
type textarea "I think school shoud"
type textarea "x"
type textarea "I think school shoud"
type textarea "x"
type textarea "I think school shoud \"
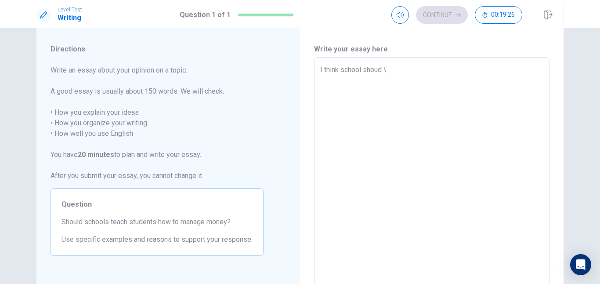
type textarea "x"
type textarea "I think school shoud"
type textarea "x"
type textarea "I think school shoud"
type textarea "x"
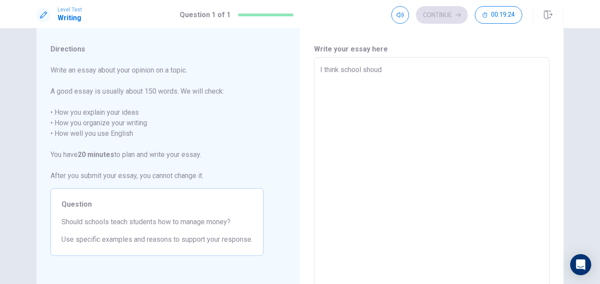
type textarea "I think school shou"
type textarea "x"
type textarea "I think school shouj"
type textarea "x"
type textarea "I think school shou"
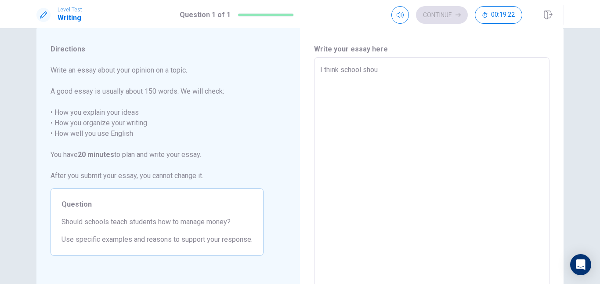
type textarea "x"
type textarea "I think school shoul"
type textarea "x"
type textarea "I think school should"
type textarea "x"
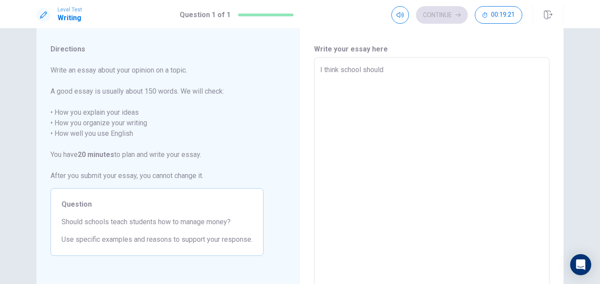
type textarea "I think school shouldn"
type textarea "x"
type textarea "I think school should"
type textarea "x"
type textarea "I think school should"
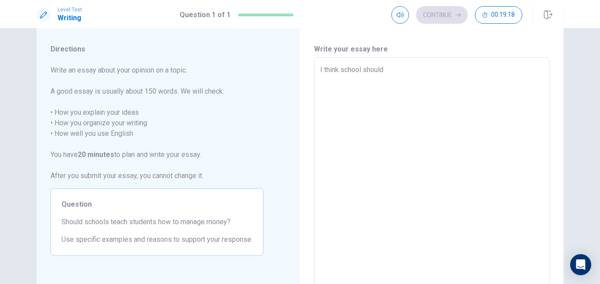
type textarea "x"
type textarea "I think school should t"
type textarea "x"
type textarea "I think school should tw"
type textarea "x"
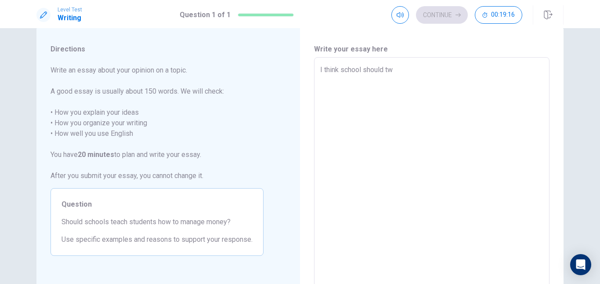
type textarea "I think school should t"
type textarea "x"
type textarea "I think school should te"
type textarea "x"
type textarea "I think school should tea"
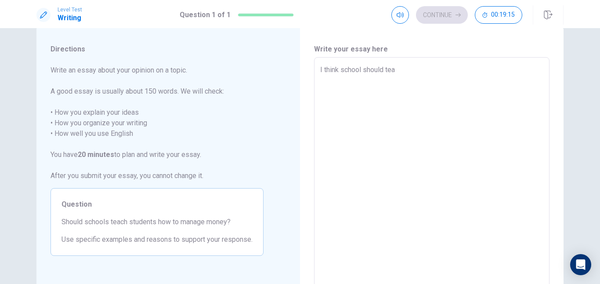
type textarea "x"
type textarea "I think school should teac"
type textarea "x"
type textarea "I think school should teach"
type textarea "x"
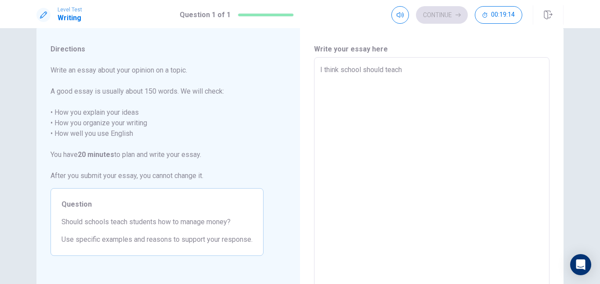
type textarea "I think school should teach"
type textarea "x"
type textarea "I think school should teach"
type textarea "x"
type textarea "I think school should teach"
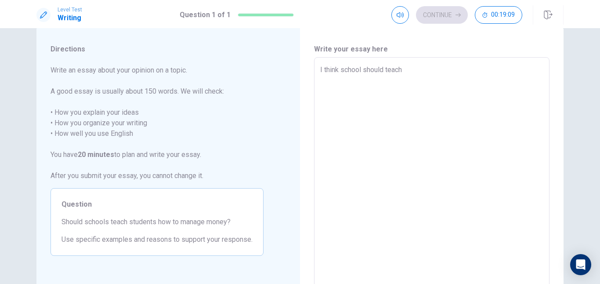
type textarea "x"
type textarea "I think school should teach s"
type textarea "x"
type textarea "I think school should teach st"
type textarea "x"
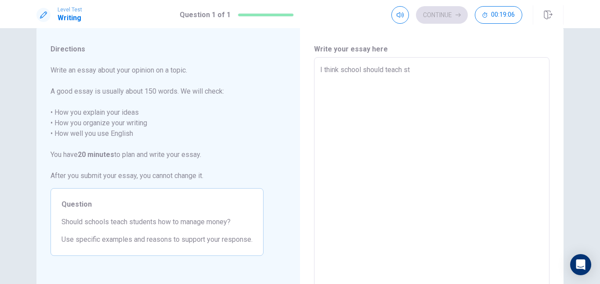
type textarea "I think school should teach stu"
type textarea "x"
type textarea "I think school should teach stud"
type textarea "x"
type textarea "I think school should teach stude"
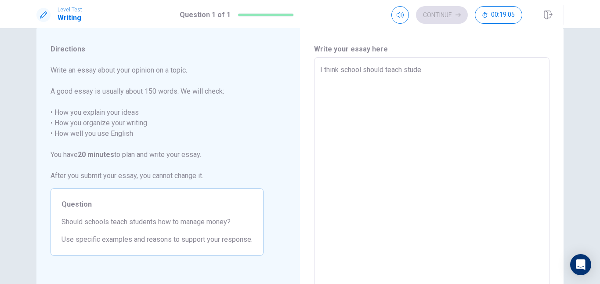
type textarea "x"
type textarea "I think school should teach studen"
type textarea "x"
type textarea "I think school should teach student"
type textarea "x"
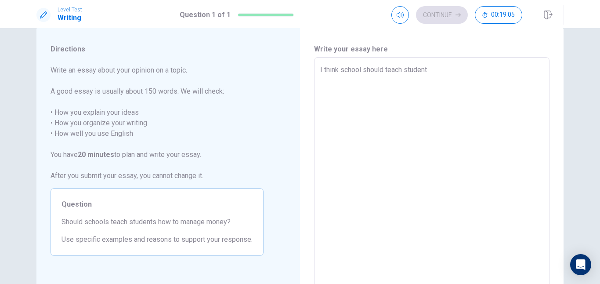
type textarea "I think school should teach students"
type textarea "x"
type textarea "I think school should teach students"
type textarea "x"
type textarea "I think school should teach students h"
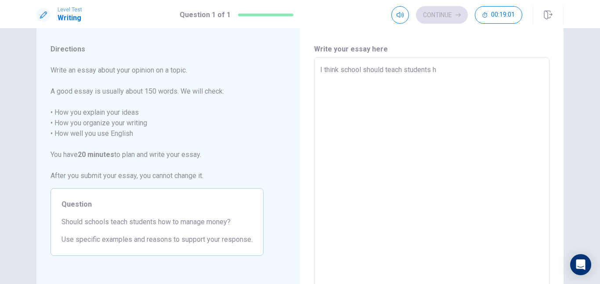
type textarea "x"
type textarea "I think school should teach students ho"
type textarea "x"
type textarea "I think school should teach students ho"
type textarea "x"
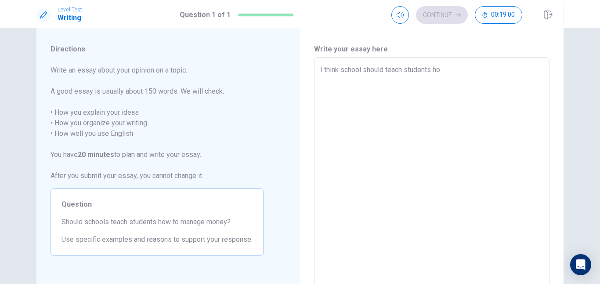
type textarea "I think school should teach students [PERSON_NAME]"
type textarea "x"
type textarea "I think school should teach students ho tp"
type textarea "x"
type textarea "I think school should teach students [PERSON_NAME]"
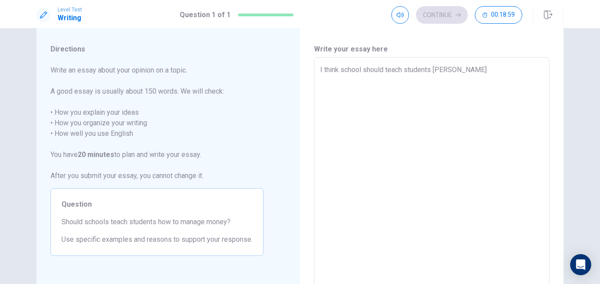
type textarea "x"
type textarea "I think school should teach students ho"
type textarea "x"
type textarea "I think school should teach students ho"
type textarea "x"
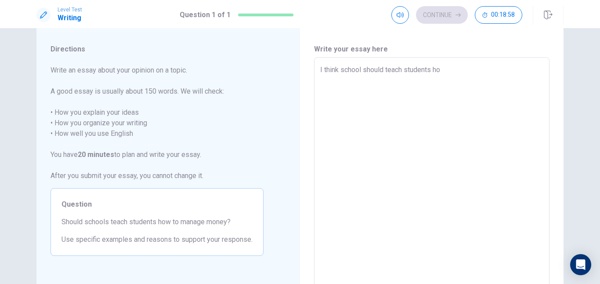
type textarea "I think school should teach students h"
type textarea "x"
type textarea "I think school should teach students ho"
type textarea "x"
type textarea "I think school should teach students how"
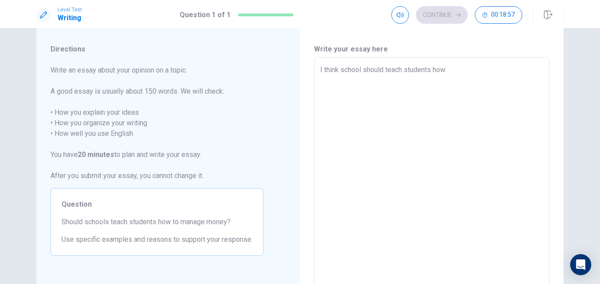
type textarea "x"
type textarea "I think school should teach students how"
type textarea "x"
type textarea "I think school should teach students how t"
type textarea "x"
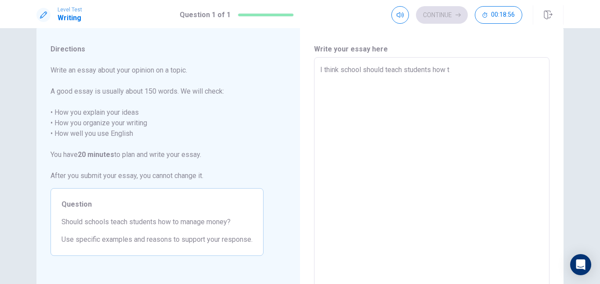
type textarea "I think school should teach students how to"
type textarea "x"
type textarea "I think school should teach students how to"
type textarea "x"
type textarea "I think school should teach students how to m"
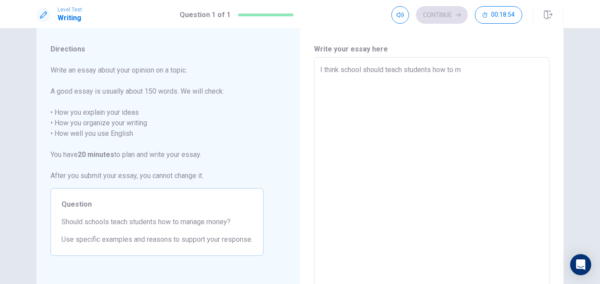
type textarea "x"
type textarea "I think school should teach students how to ma"
type textarea "x"
type textarea "I think school should teach students how to man"
type textarea "x"
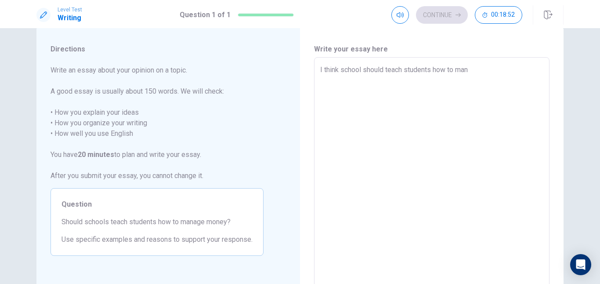
type textarea "I think school should teach students how to mana"
type textarea "x"
type textarea "I think school should teach students how to [GEOGRAPHIC_DATA]"
type textarea "x"
type textarea "I think school should teach students how to manage"
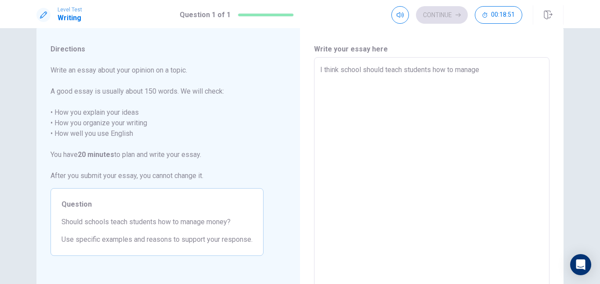
type textarea "x"
type textarea "I think school should teach students how to manage"
type textarea "x"
type textarea "I think school should teach students how to manage m"
type textarea "x"
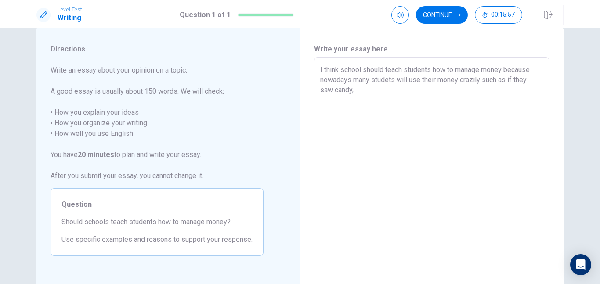
click at [480, 79] on textarea "I think school should teach students how to manage money because nowadays many …" at bounding box center [431, 179] width 223 height 228
click at [396, 93] on textarea "I think school should teach students how to manage money because nowadays many …" at bounding box center [431, 179] width 223 height 228
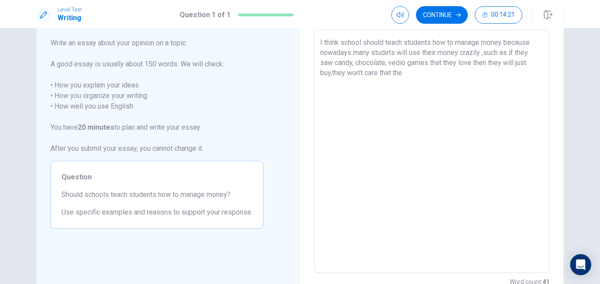
scroll to position [113, 0]
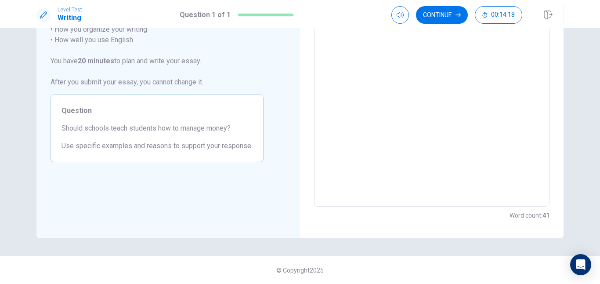
drag, startPoint x: 506, startPoint y: 217, endPoint x: 554, endPoint y: 208, distance: 48.2
click at [553, 208] on div "Write your essay here I think school should teach students how to manage money …" at bounding box center [431, 85] width 263 height 305
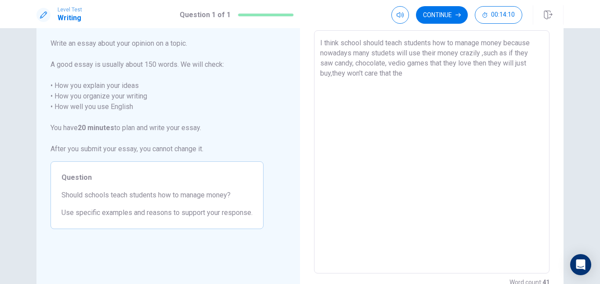
scroll to position [0, 0]
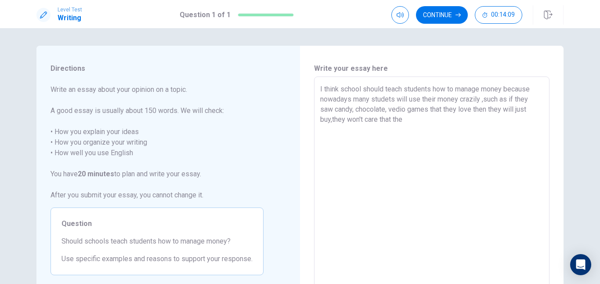
click at [409, 125] on textarea "I think school should teach students how to manage money because nowadays many …" at bounding box center [431, 198] width 223 height 228
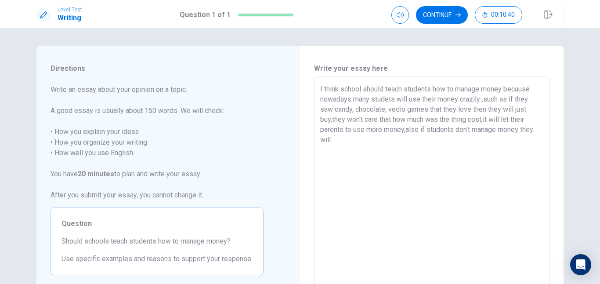
click at [345, 139] on textarea "I think school should teach students how to manage money because nowadays many …" at bounding box center [431, 198] width 223 height 228
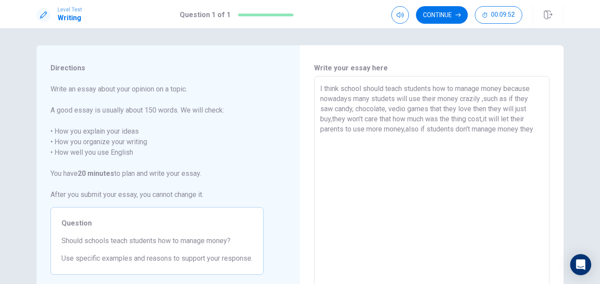
click at [320, 141] on textarea "I think school should teach students how to manage money because nowadays many …" at bounding box center [431, 197] width 223 height 228
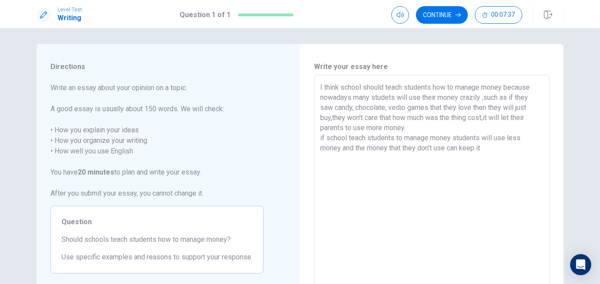
scroll to position [4, 0]
click at [444, 148] on textarea "I think school should teach students how to manage money because nowadays many …" at bounding box center [431, 194] width 223 height 228
click at [488, 151] on textarea "I think school should teach students how to manage money because nowadays many …" at bounding box center [431, 194] width 223 height 228
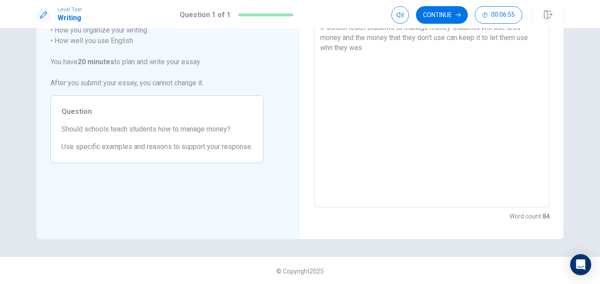
scroll to position [113, 0]
click at [392, 66] on textarea "I think school should teach students how to manage money because nowadays many …" at bounding box center [431, 85] width 223 height 228
click at [385, 59] on textarea "I think school should teach students how to manage money because nowadays many …" at bounding box center [431, 85] width 223 height 228
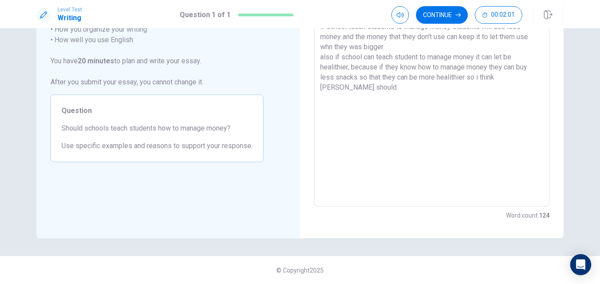
drag, startPoint x: 426, startPoint y: 95, endPoint x: 415, endPoint y: 96, distance: 11.4
click at [425, 95] on textarea "I think school should teach students how to manage money because nowadays many …" at bounding box center [431, 85] width 223 height 228
click at [320, 102] on textarea "I think school should teach students how to manage money because nowadays many …" at bounding box center [431, 85] width 223 height 228
click at [326, 87] on textarea "I think school should teach students how to manage money because nowadays many …" at bounding box center [431, 85] width 223 height 228
click at [522, 82] on textarea "I think school should teach students how to manage money because nowadays many …" at bounding box center [431, 85] width 223 height 228
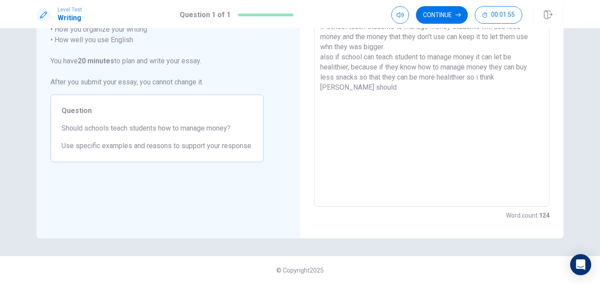
click at [540, 75] on div "I think school should teach students how to manage money because nowadays many …" at bounding box center [431, 85] width 235 height 243
click at [538, 77] on textarea "I think school should teach students how to manage money because nowadays many …" at bounding box center [431, 85] width 223 height 228
click at [521, 76] on textarea "I think school should teach students how to manage money because nowadays many …" at bounding box center [431, 85] width 223 height 228
click at [346, 90] on textarea "I think school should teach students how to manage money because nowadays many …" at bounding box center [431, 85] width 223 height 228
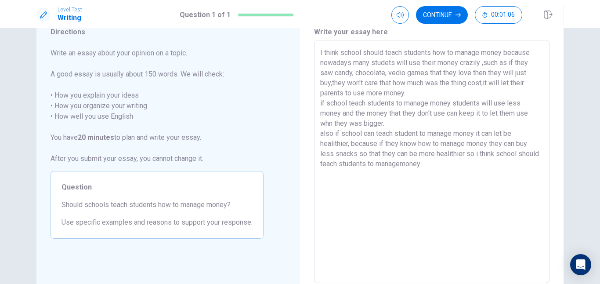
scroll to position [0, 0]
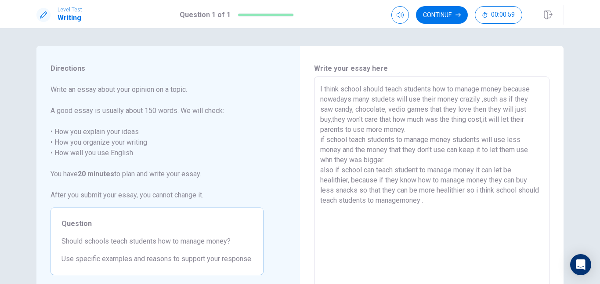
click at [321, 99] on textarea "I think school should teach students how to manage money because nowadays many …" at bounding box center [431, 198] width 223 height 228
click at [336, 108] on textarea "I think school should teach students how to manage money because nowadays many …" at bounding box center [431, 198] width 223 height 228
click at [479, 99] on textarea "I think school should teach students how to manage money because nowadays many …" at bounding box center [431, 198] width 223 height 228
click at [527, 187] on textarea "I think school should teach students how to manage money because nowadays many …" at bounding box center [431, 198] width 223 height 228
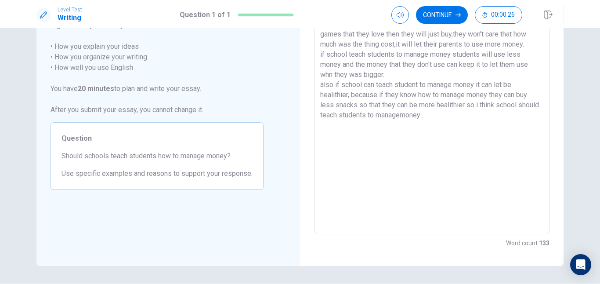
scroll to position [24, 0]
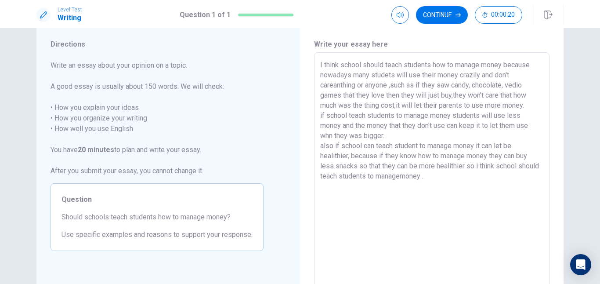
click at [339, 96] on textarea "I think school should teach students how to manage money because nowadays many …" at bounding box center [431, 174] width 223 height 228
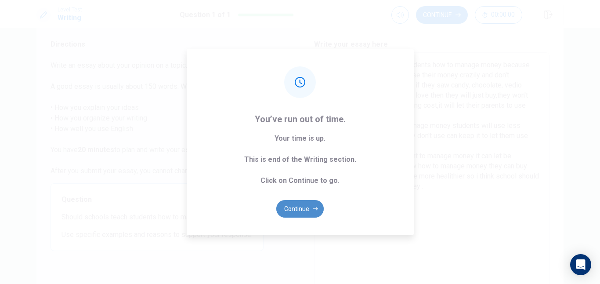
click at [310, 206] on button "Continue" at bounding box center [299, 209] width 47 height 18
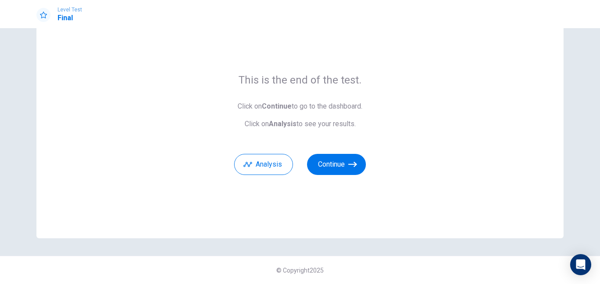
scroll to position [36, 0]
click at [343, 169] on button "Continue" at bounding box center [336, 164] width 59 height 21
